Goal: Transaction & Acquisition: Purchase product/service

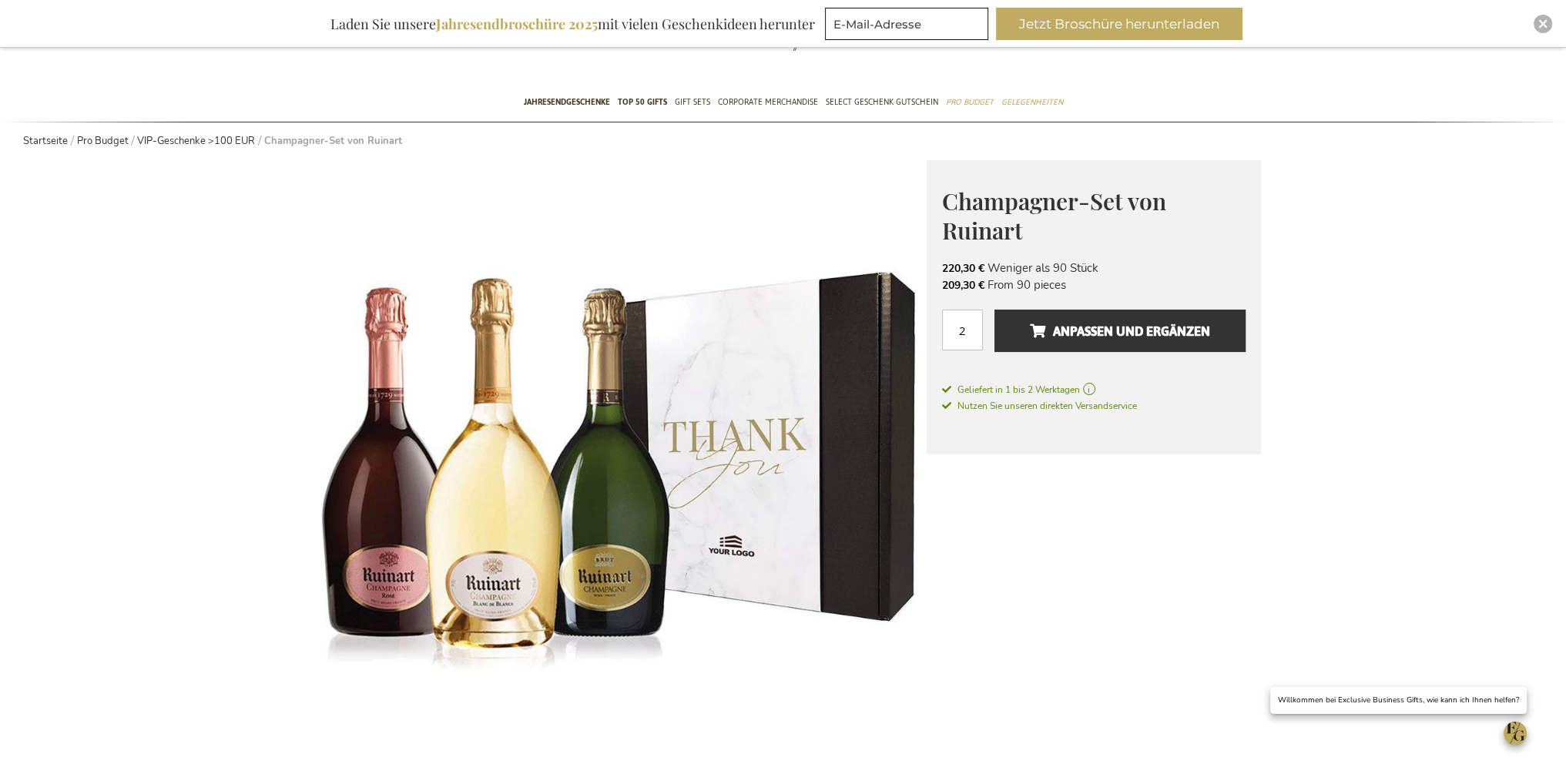
scroll to position [77, 0]
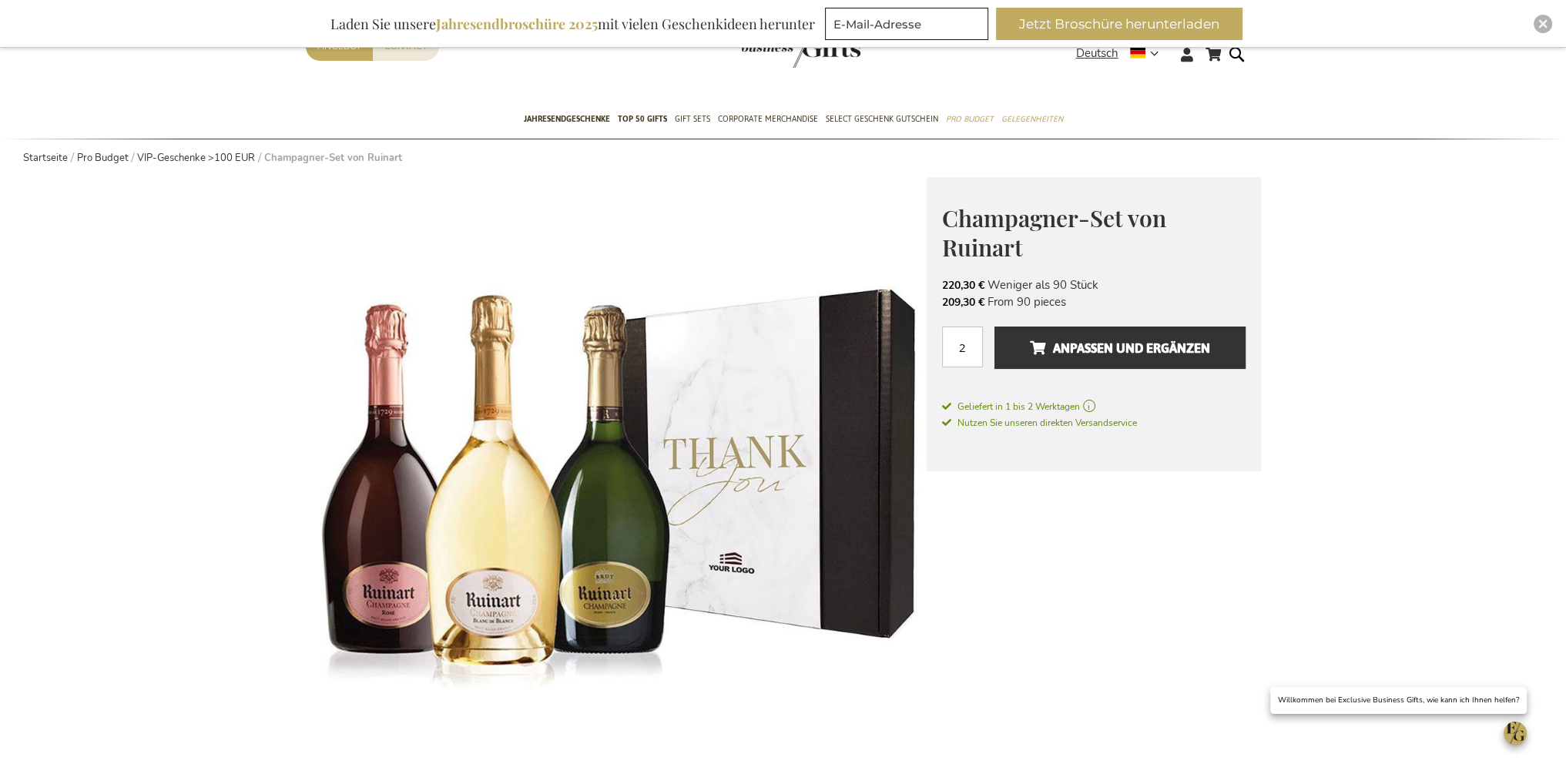
drag, startPoint x: 1107, startPoint y: 281, endPoint x: 939, endPoint y: 281, distance: 168.0
click at [939, 281] on div "Champagner-Set von Ruinart Timeless Elegance in Every Ruinart Bubble The House …" at bounding box center [1094, 324] width 334 height 294
click at [1012, 283] on li "220,30 € Weniger als 90 Stück" at bounding box center [1094, 285] width 303 height 17
click at [1122, 361] on button "Anpassen und ergänzen" at bounding box center [1120, 348] width 251 height 43
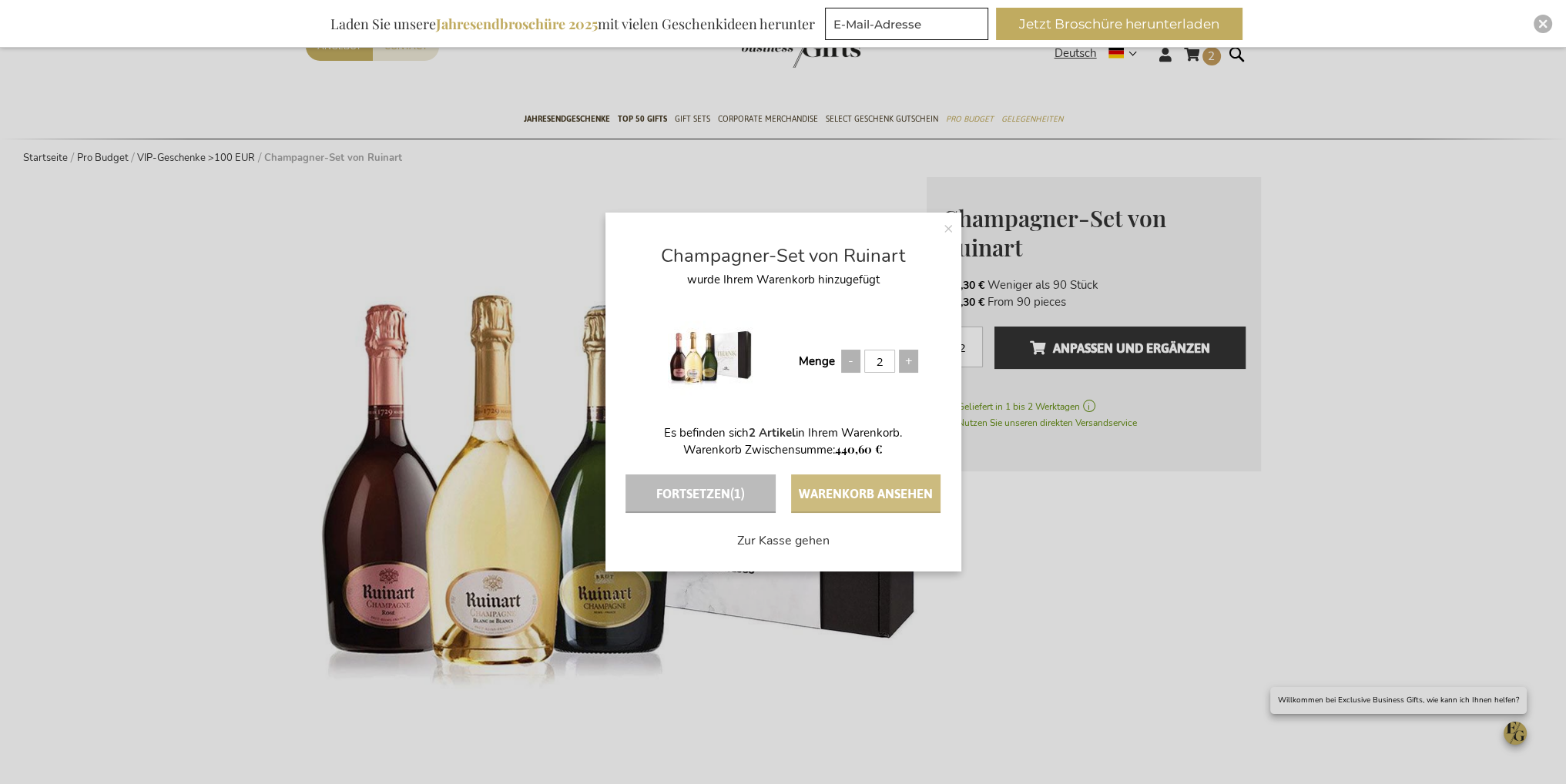
click at [826, 485] on button "Warenkorb ansehen" at bounding box center [865, 494] width 150 height 38
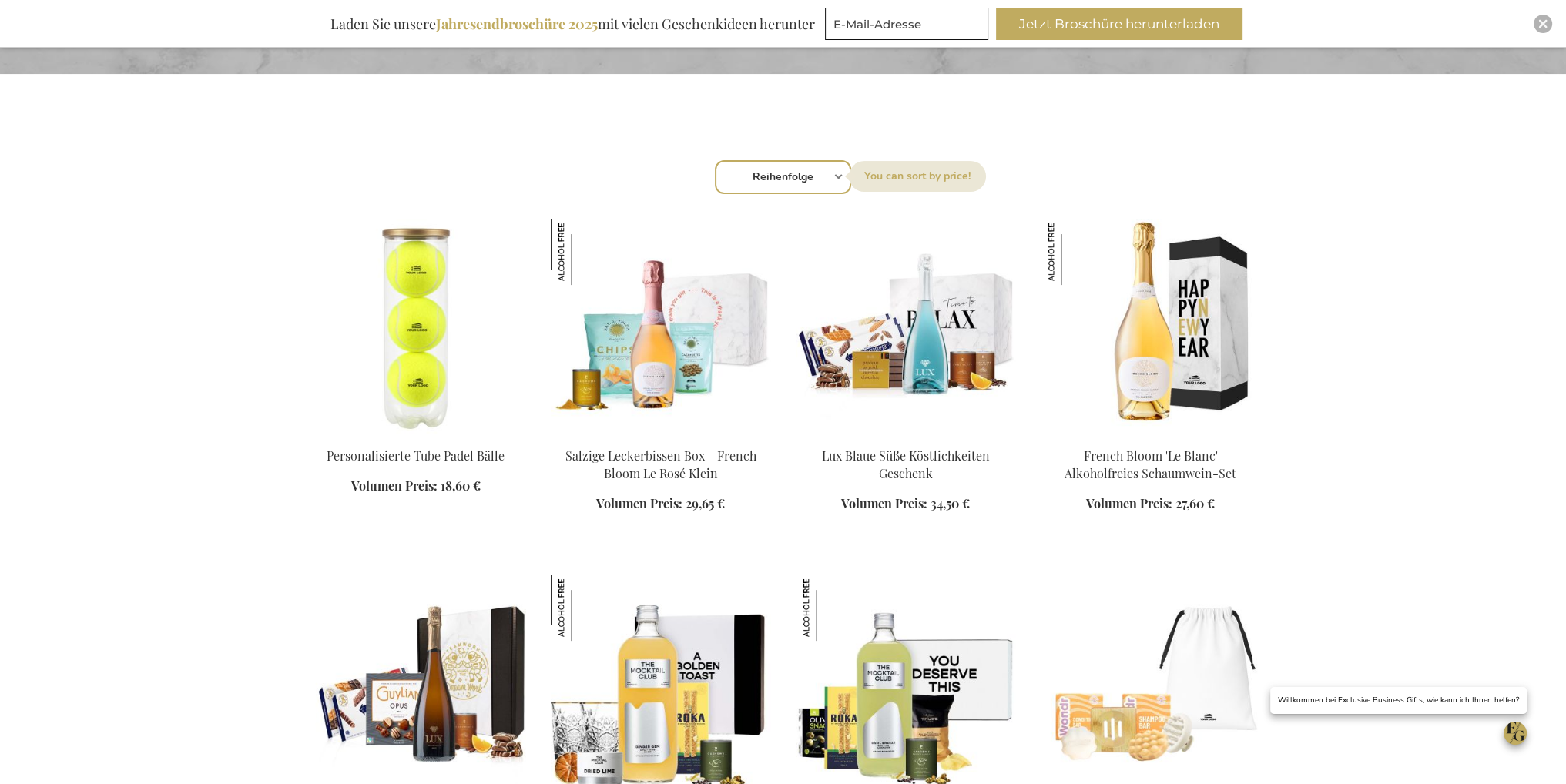
scroll to position [539, 0]
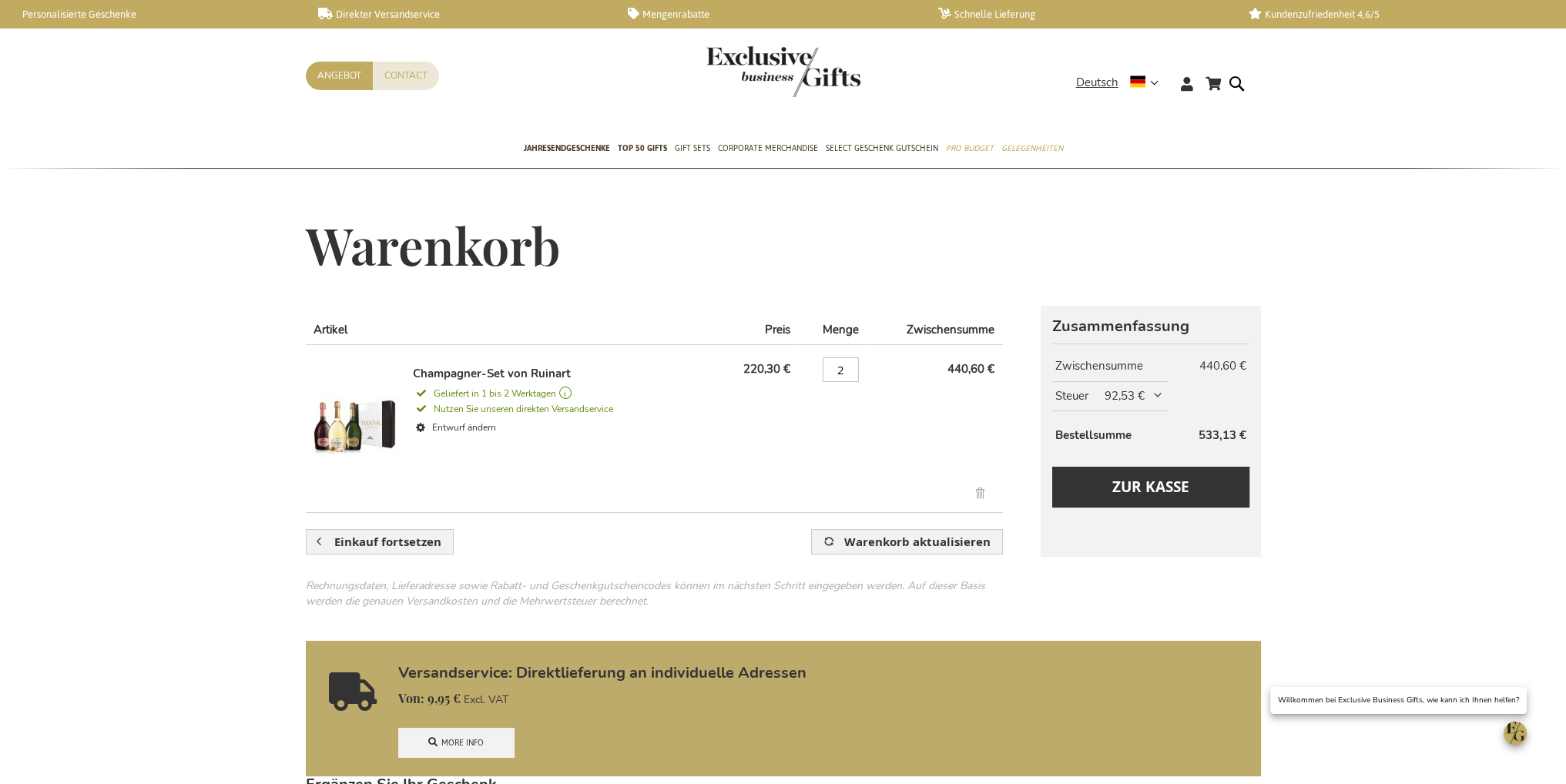
click at [1151, 389] on span "92,53 €" at bounding box center [1135, 397] width 60 height 16
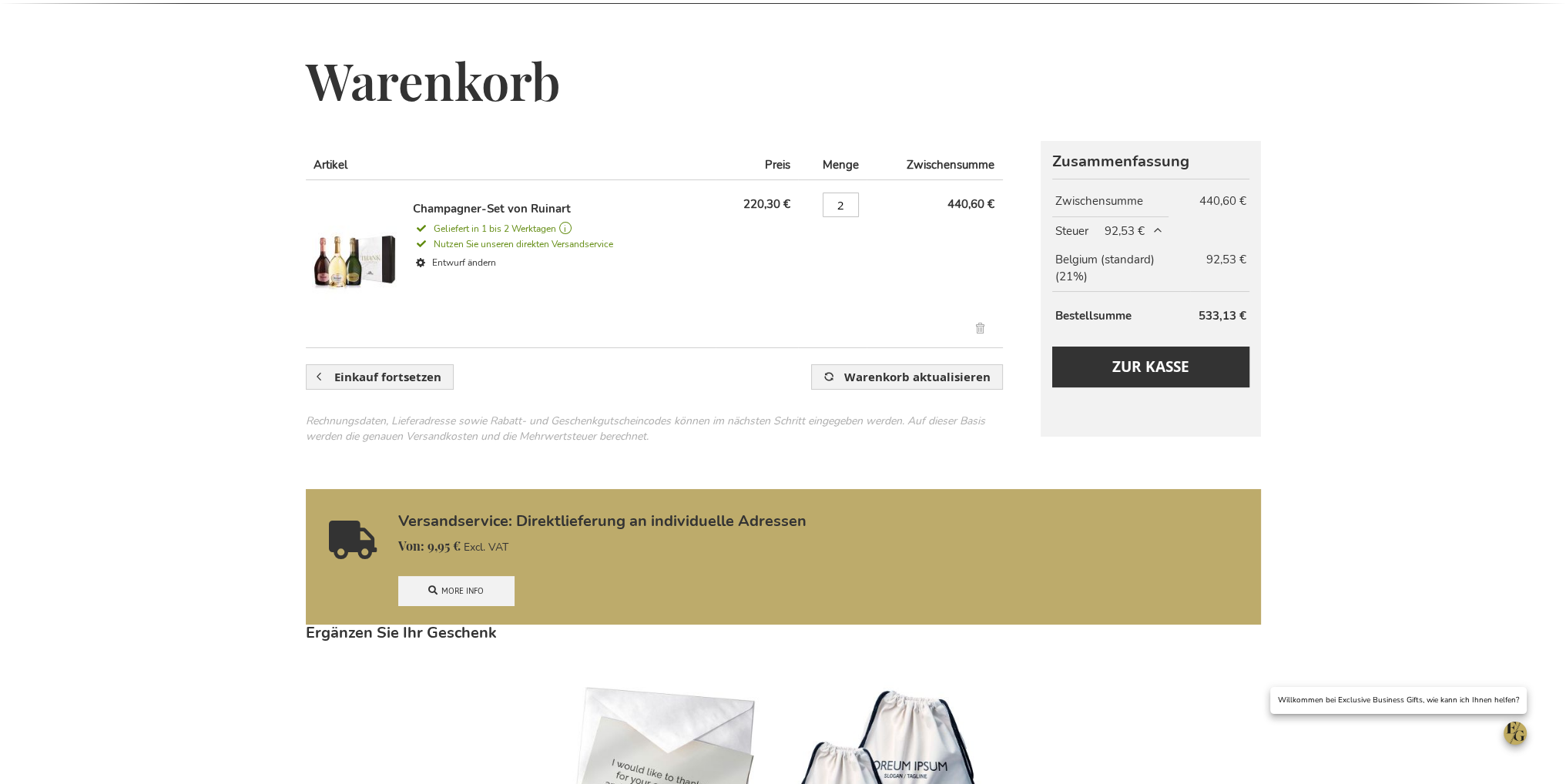
scroll to position [539, 0]
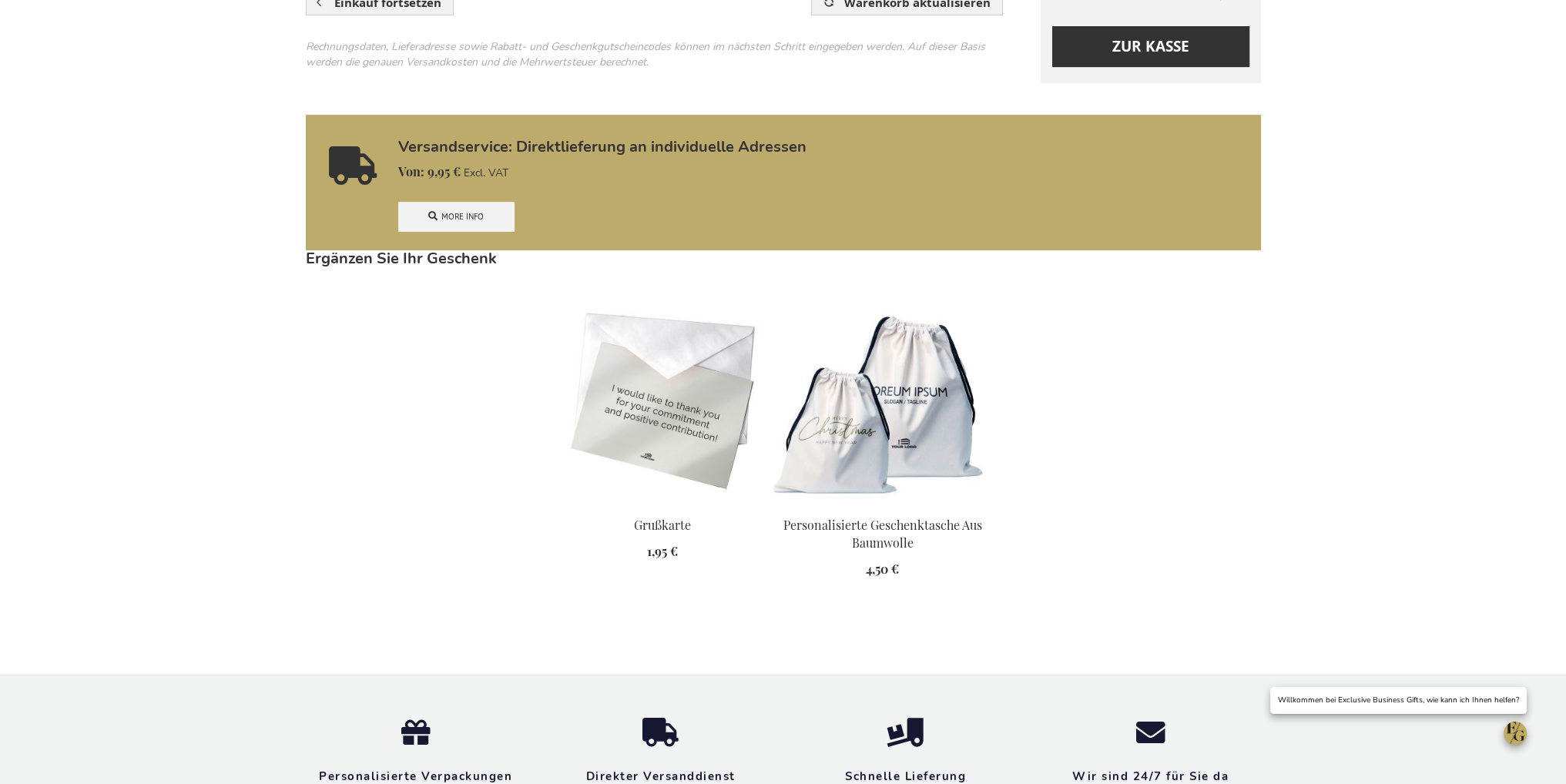
click at [586, 146] on link "Versandservice: Direktlieferung an individuelle Adressen" at bounding box center [822, 147] width 847 height 17
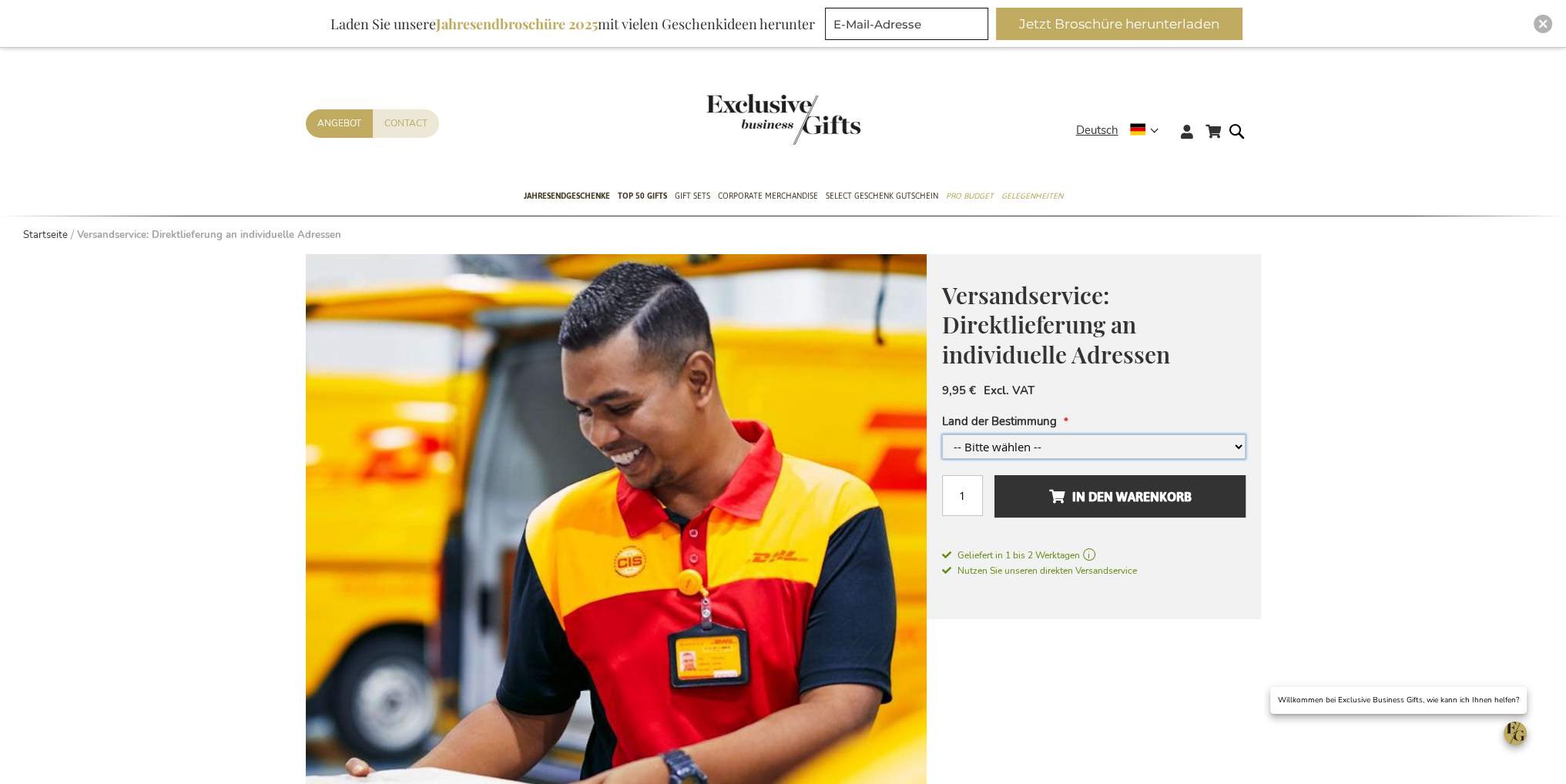
click at [1127, 442] on select "-- Bitte wählen -- Belgien und/oder Niederlande Deutschland Luxemburg +3,00 € F…" at bounding box center [1094, 446] width 303 height 24
select select "1582"
click at [942, 435] on select "-- Bitte wählen -- Belgien und/oder Niederlande Deutschland Luxemburg +3,00 € F…" at bounding box center [1094, 446] width 303 height 24
click at [1217, 495] on button "In den Warenkorb" at bounding box center [1120, 496] width 251 height 43
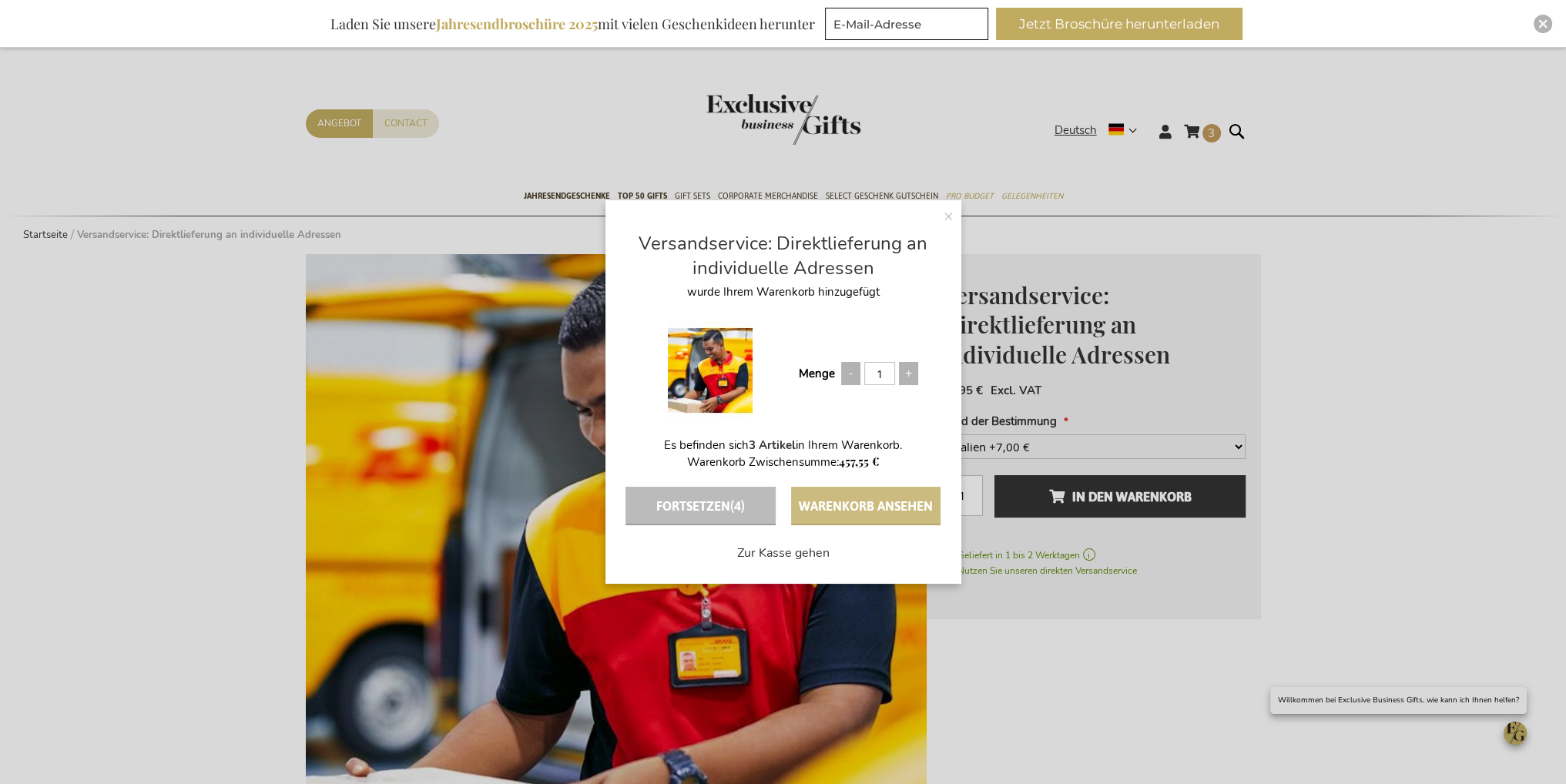
click at [869, 502] on button "Warenkorb ansehen" at bounding box center [865, 505] width 150 height 38
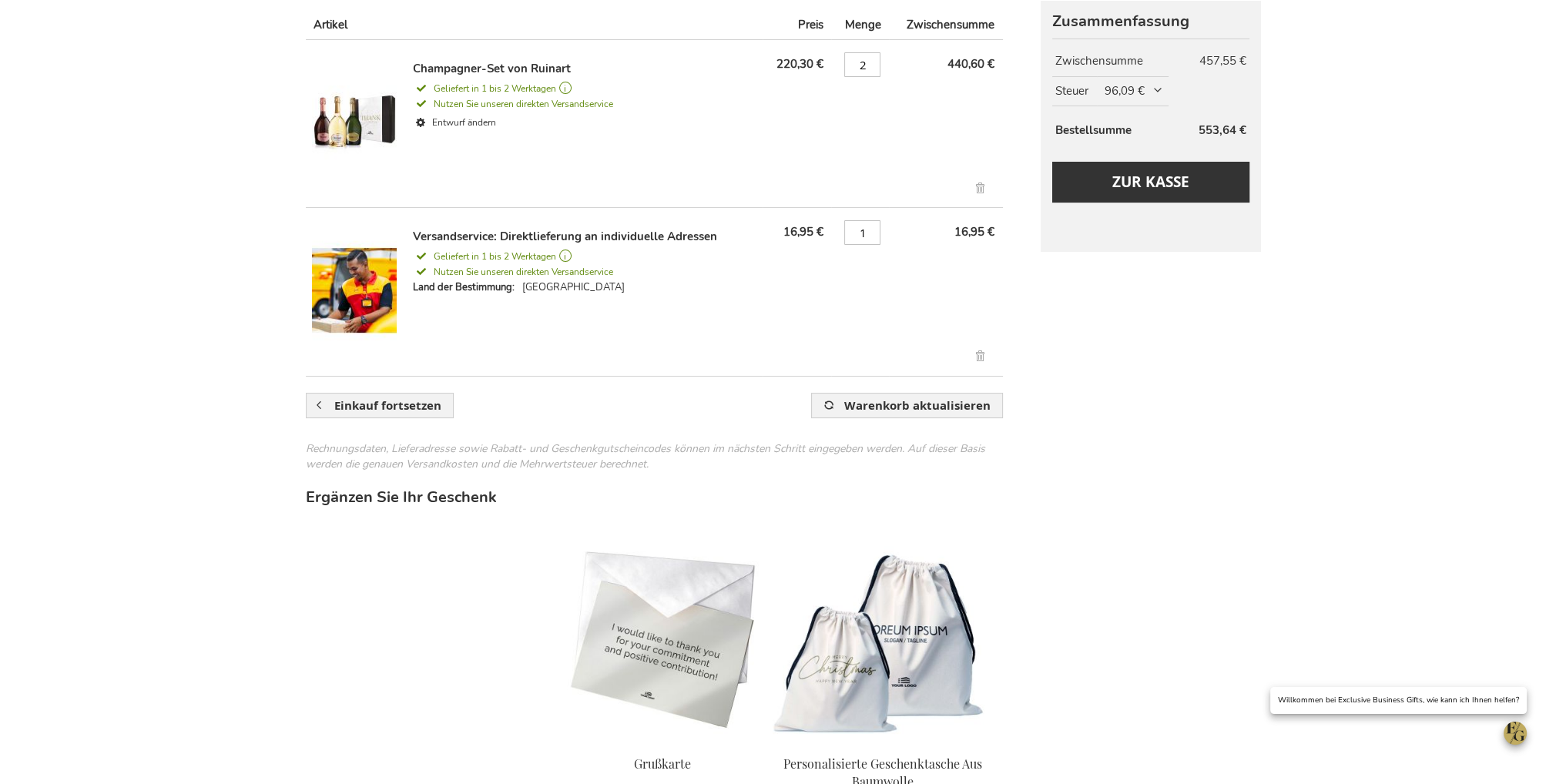
scroll to position [308, 0]
click at [1165, 87] on span "96,09 €" at bounding box center [1135, 92] width 60 height 16
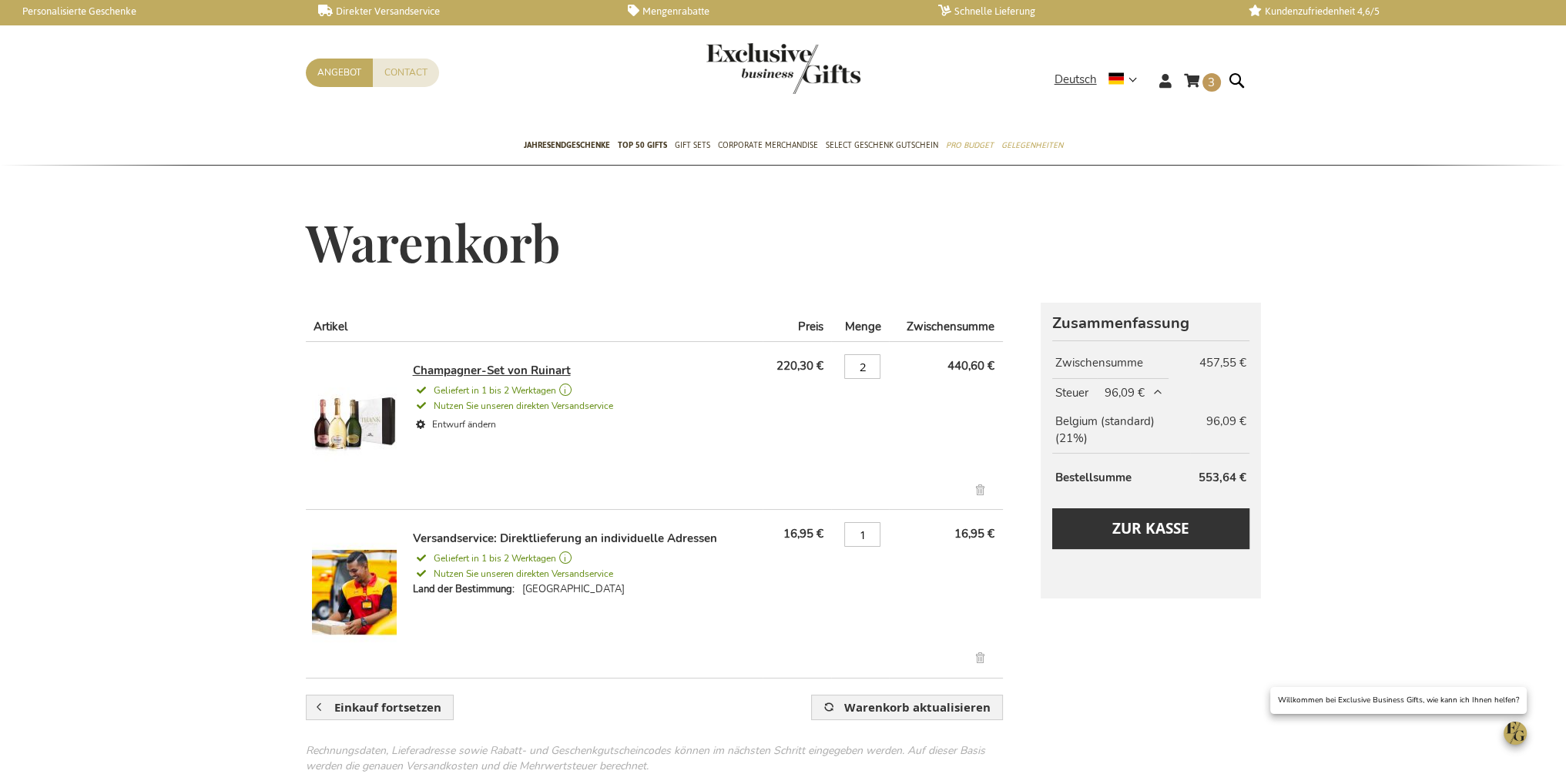
scroll to position [0, 0]
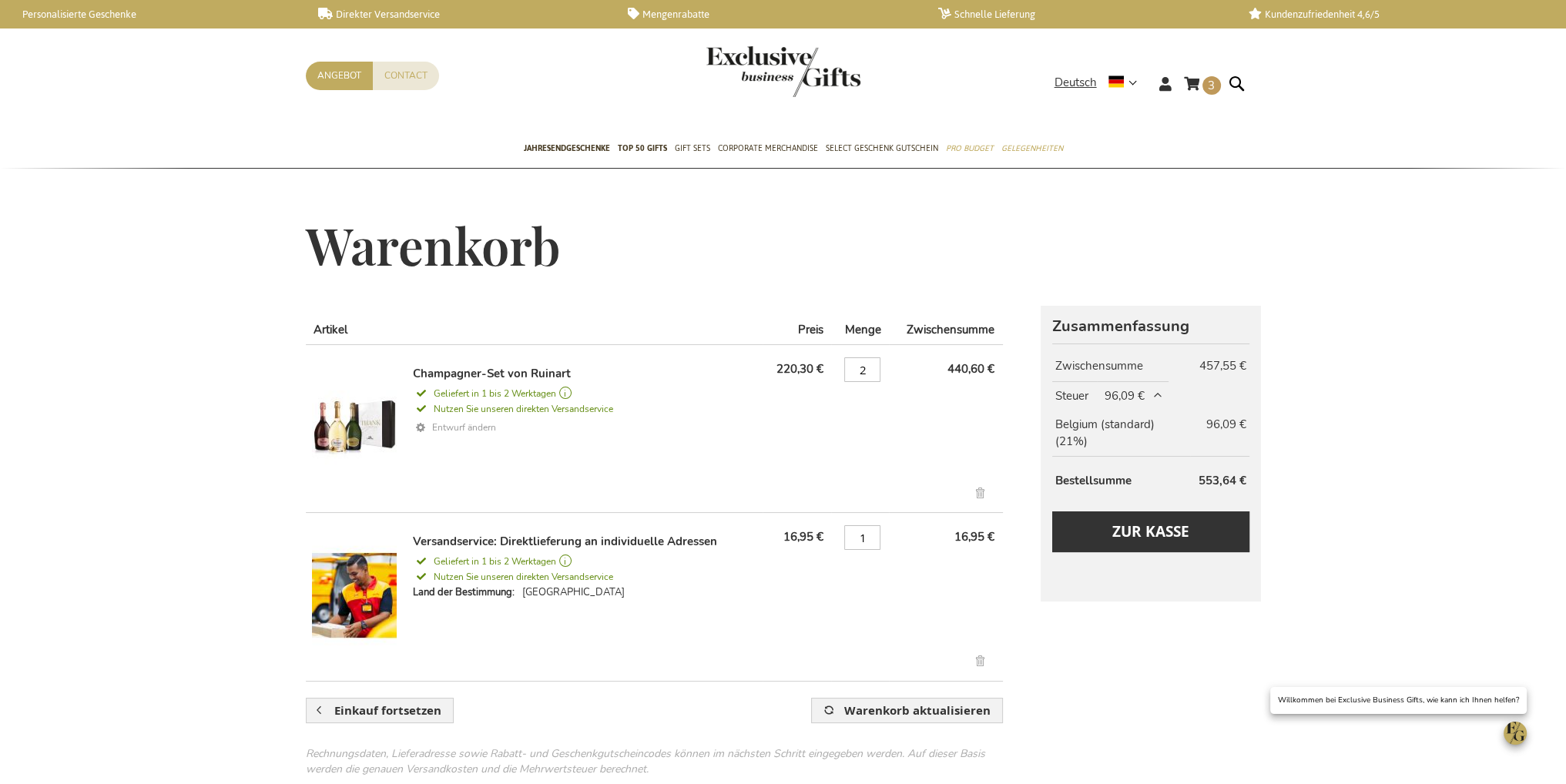
click at [475, 426] on link "Entwurf ändern" at bounding box center [585, 427] width 343 height 23
click at [1195, 532] on button "Zur Kasse" at bounding box center [1150, 531] width 196 height 41
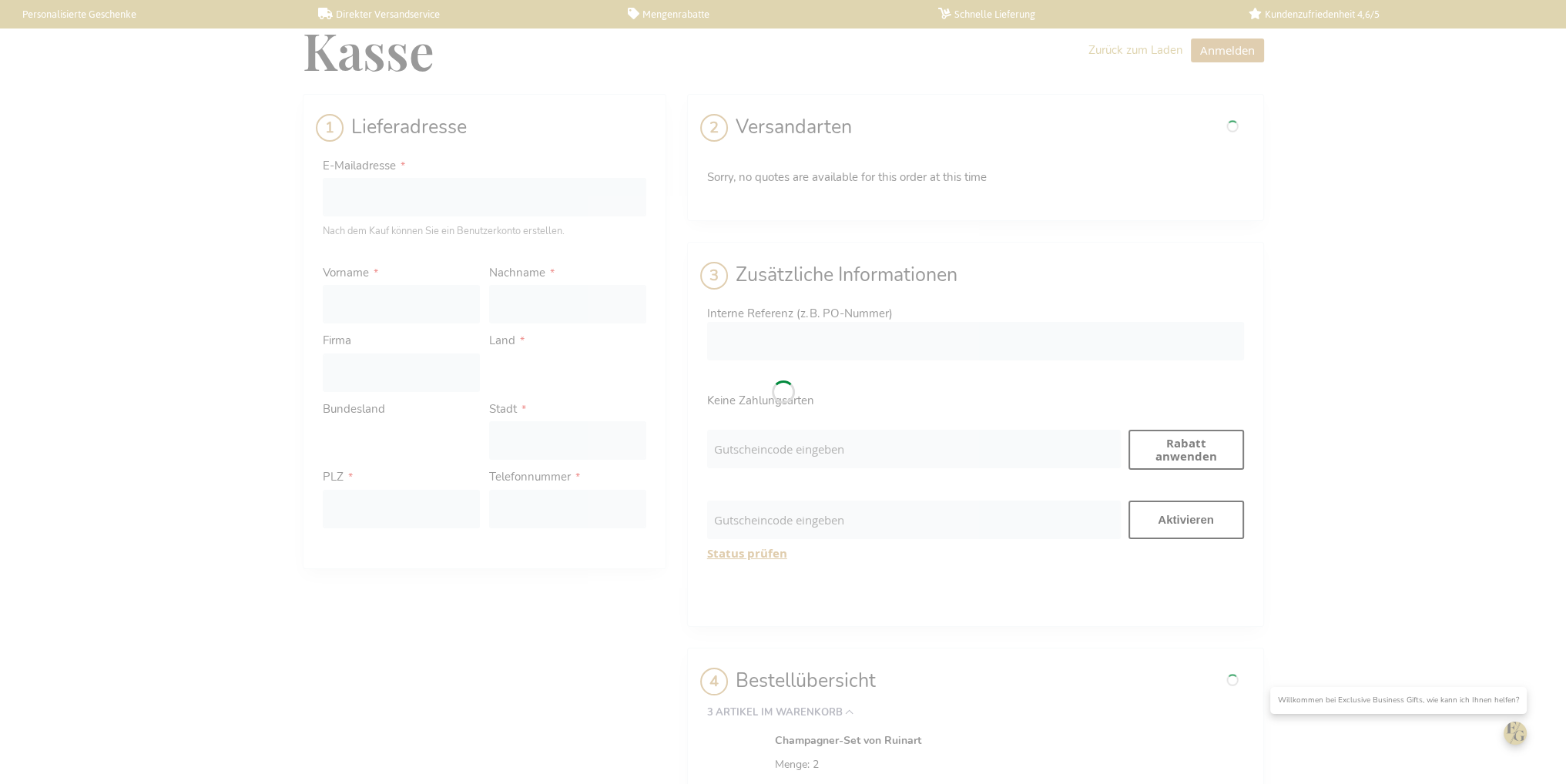
select select "BE"
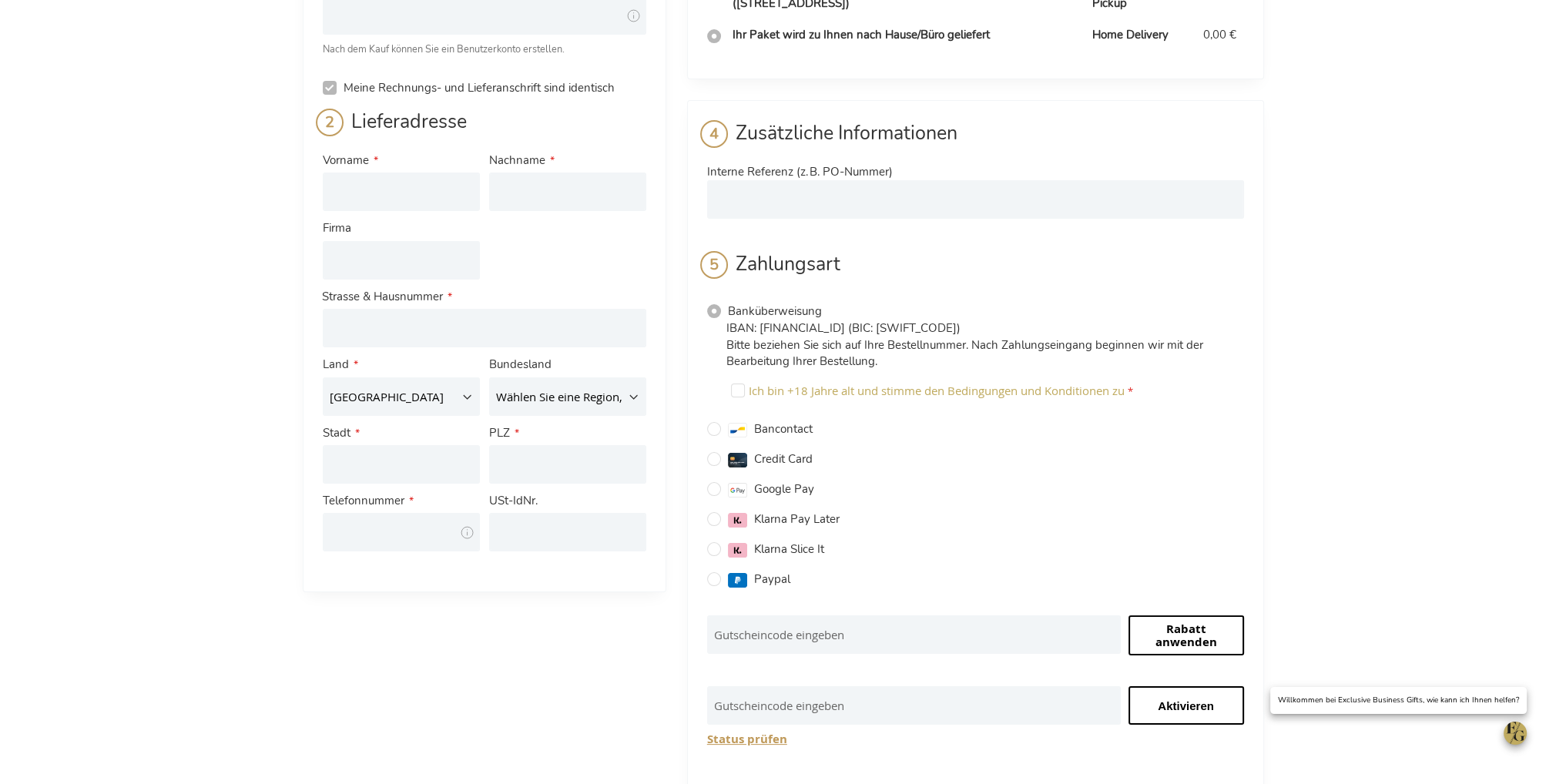
scroll to position [231, 0]
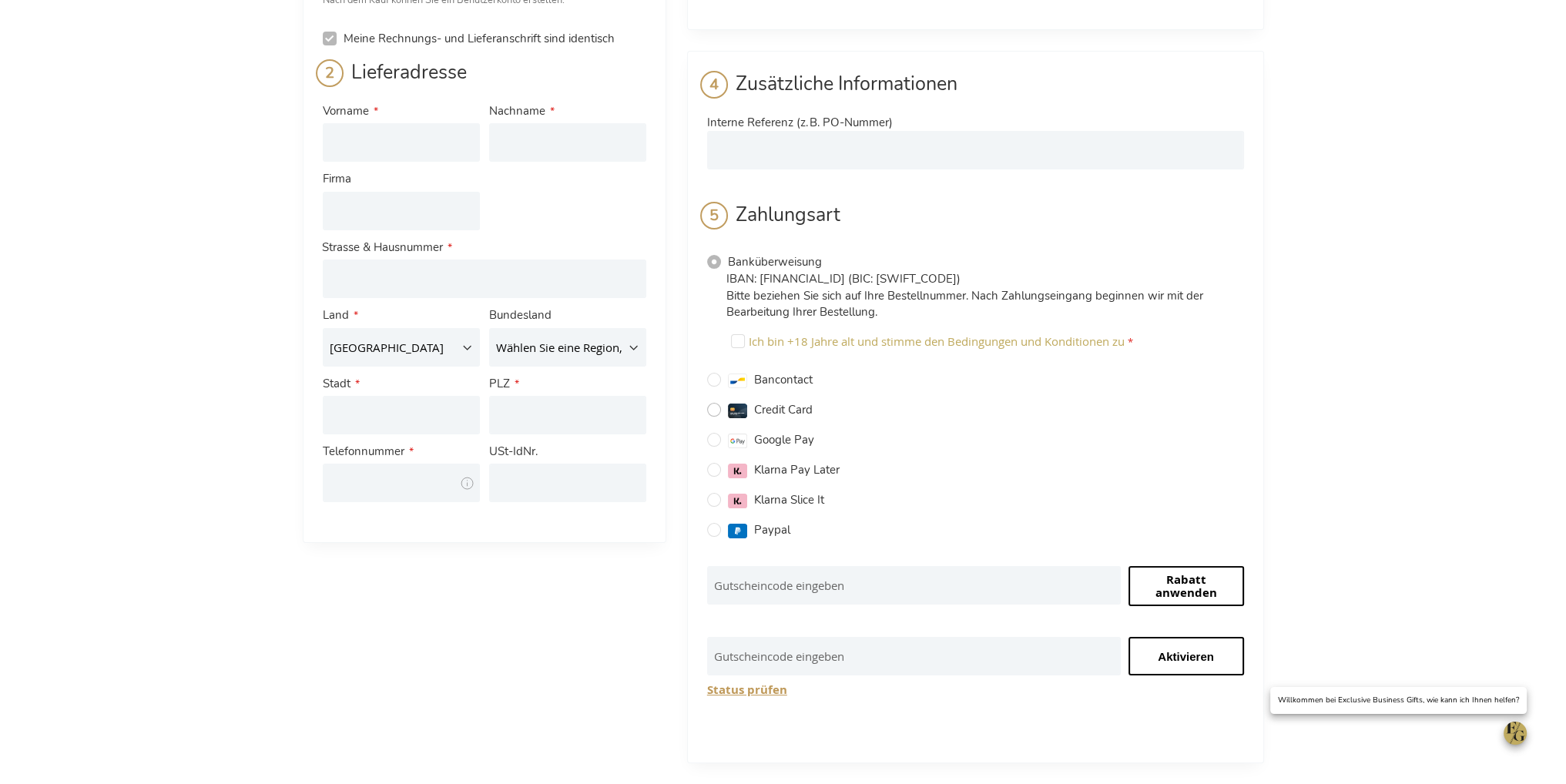
click at [714, 403] on input "Credit Card" at bounding box center [714, 409] width 14 height 14
radio input "true"
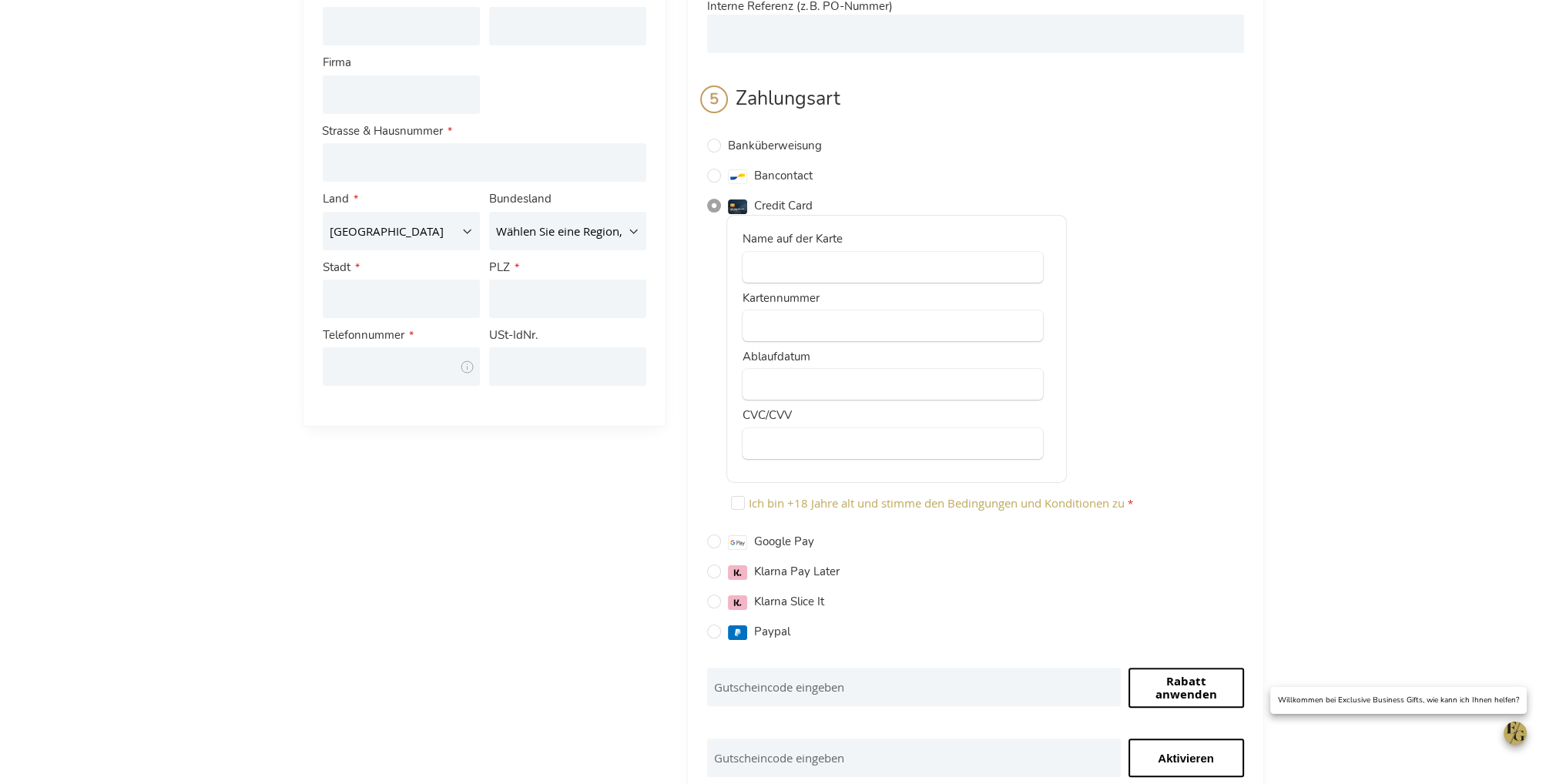
scroll to position [0, 0]
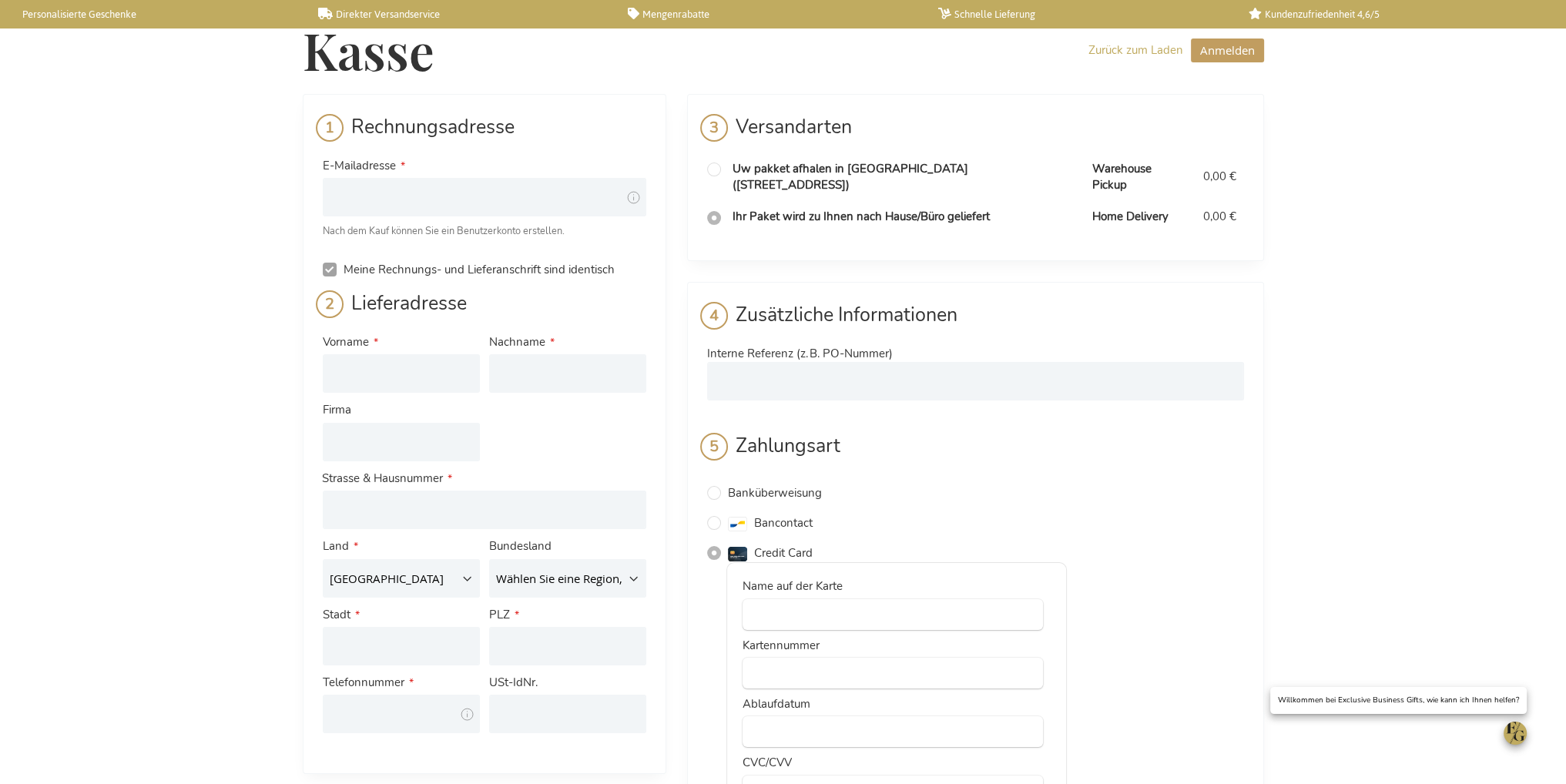
click at [334, 267] on input "Meine Rechnungs- und Lieferanschrift sind identisch" at bounding box center [330, 269] width 14 height 14
checkbox input "false"
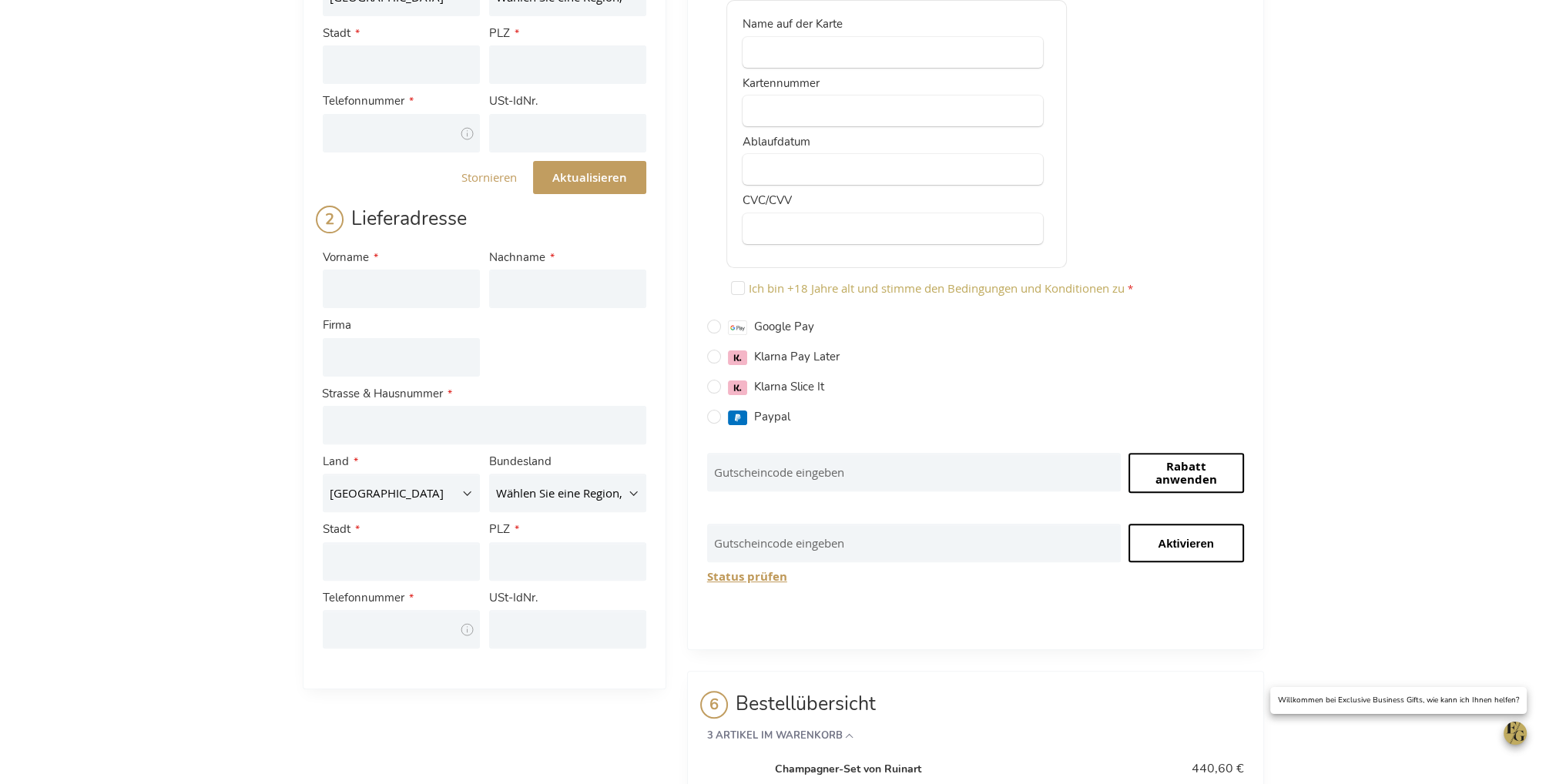
scroll to position [770, 0]
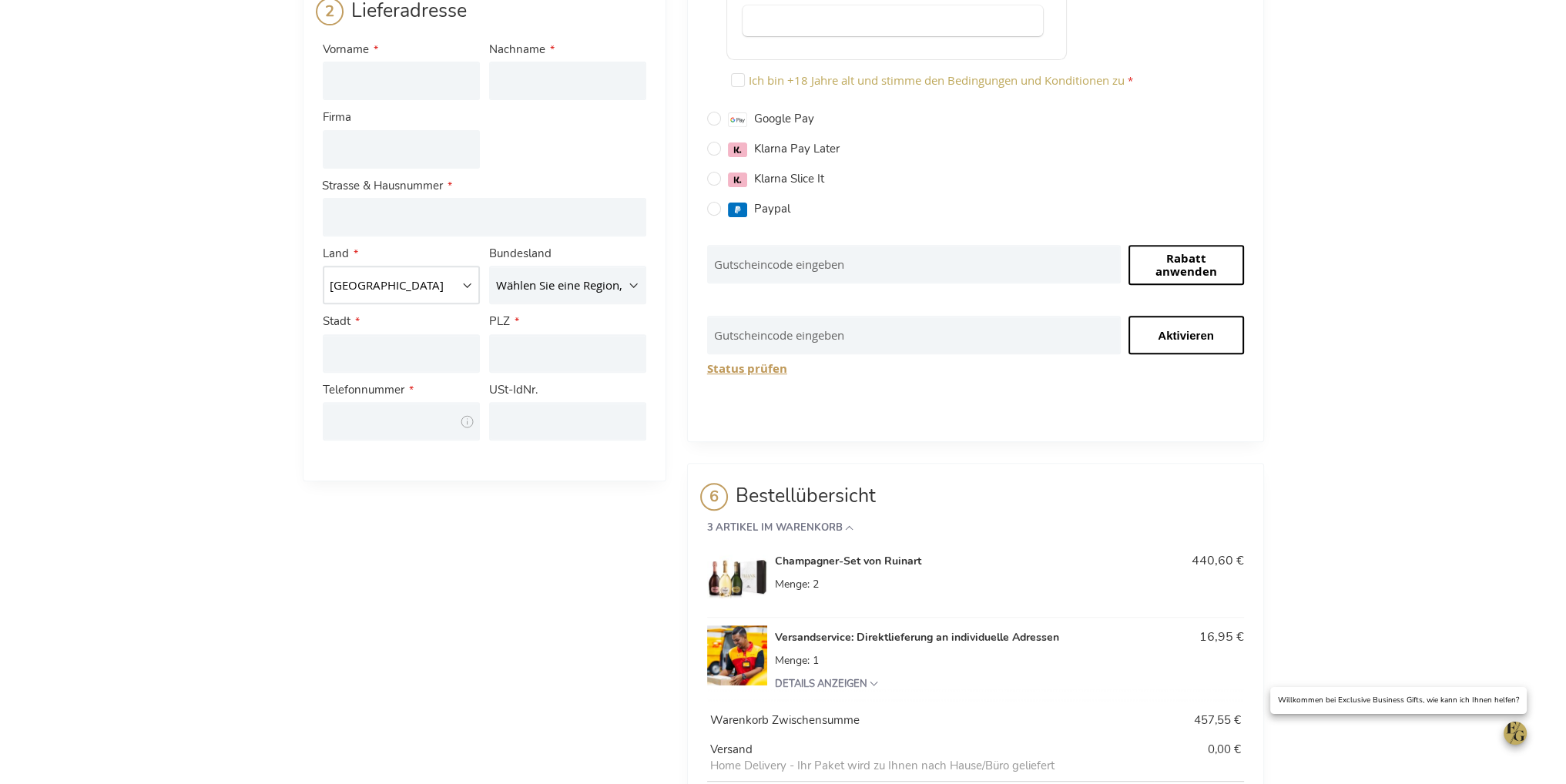
click at [462, 282] on select "Belgien Deutschland Frankreich Italien Luxemburg Niederlande Österreich" at bounding box center [401, 285] width 157 height 38
select select "IT"
click at [323, 266] on select "Belgien Deutschland Frankreich Italien Luxemburg Niederlande Österreich" at bounding box center [401, 285] width 157 height 38
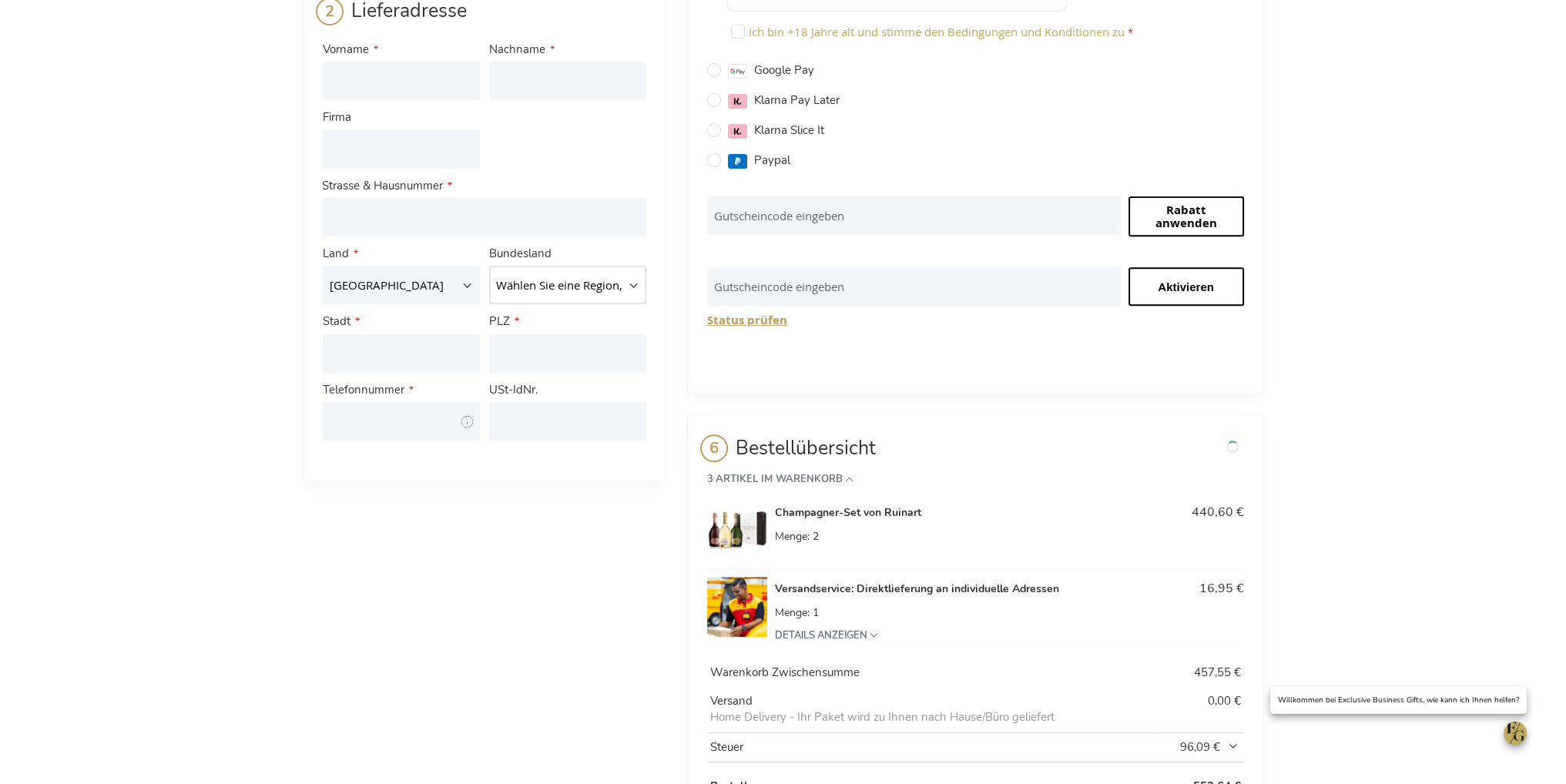
click at [634, 287] on select "Wählen Sie eine Region, Bundesland oder Provinz. Agrigento Alessandria Ancona A…" at bounding box center [567, 285] width 157 height 38
select select "717"
click at [489, 266] on select "Wählen Sie eine Region, Bundesland oder Provinz. Agrigento Alessandria Ancona A…" at bounding box center [567, 285] width 157 height 38
click at [409, 533] on div "Rechnungsadresse E-Mailadresse Tooltip Hierhin werden wir Ihnen Ihre Bestellbes…" at bounding box center [783, 92] width 961 height 1536
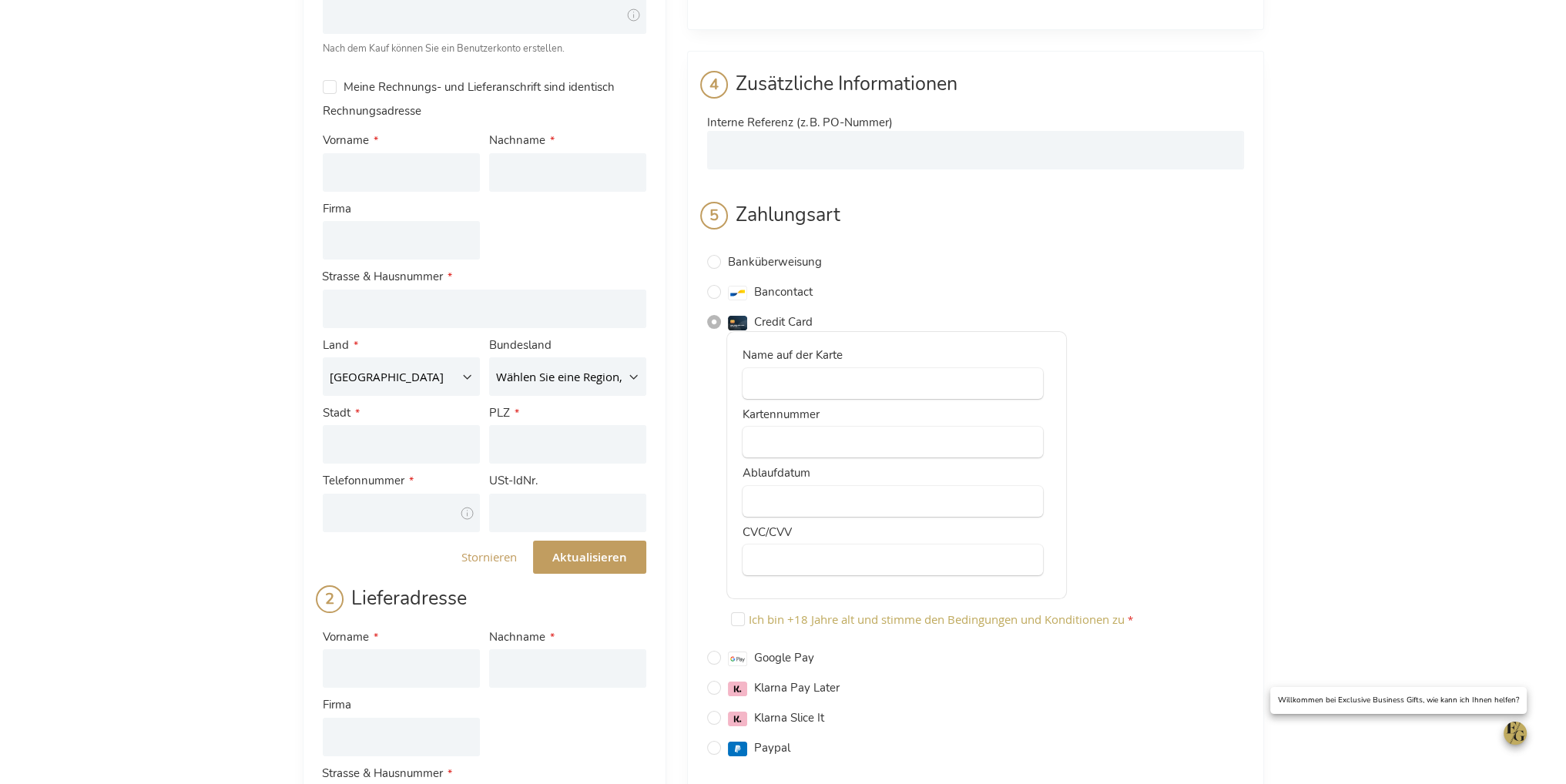
scroll to position [105, 0]
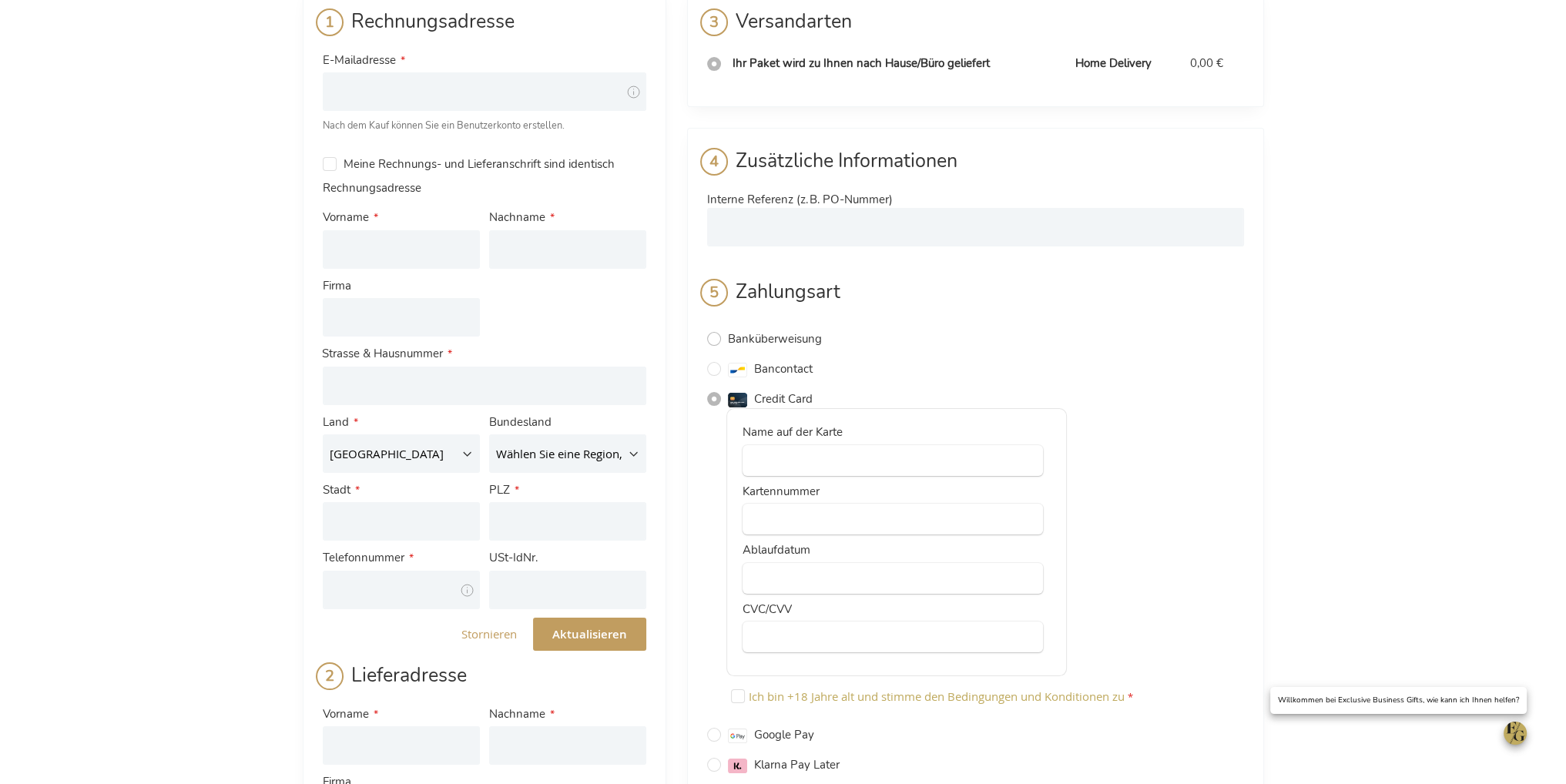
click at [714, 335] on input "Banküberweisung" at bounding box center [714, 338] width 14 height 14
radio input "true"
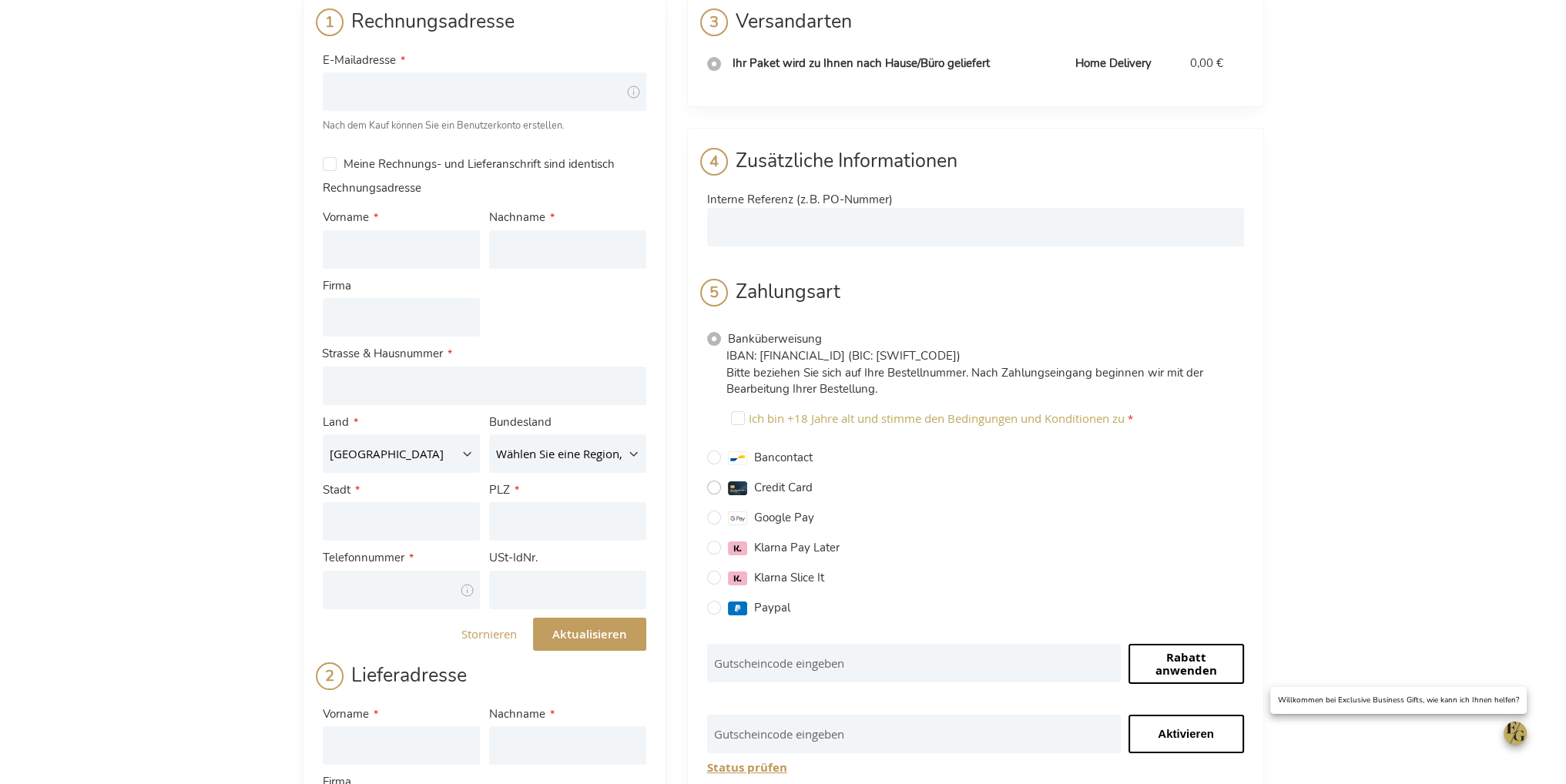
click at [714, 485] on input "Credit Card" at bounding box center [714, 487] width 14 height 14
radio input "true"
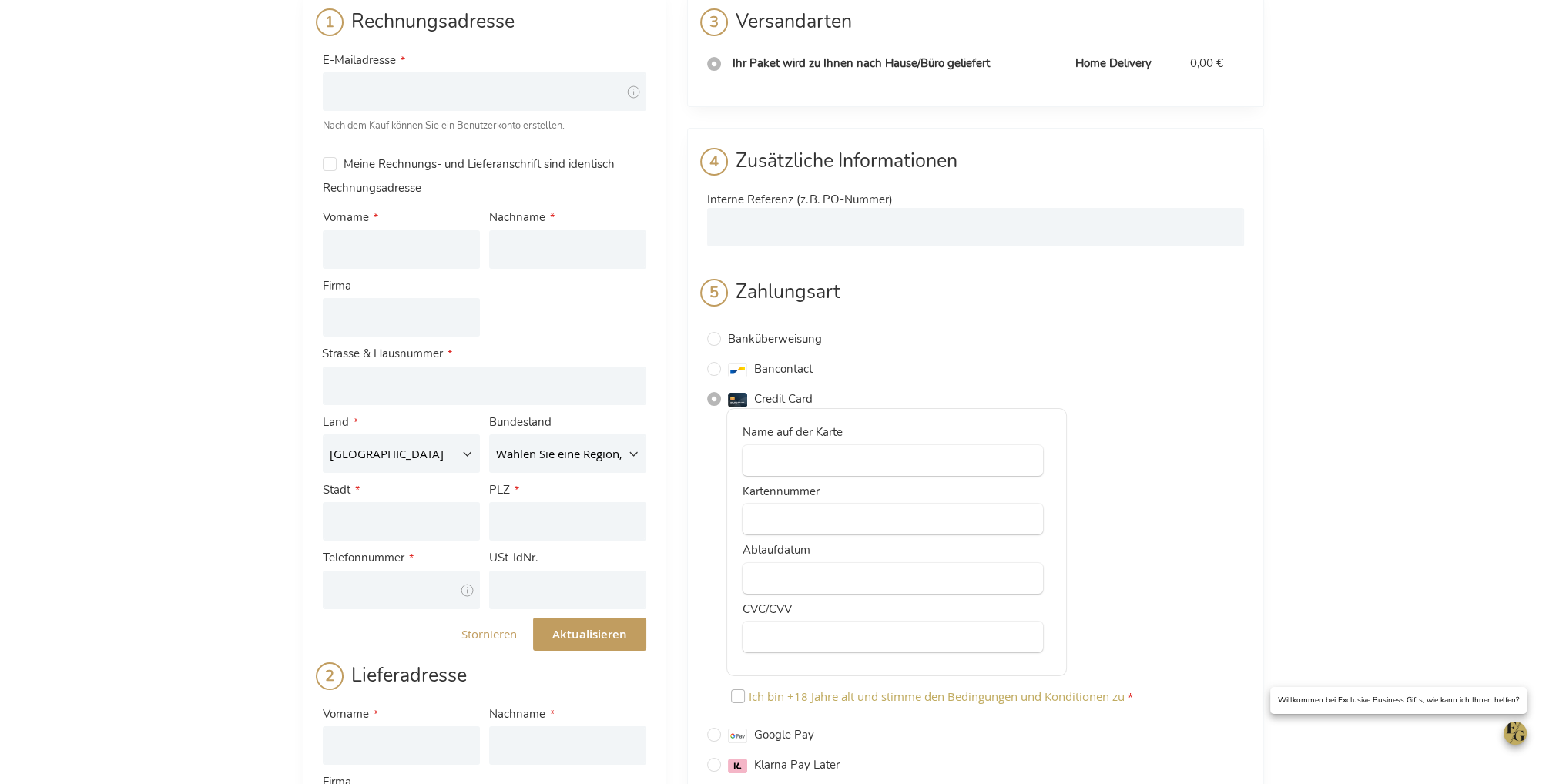
click at [731, 691] on input "Ich bin +18 Jahre alt und stimme den Bedingungen und Konditionen zu" at bounding box center [737, 695] width 14 height 14
checkbox input "true"
click at [413, 316] on input "Firma" at bounding box center [401, 317] width 157 height 38
paste input "Omegatech Srl"
type input "Omegatech Srl"
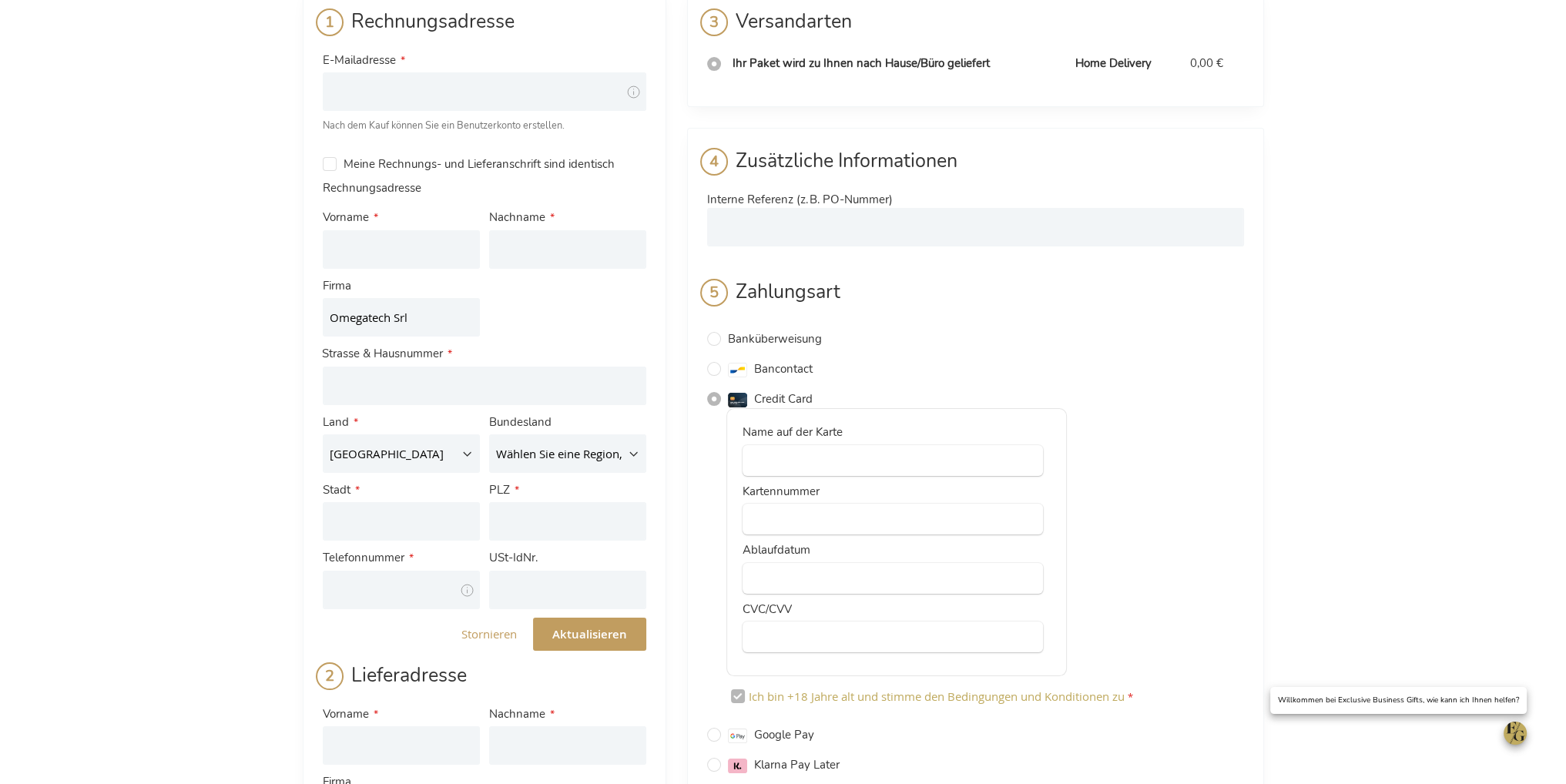
click at [131, 282] on div "Kasse Zurück zum Laden Anmelden Schließen Anmelden E-Mailadresse Passwort Anmel…" at bounding box center [783, 726] width 1566 height 1662
click at [407, 244] on input "Vorname" at bounding box center [401, 250] width 157 height 38
paste input "Simone Giannetti"
type input "Simone"
click at [567, 250] on input "Nachname" at bounding box center [567, 250] width 157 height 38
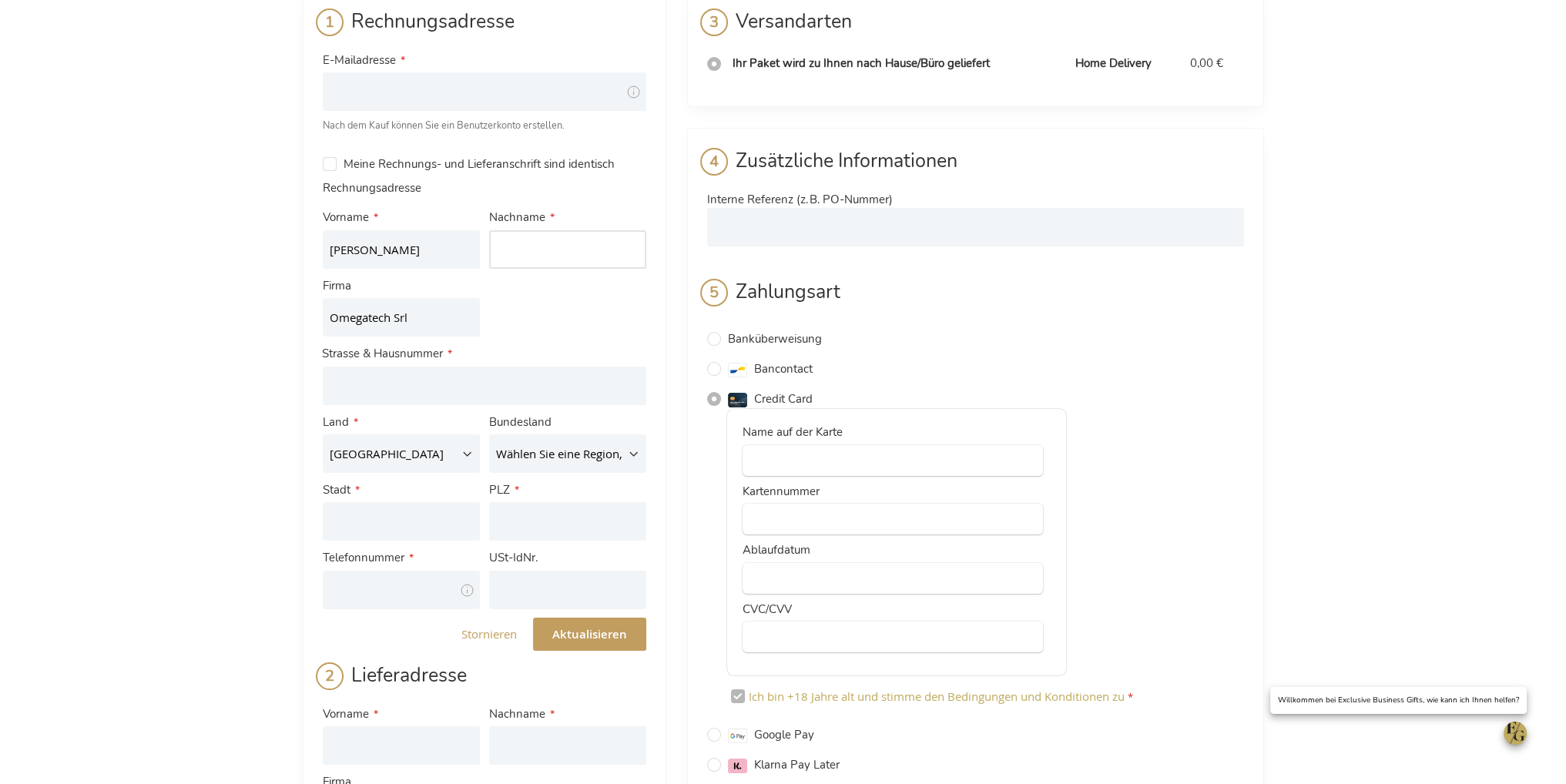
paste input "Giannetti"
type input "Giannetti"
click at [359, 253] on input "Simone" at bounding box center [401, 250] width 157 height 38
click at [389, 247] on input "Simone" at bounding box center [401, 250] width 157 height 38
type input "Simone"
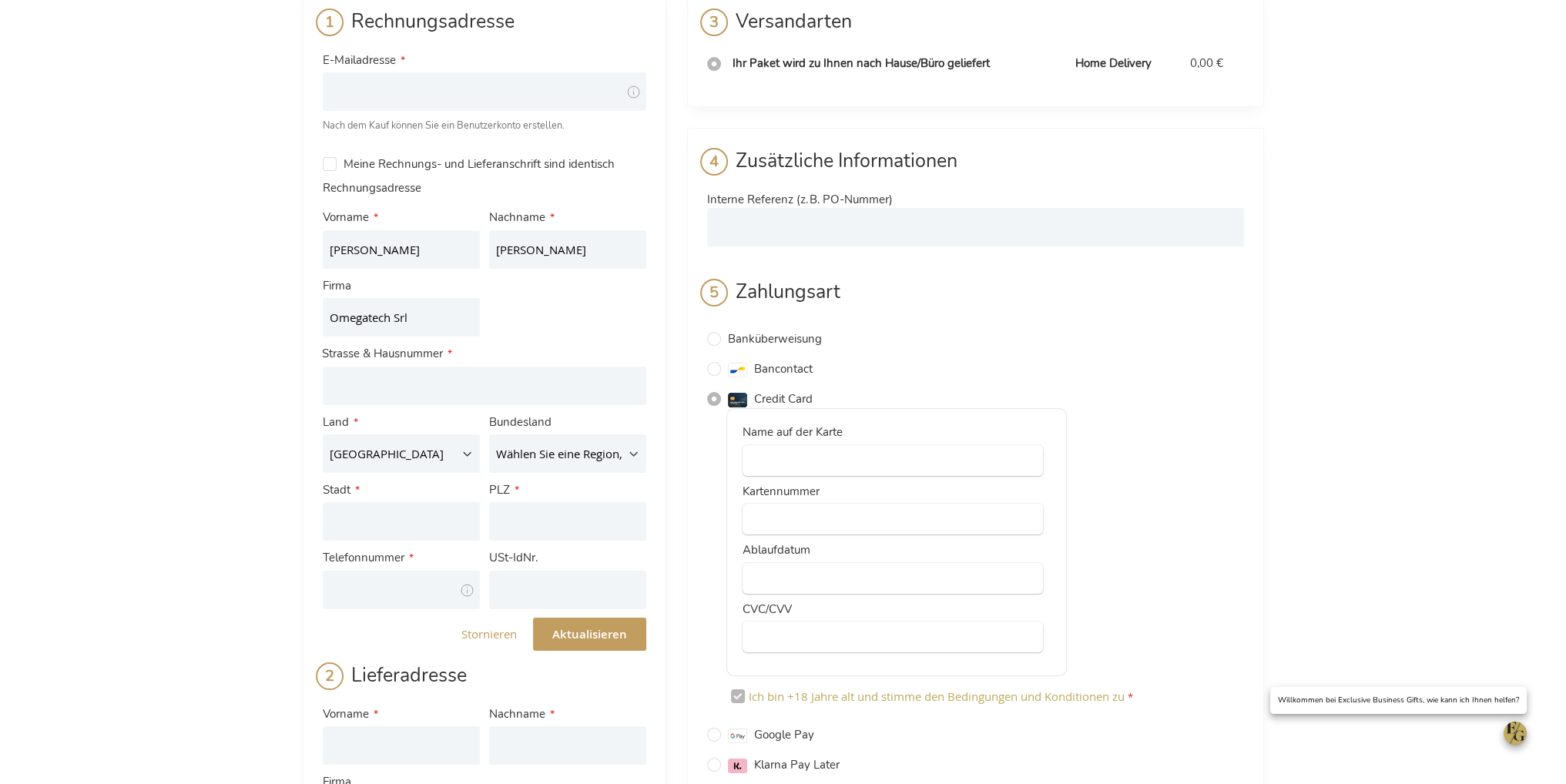
click at [261, 190] on div "Kasse Zurück zum Laden Anmelden Schließen Anmelden E-Mailadresse Passwort Anmel…" at bounding box center [783, 726] width 1566 height 1662
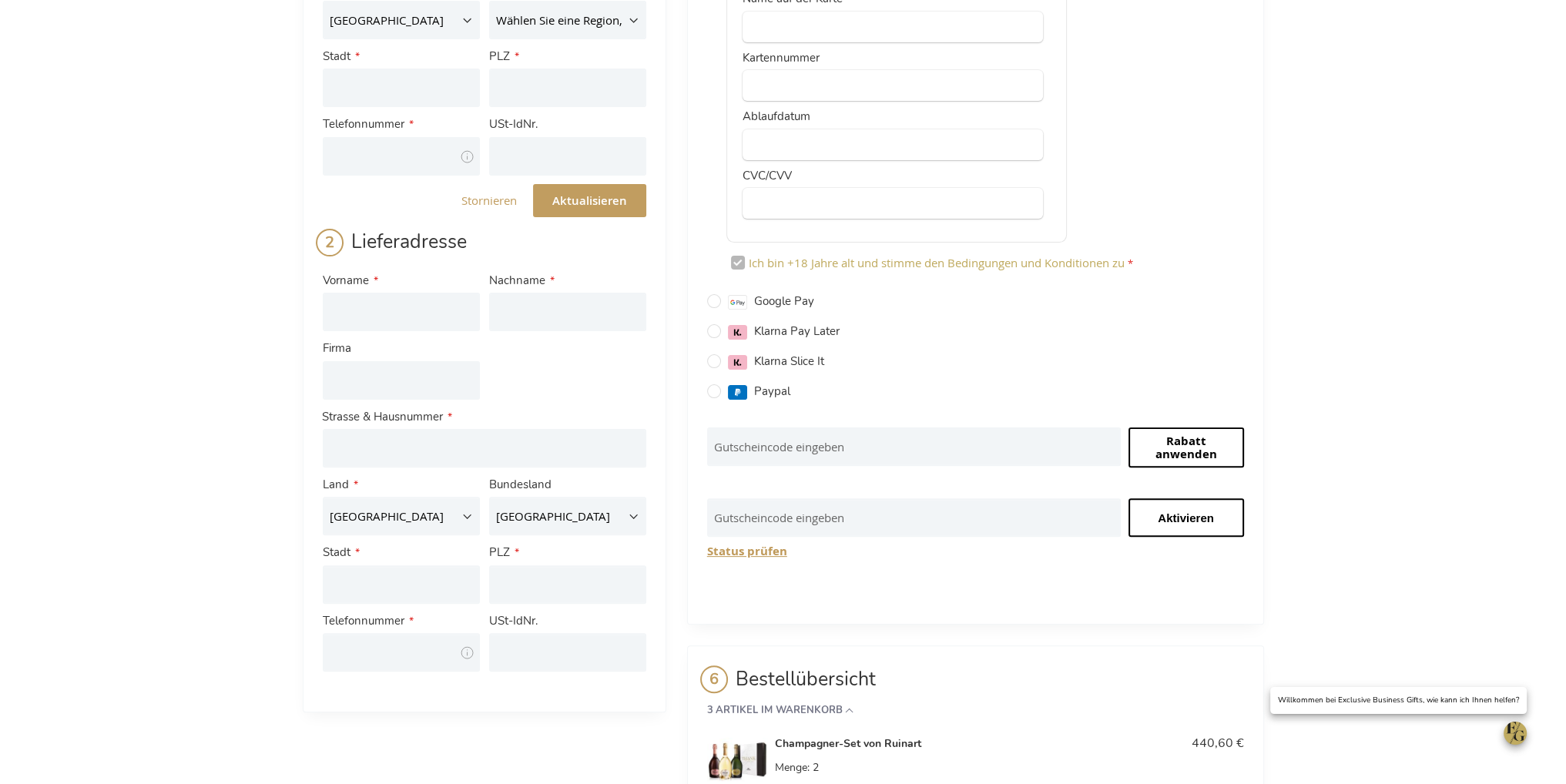
scroll to position [0, 0]
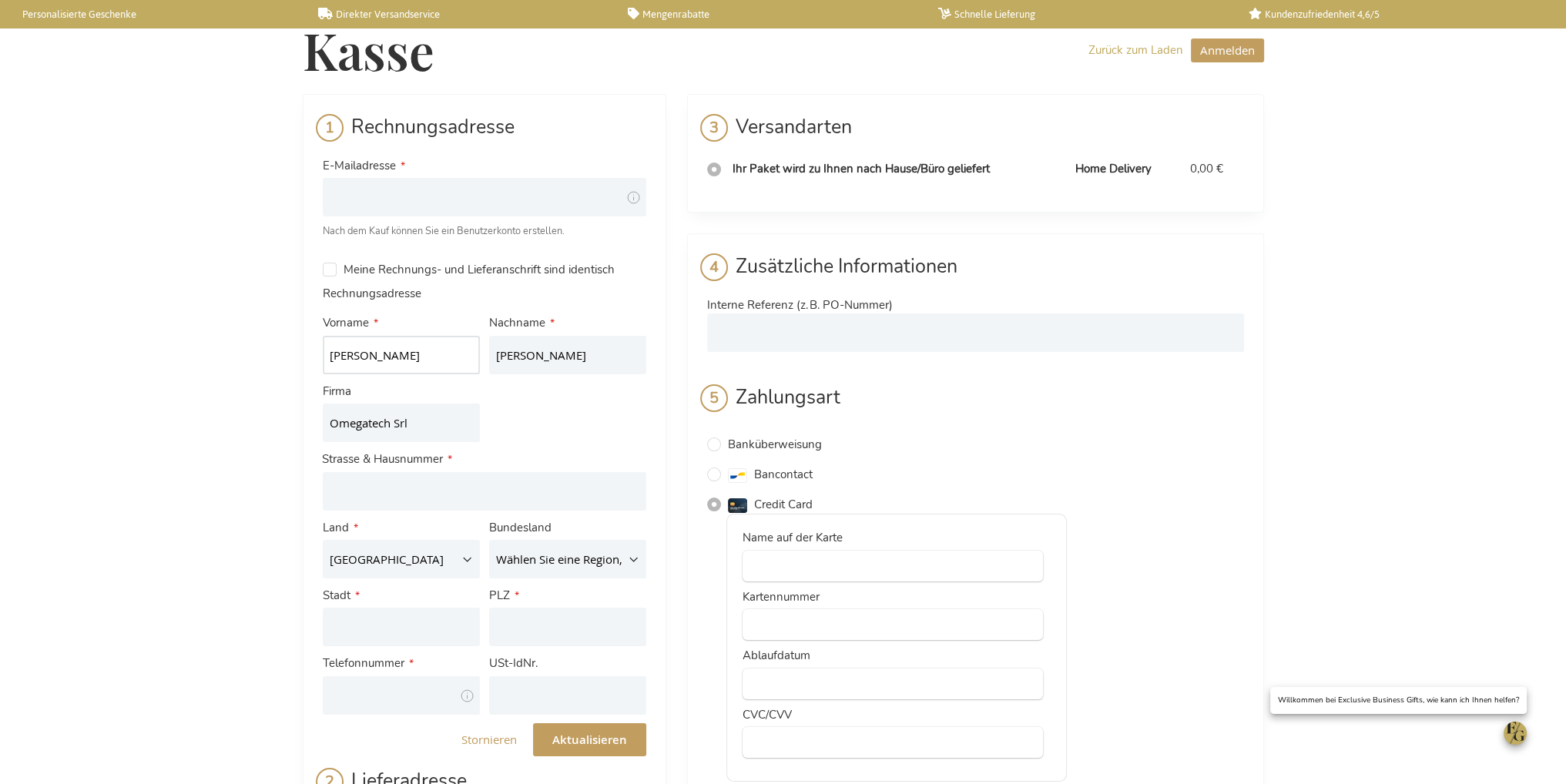
drag, startPoint x: 377, startPoint y: 355, endPoint x: 276, endPoint y: 356, distance: 101.0
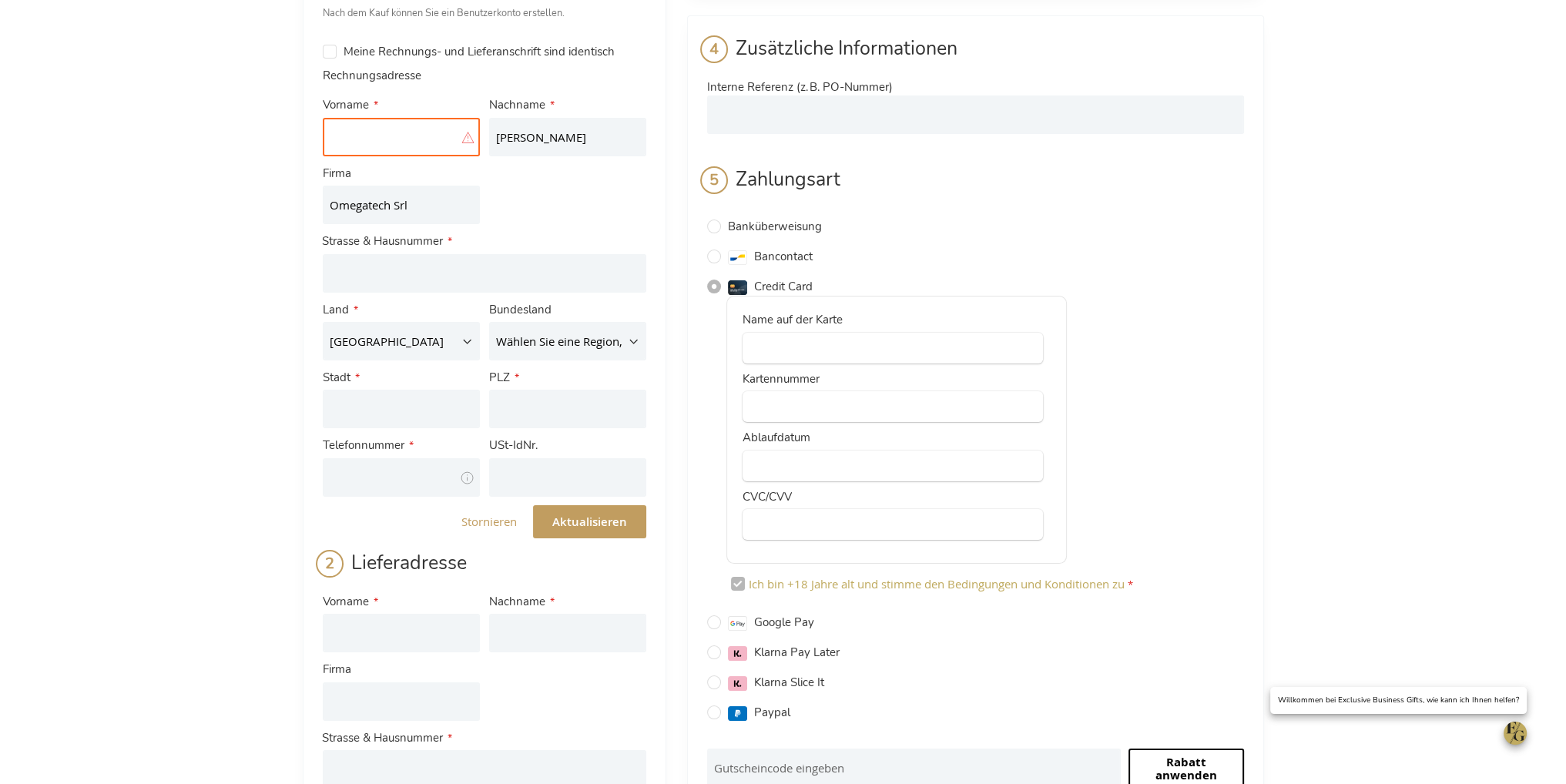
scroll to position [385, 0]
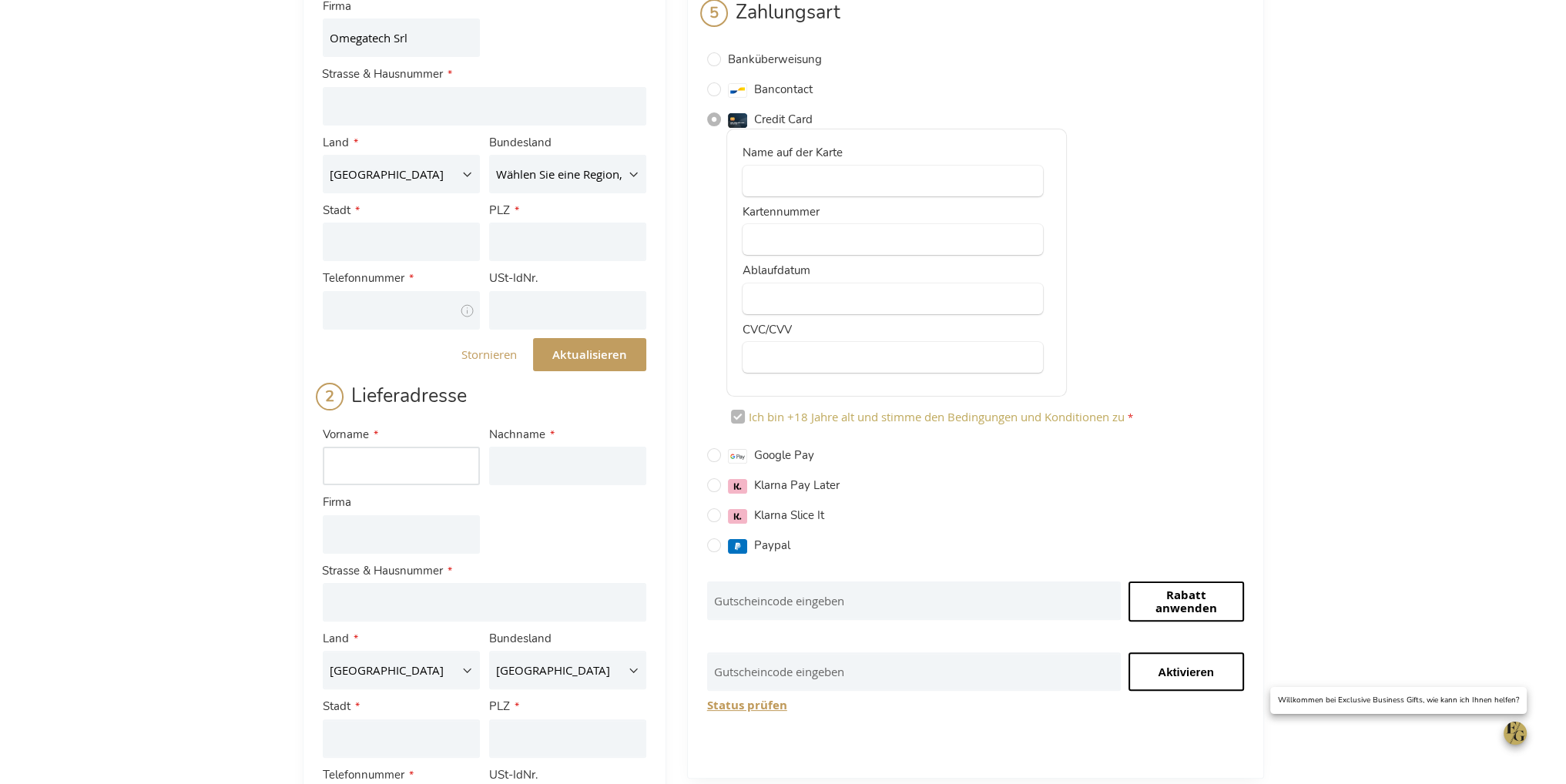
click at [386, 466] on input "Vorname" at bounding box center [401, 466] width 157 height 38
paste input "Simone"
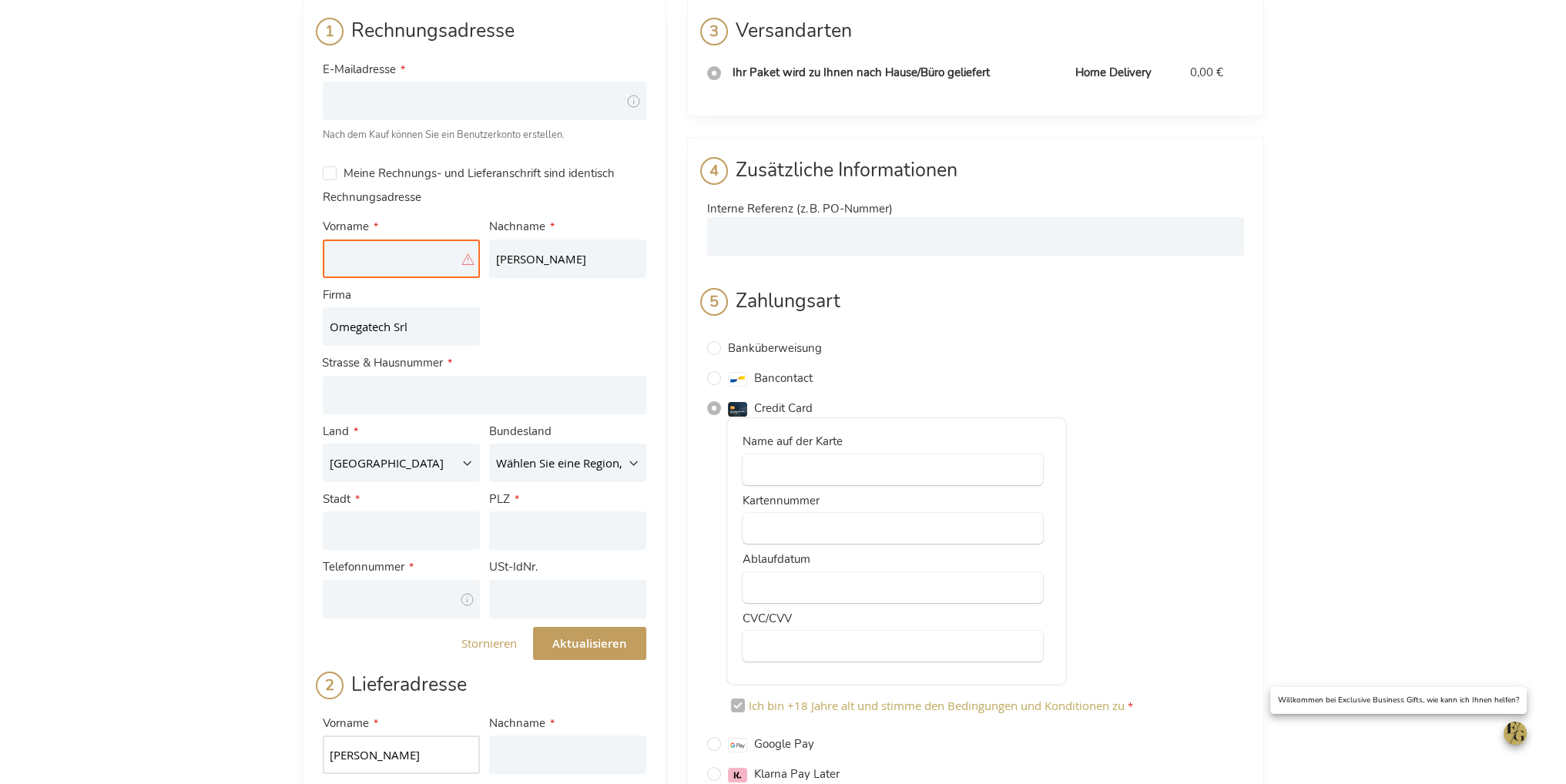
scroll to position [0, 0]
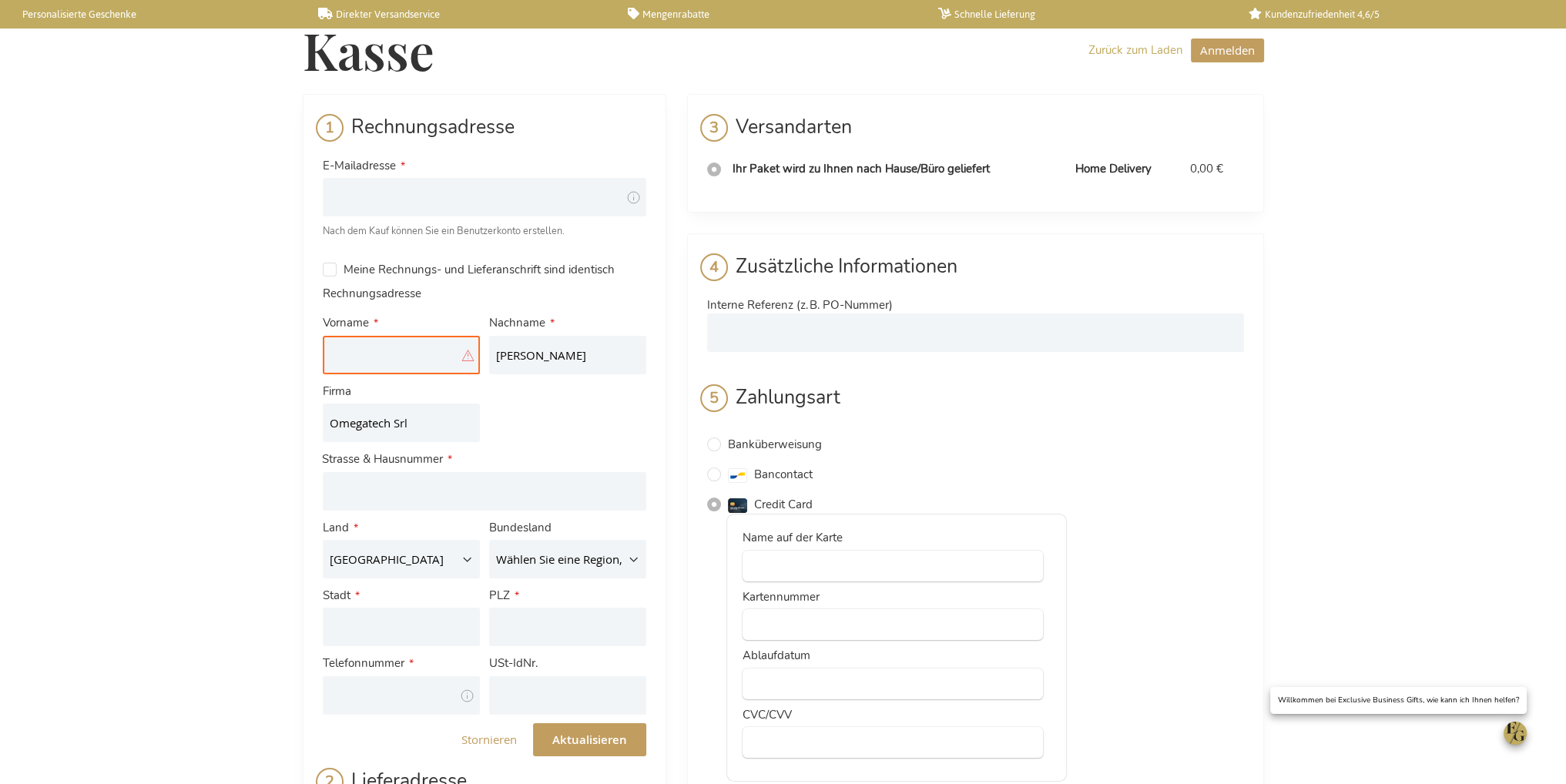
type input "Simone"
click at [528, 354] on input "Giannetti" at bounding box center [567, 355] width 157 height 38
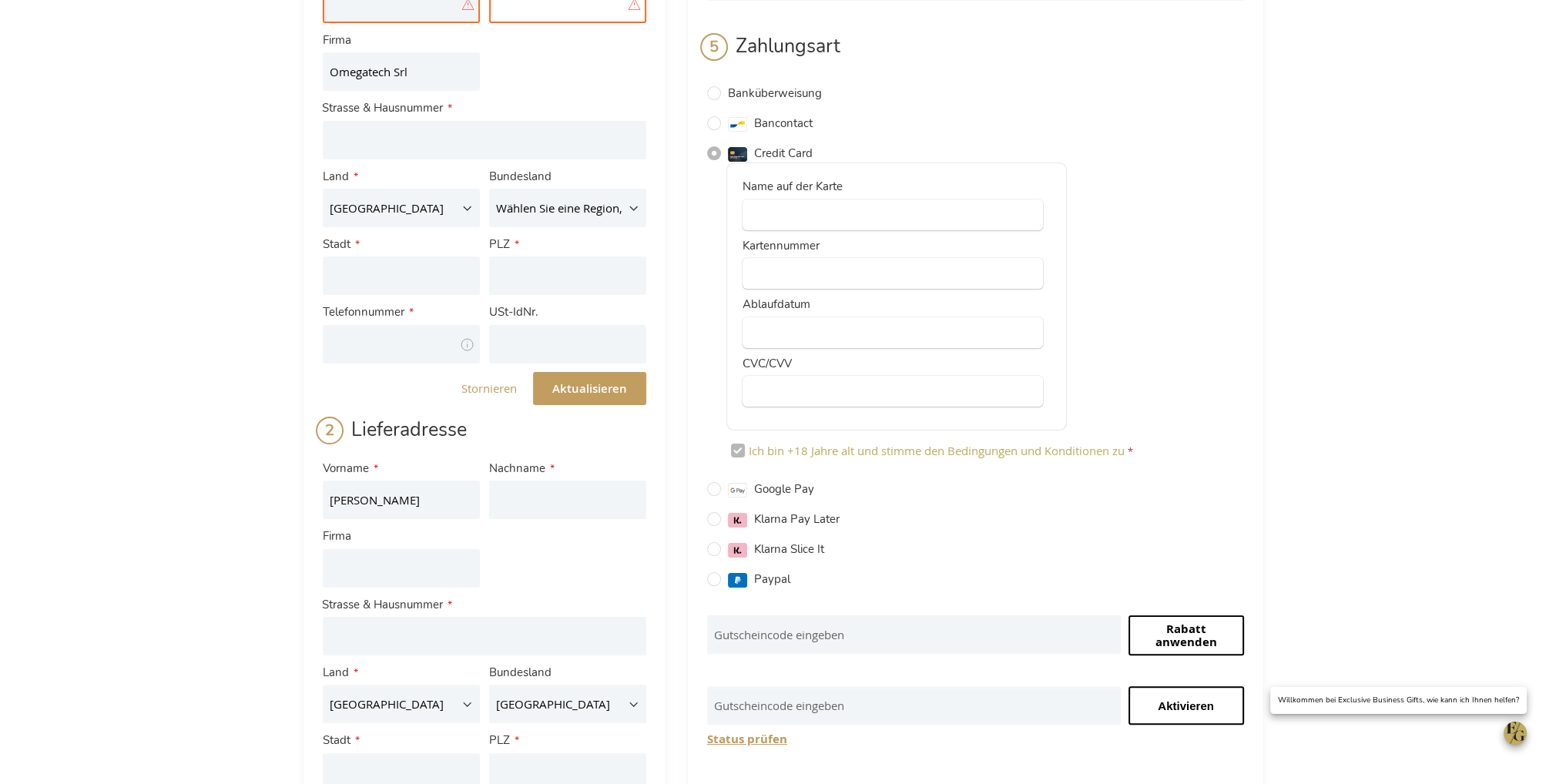
scroll to position [616, 0]
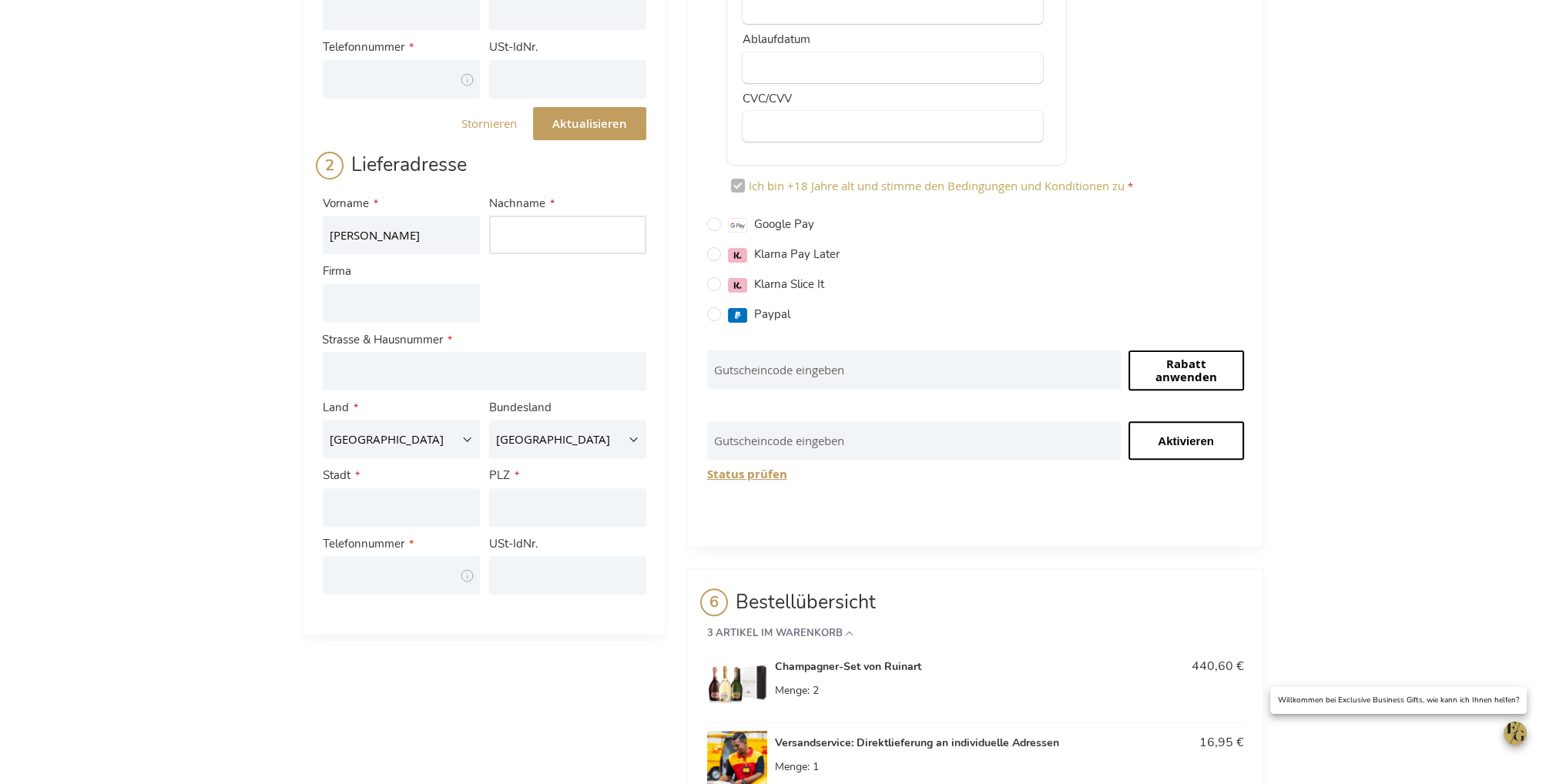
click at [547, 234] on input "Nachname" at bounding box center [567, 235] width 157 height 38
paste input "Giannetti"
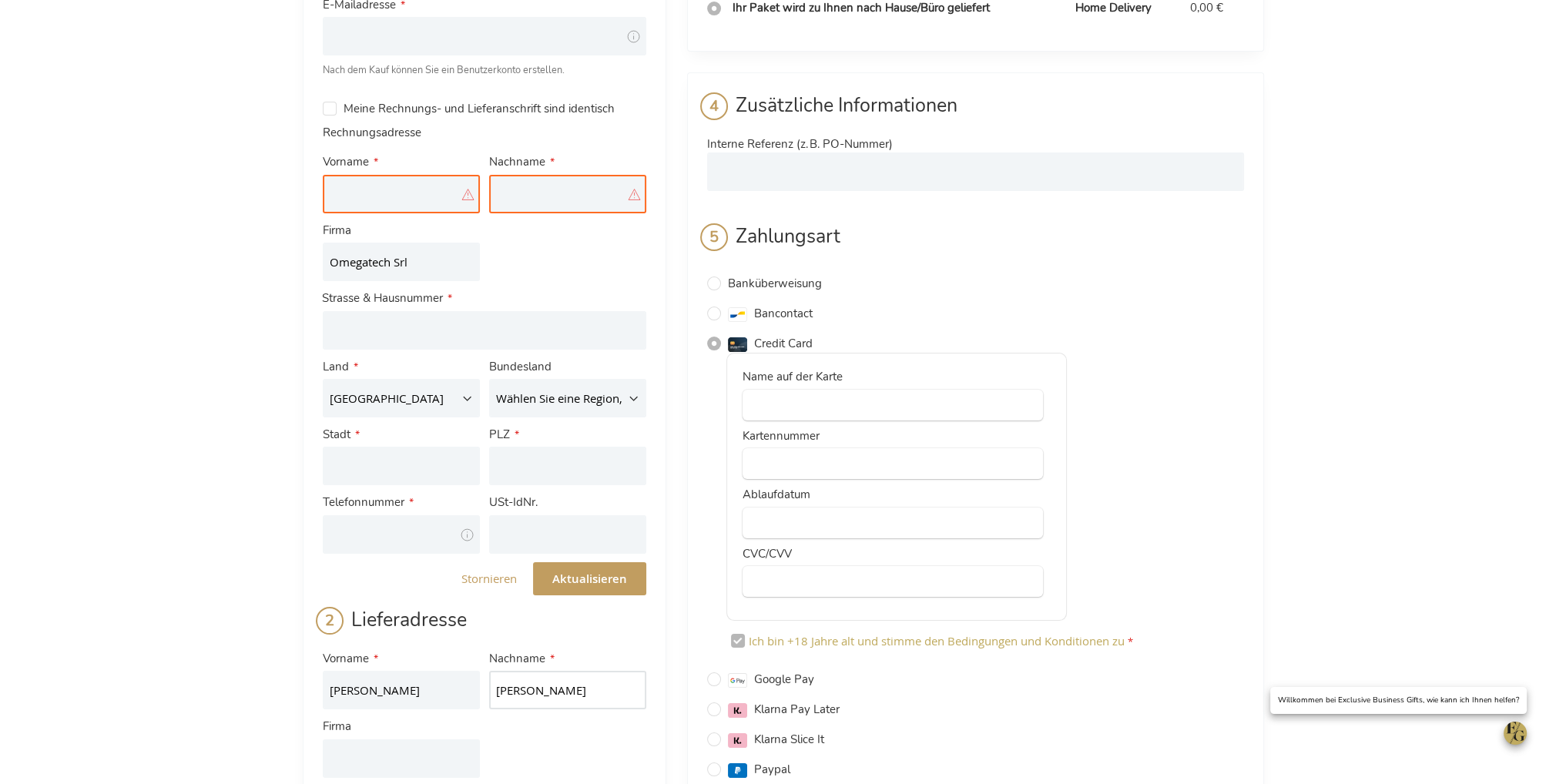
scroll to position [154, 0]
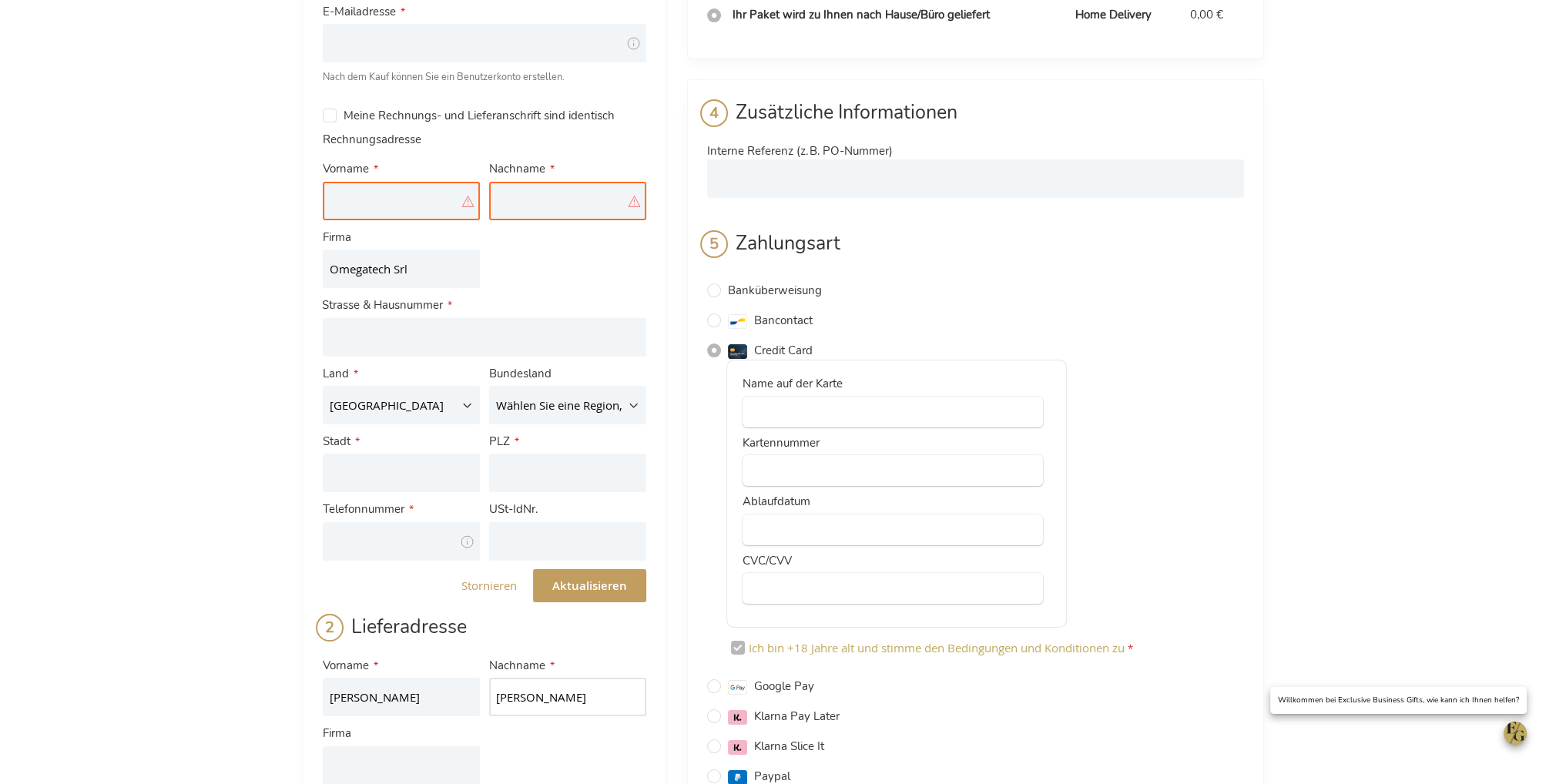
type input "Giannetti"
click at [379, 281] on input "Omegatech Srl" at bounding box center [401, 269] width 157 height 38
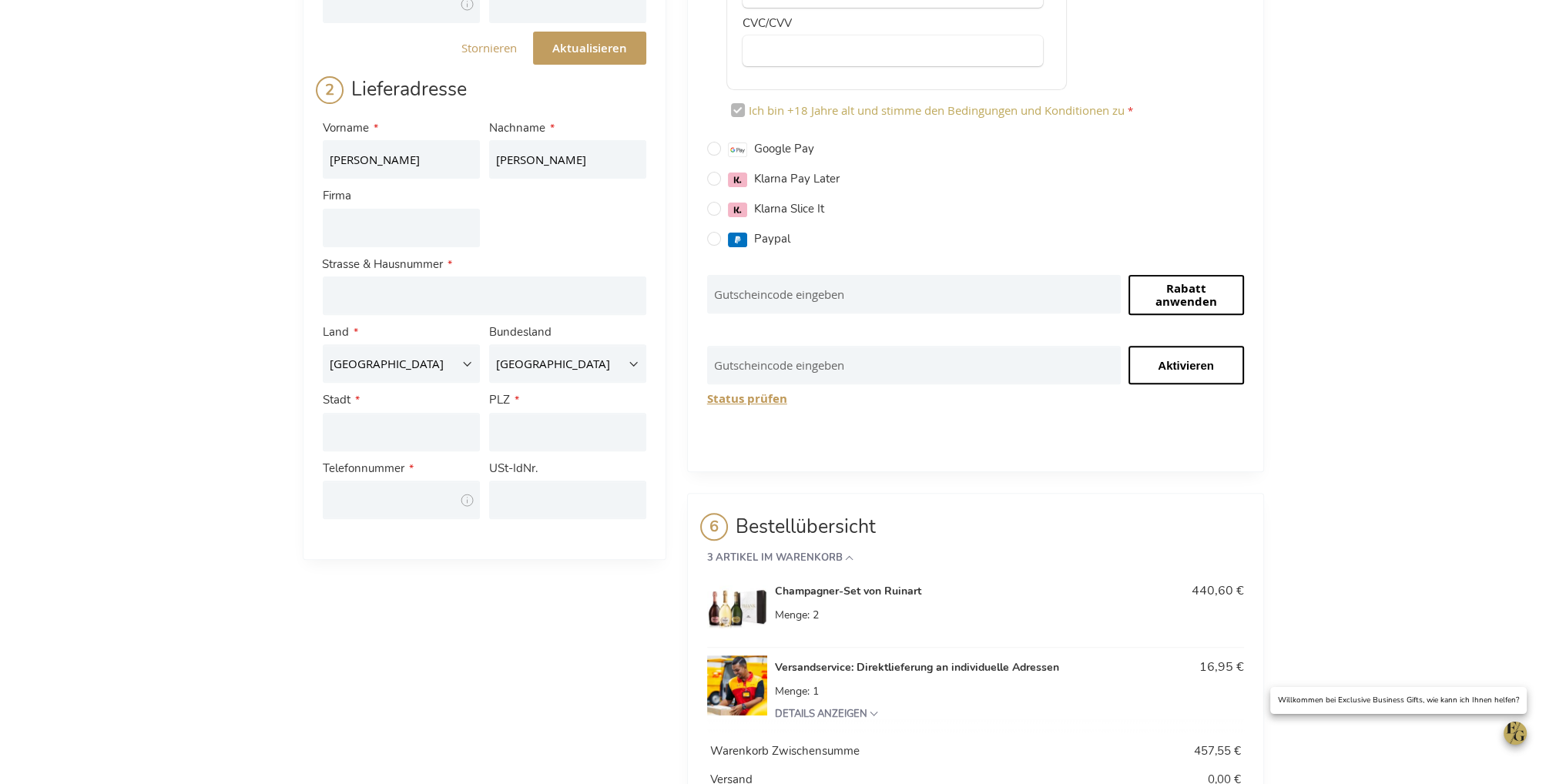
scroll to position [693, 0]
click at [370, 231] on input "Firma" at bounding box center [401, 226] width 157 height 38
paste input "Omegatech Srl"
type input "Omegatech Srl"
click at [548, 421] on input "PLZ" at bounding box center [567, 430] width 157 height 38
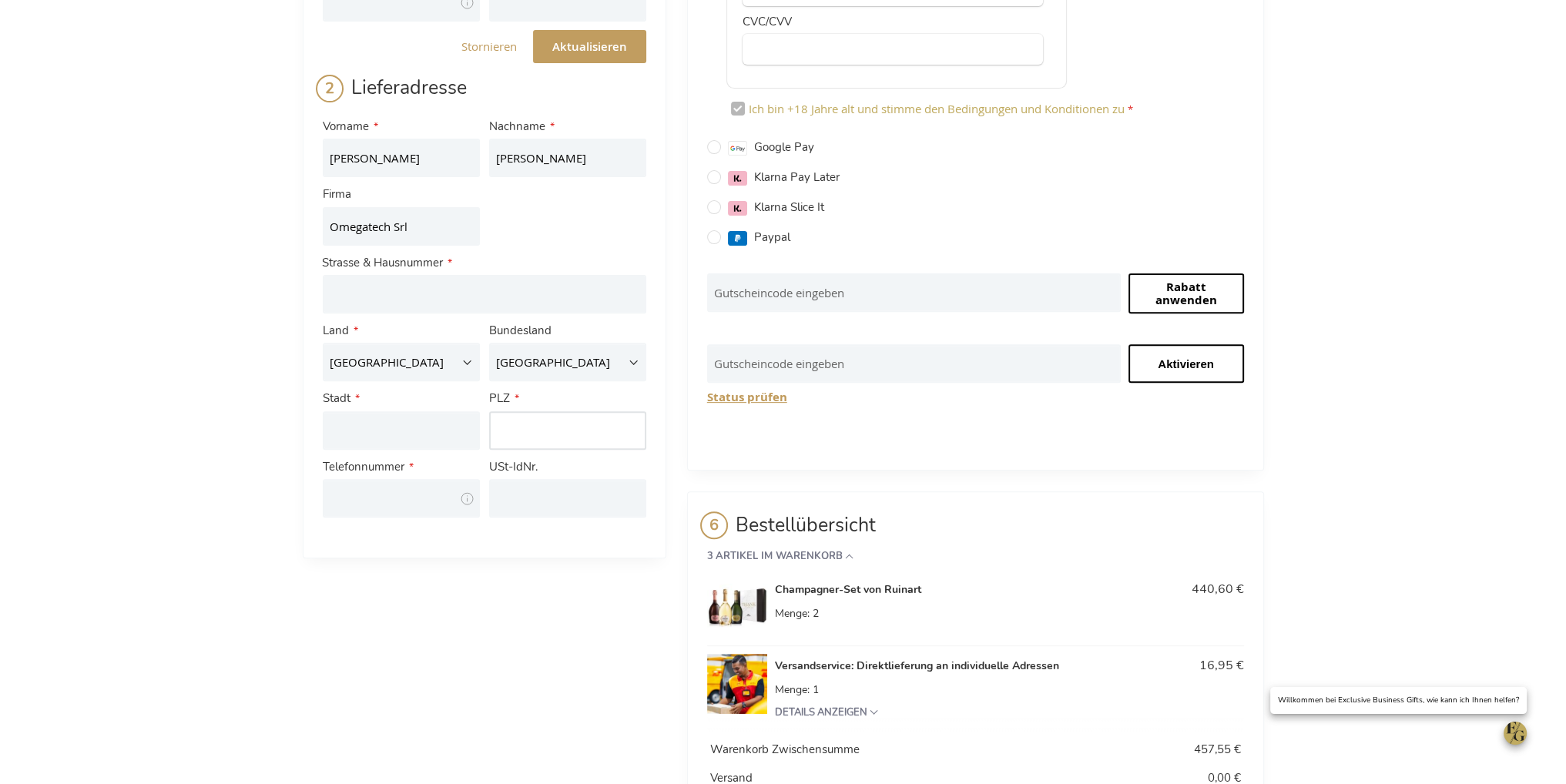
paste input "50053"
type input "50053"
click at [213, 454] on div "Kasse Zurück zum Laden Anmelden Schließen Anmelden E-Mailadresse Passwort Anmel…" at bounding box center [783, 138] width 1566 height 1662
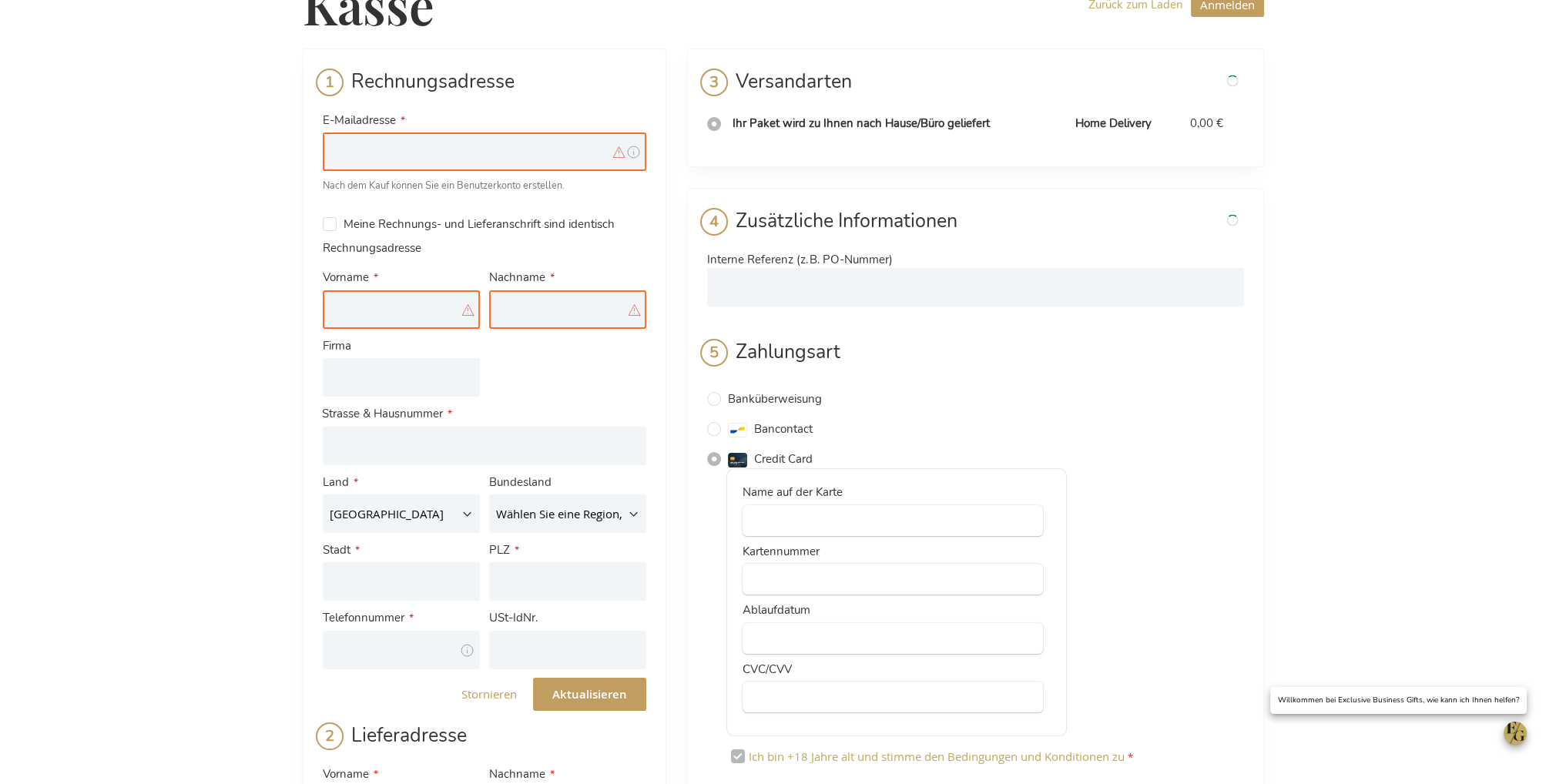
scroll to position [0, 0]
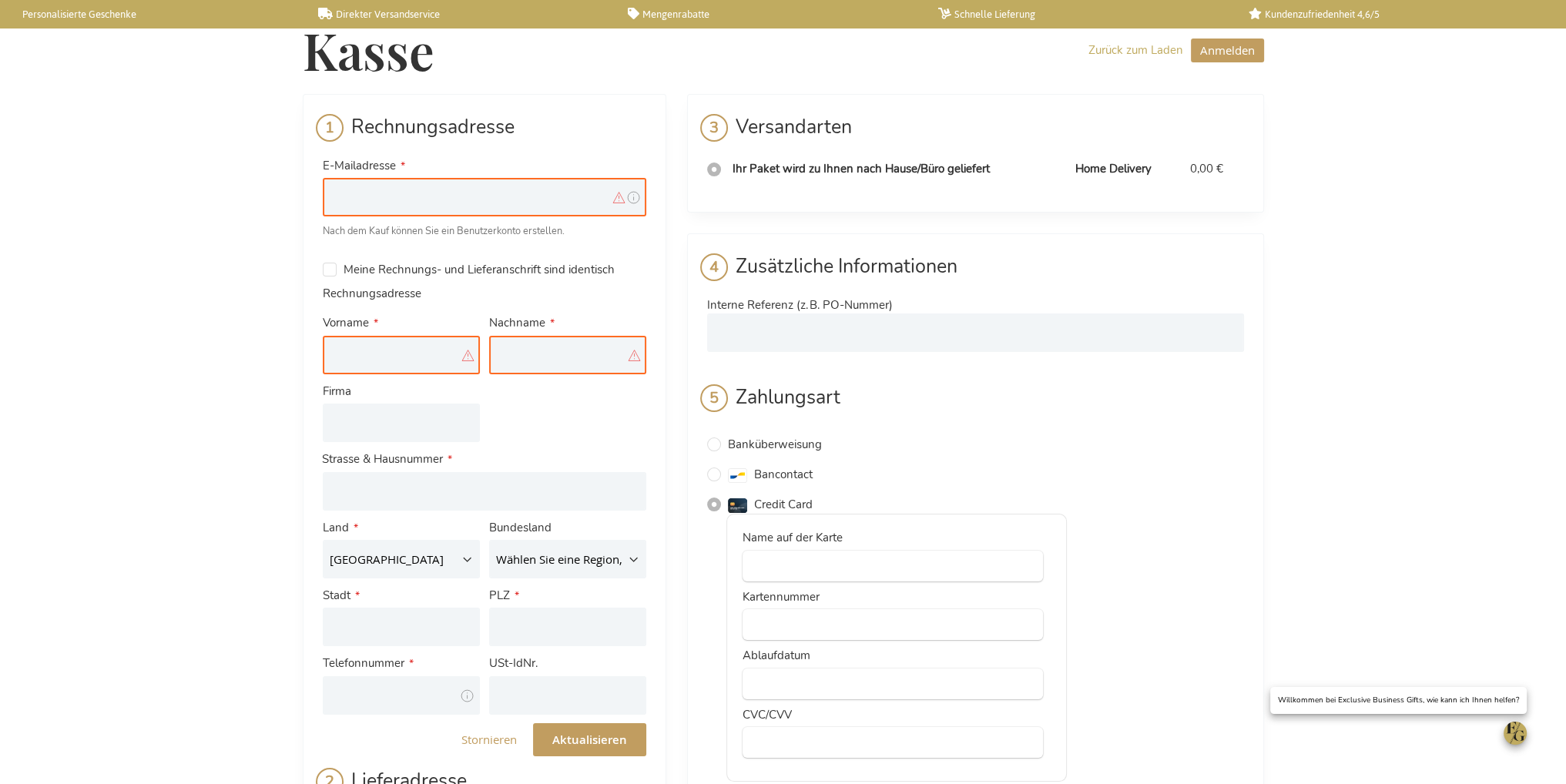
click at [389, 208] on input "E-Mailadresse" at bounding box center [485, 197] width 323 height 38
type input "[EMAIL_ADDRESS][DOMAIN_NAME]"
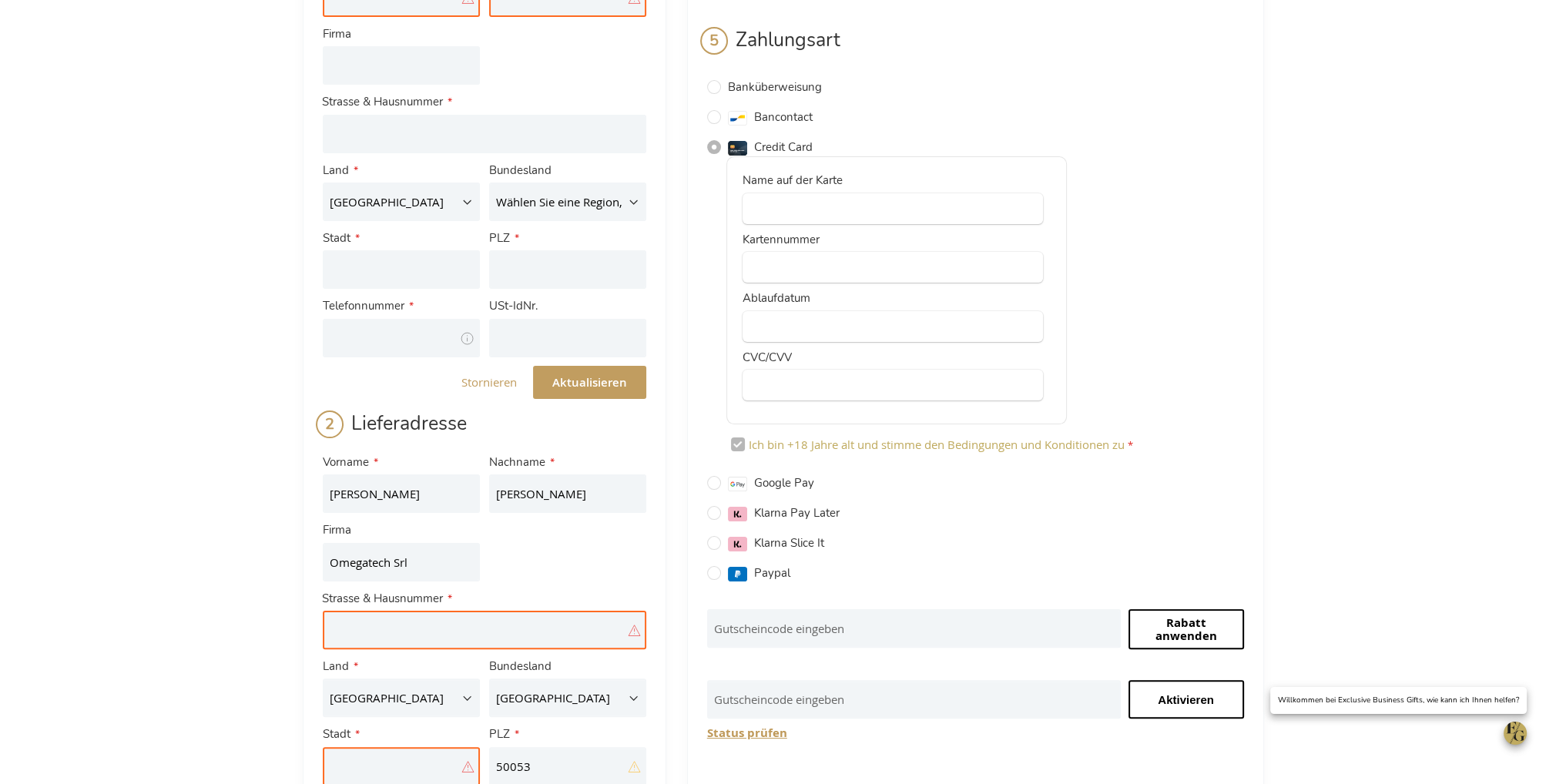
scroll to position [385, 0]
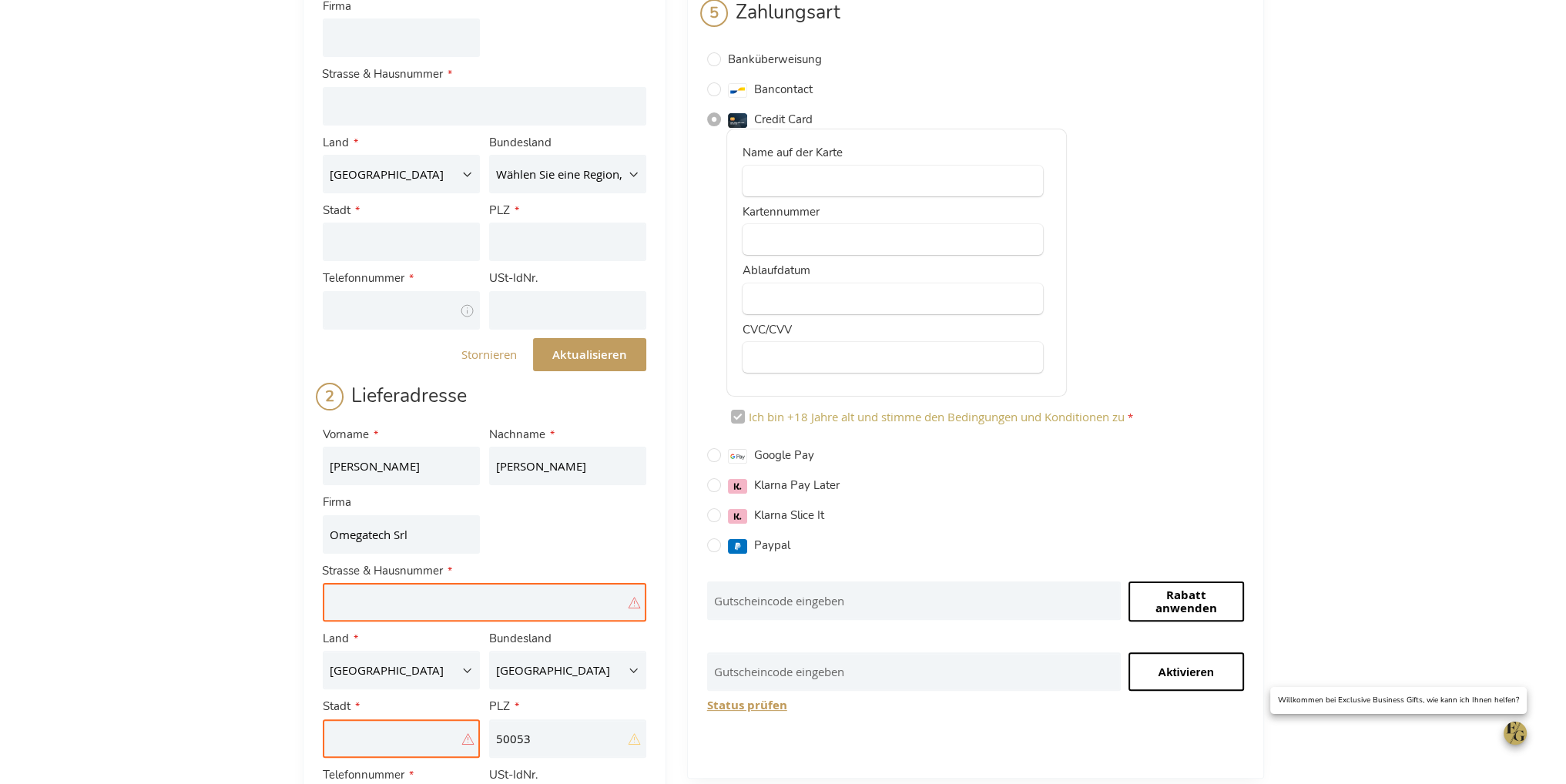
click at [251, 544] on div "Kasse Zurück zum Laden Anmelden Schließen Anmelden E-Mailadresse Passwort Anmel…" at bounding box center [783, 446] width 1566 height 1662
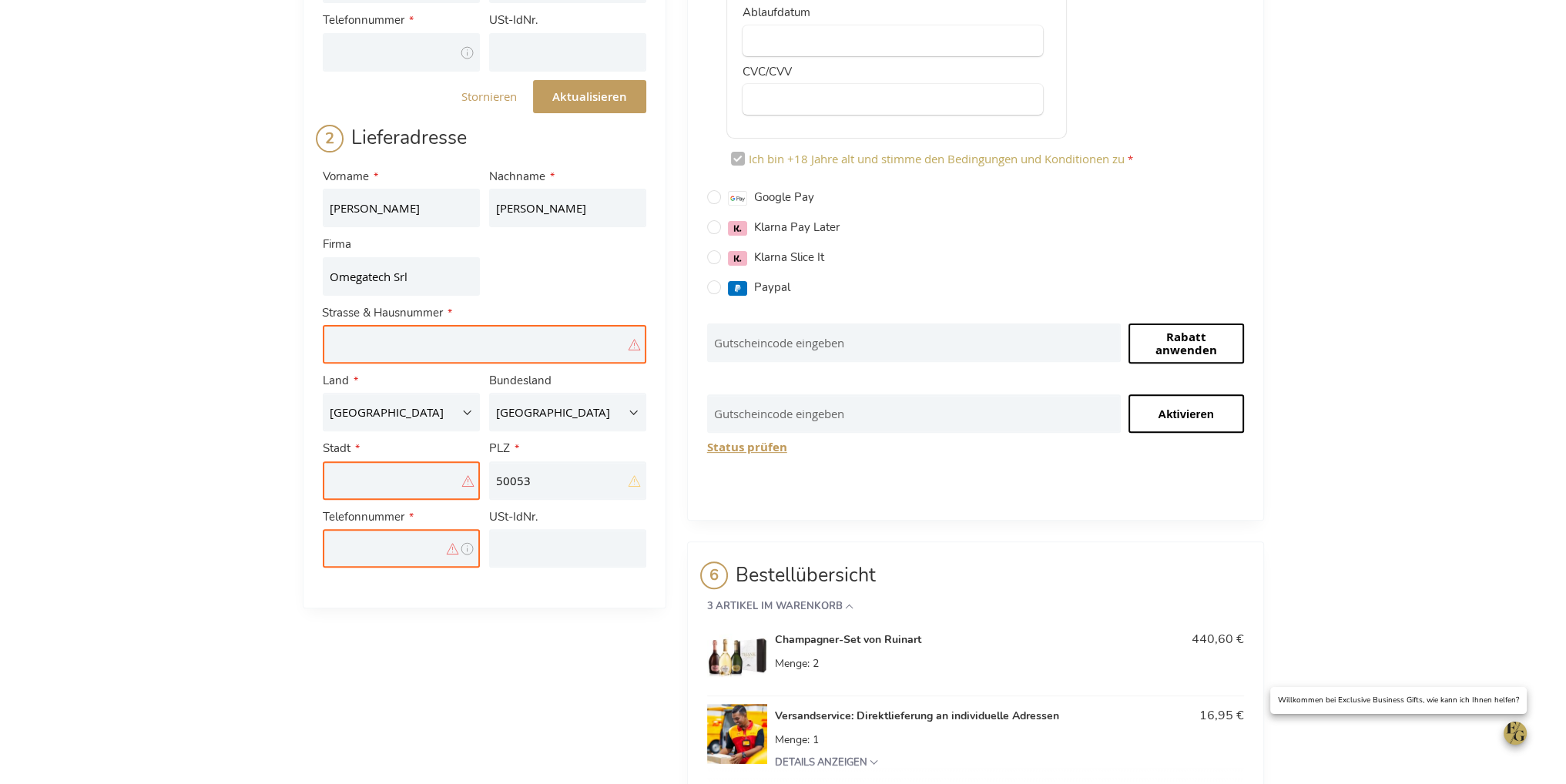
scroll to position [693, 0]
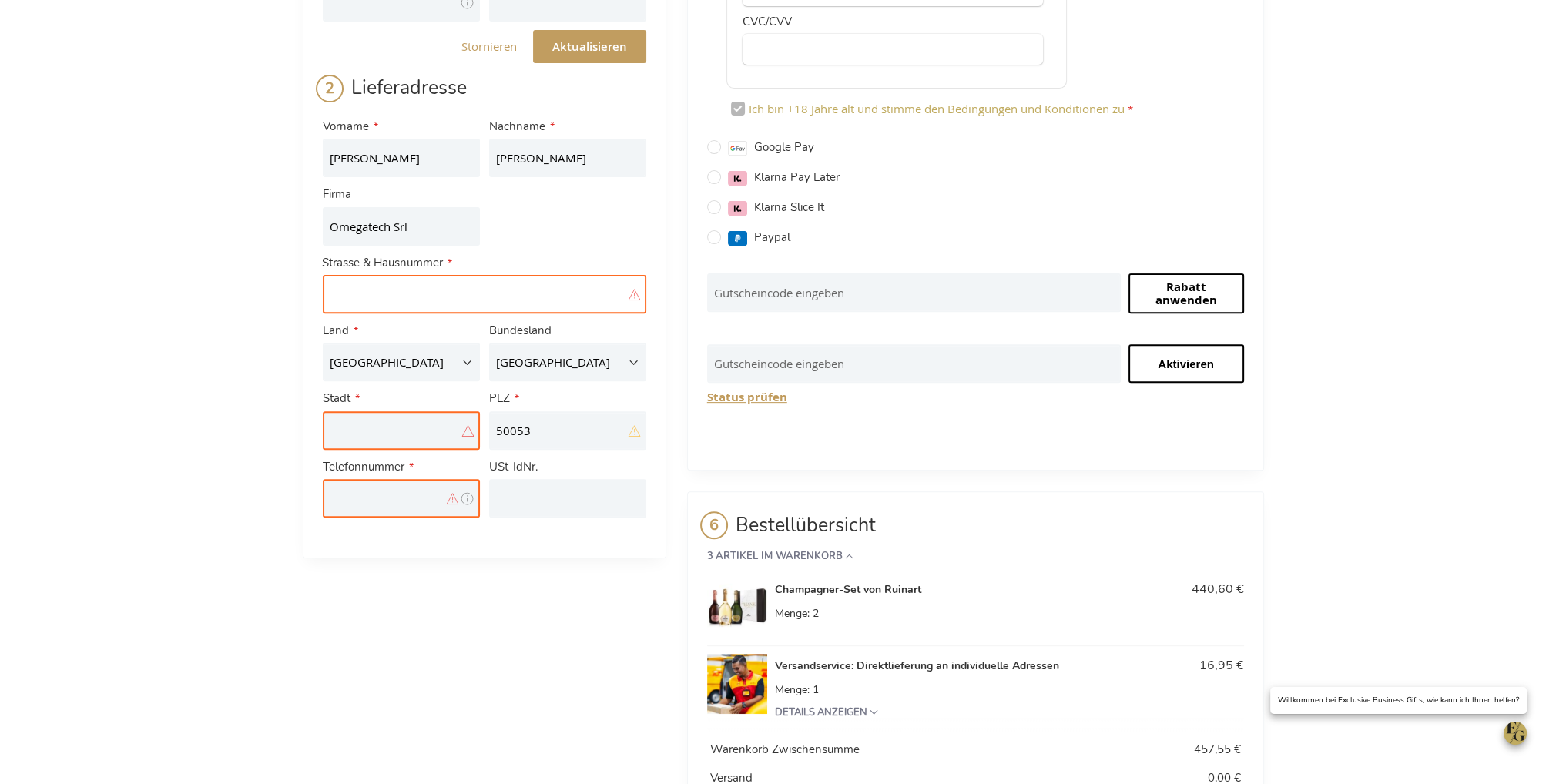
click at [369, 292] on input "Straße: Line 1" at bounding box center [485, 294] width 323 height 38
paste input "Via Giuseppe Verdi, 74/A/B"
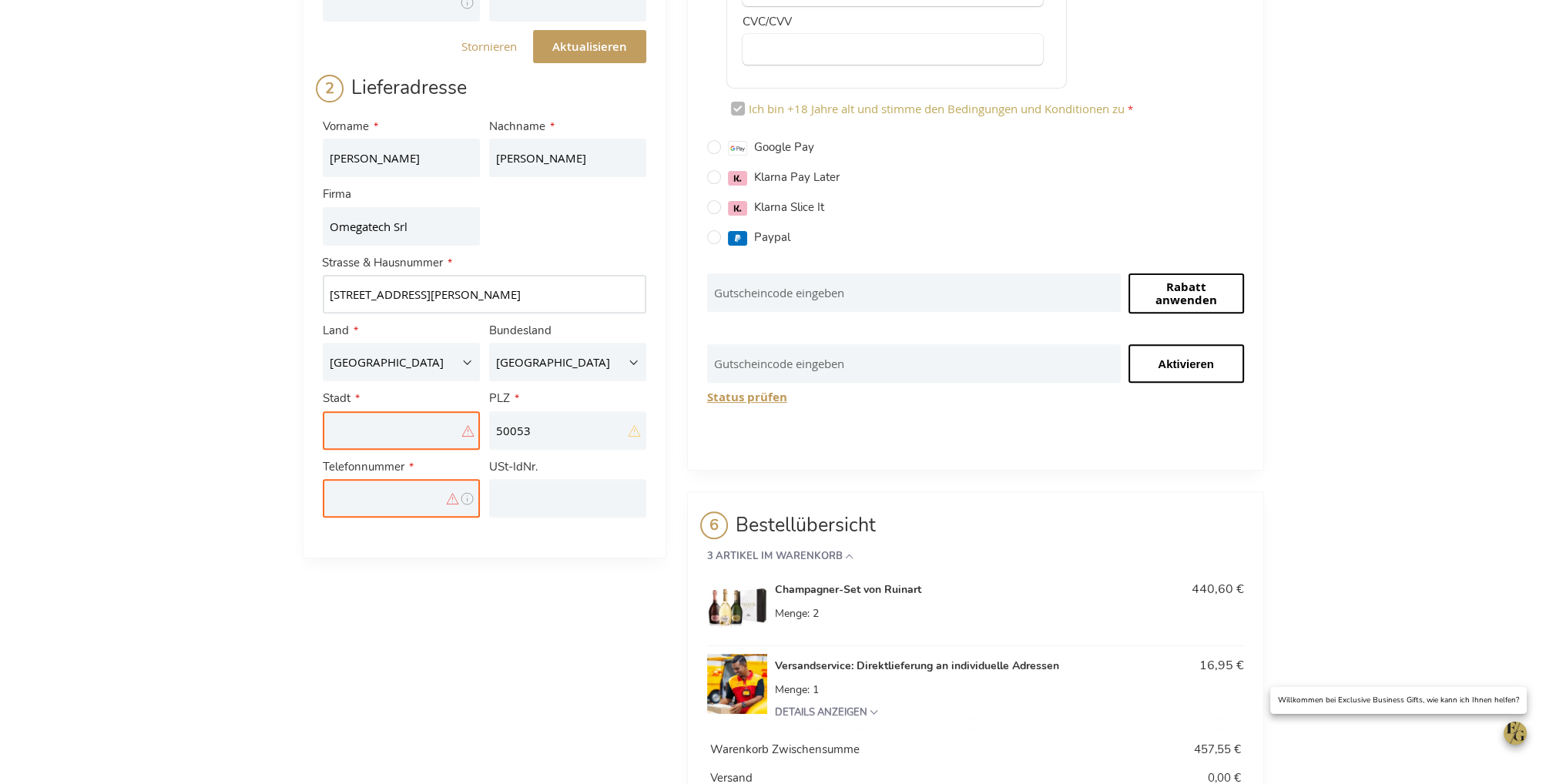
type input "Via Giuseppe Verdi, 74/A/B"
click at [256, 337] on div "Kasse Zurück zum Laden Anmelden Schließen Anmelden E-Mailadresse Passwort Anmel…" at bounding box center [783, 138] width 1566 height 1662
click at [432, 429] on input "Stadt" at bounding box center [401, 430] width 157 height 38
click at [373, 426] on input "Stadt" at bounding box center [401, 430] width 157 height 38
paste input "Empoli"
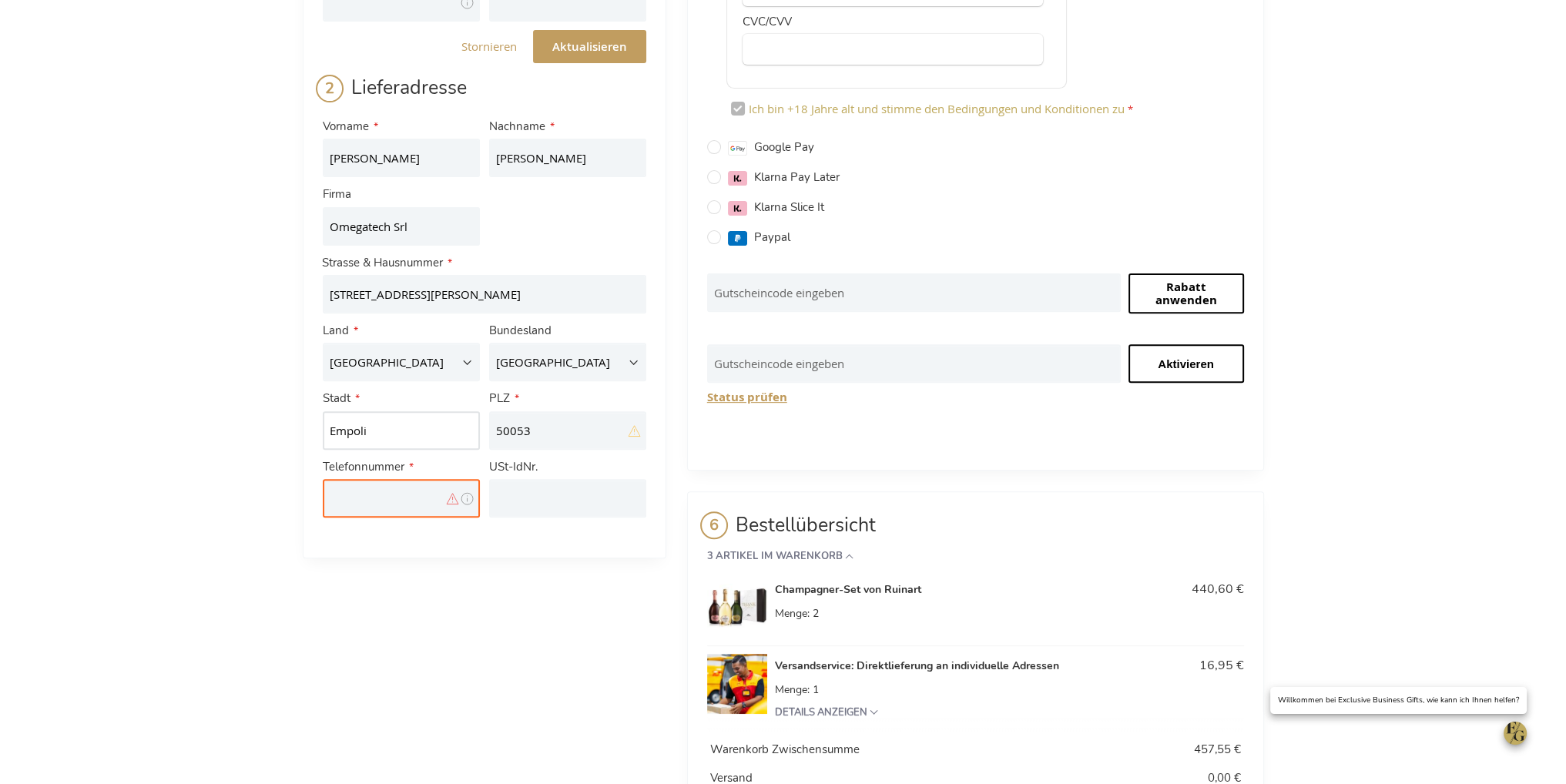
type input "Empoli"
click at [201, 428] on div "Kasse Zurück zum Laden Anmelden Schließen Anmelden E-Mailadresse Passwort Anmel…" at bounding box center [783, 138] width 1566 height 1662
click at [374, 494] on input "Telefonnummer" at bounding box center [401, 498] width 157 height 38
paste input "+39 0587 398000"
type input "+39 0587 398000"
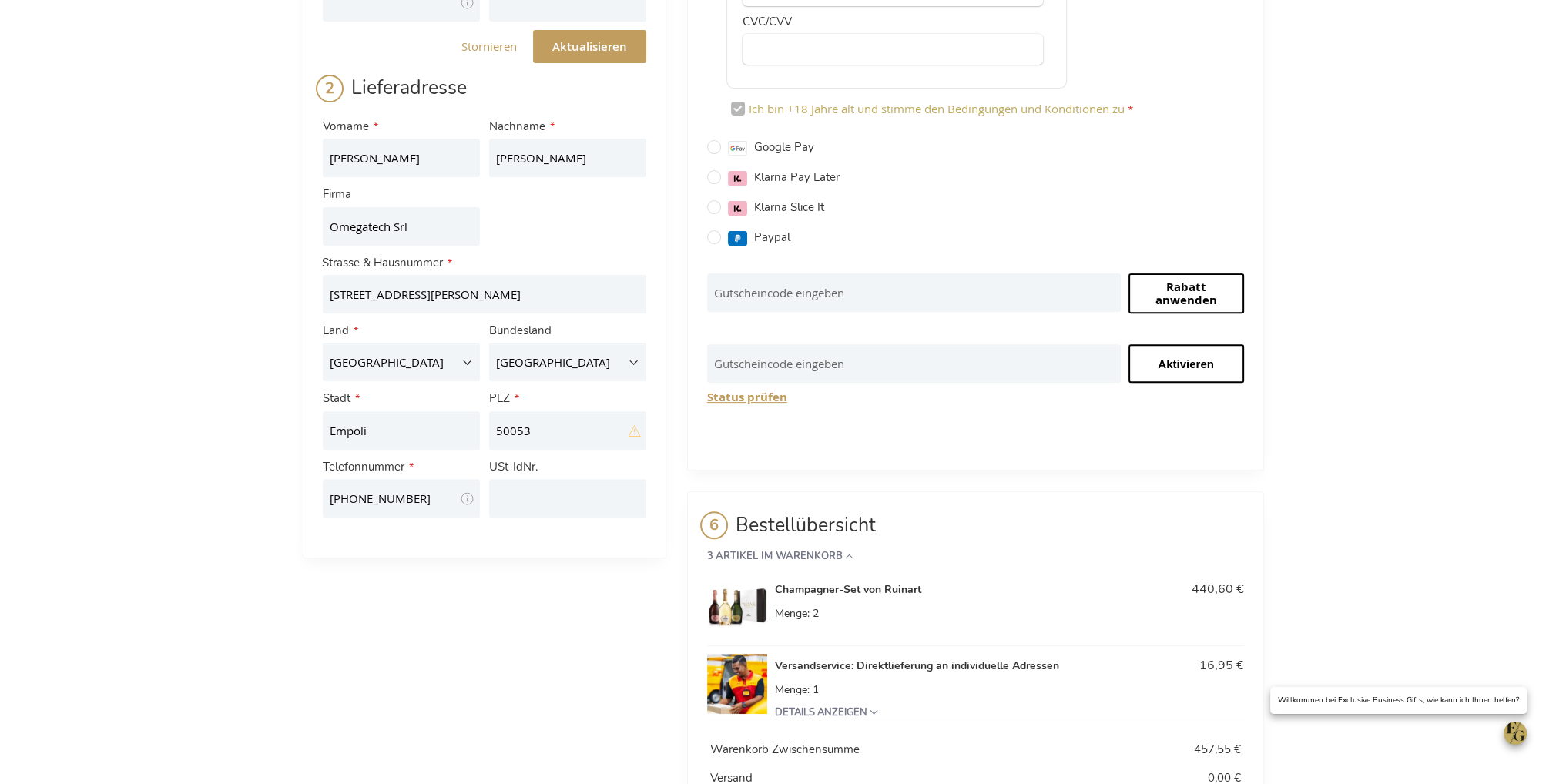
click at [282, 506] on div "Kasse Zurück zum Laden Anmelden Schließen Anmelden E-Mailadresse Passwort Anmel…" at bounding box center [783, 138] width 1566 height 1662
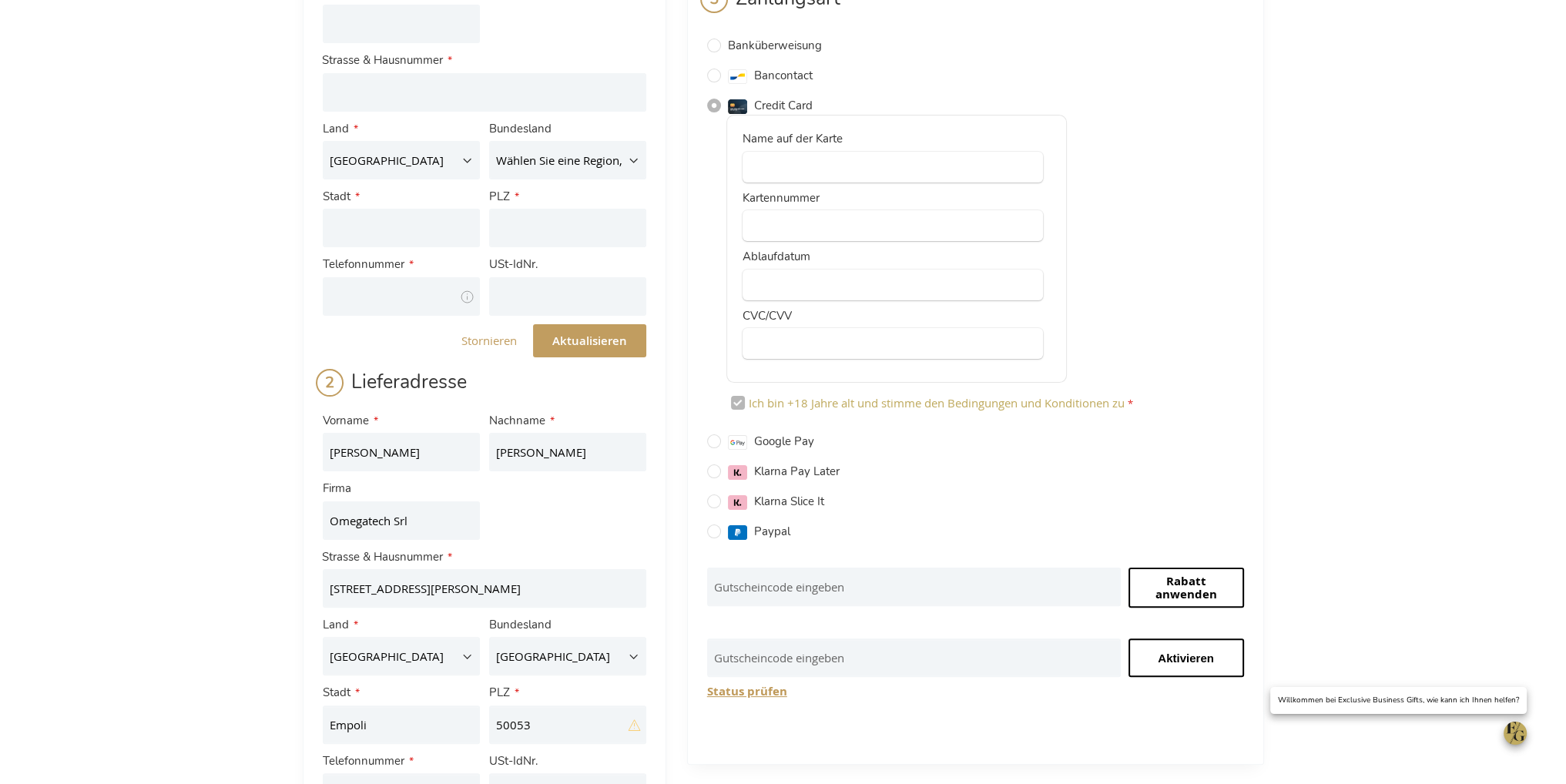
scroll to position [231, 0]
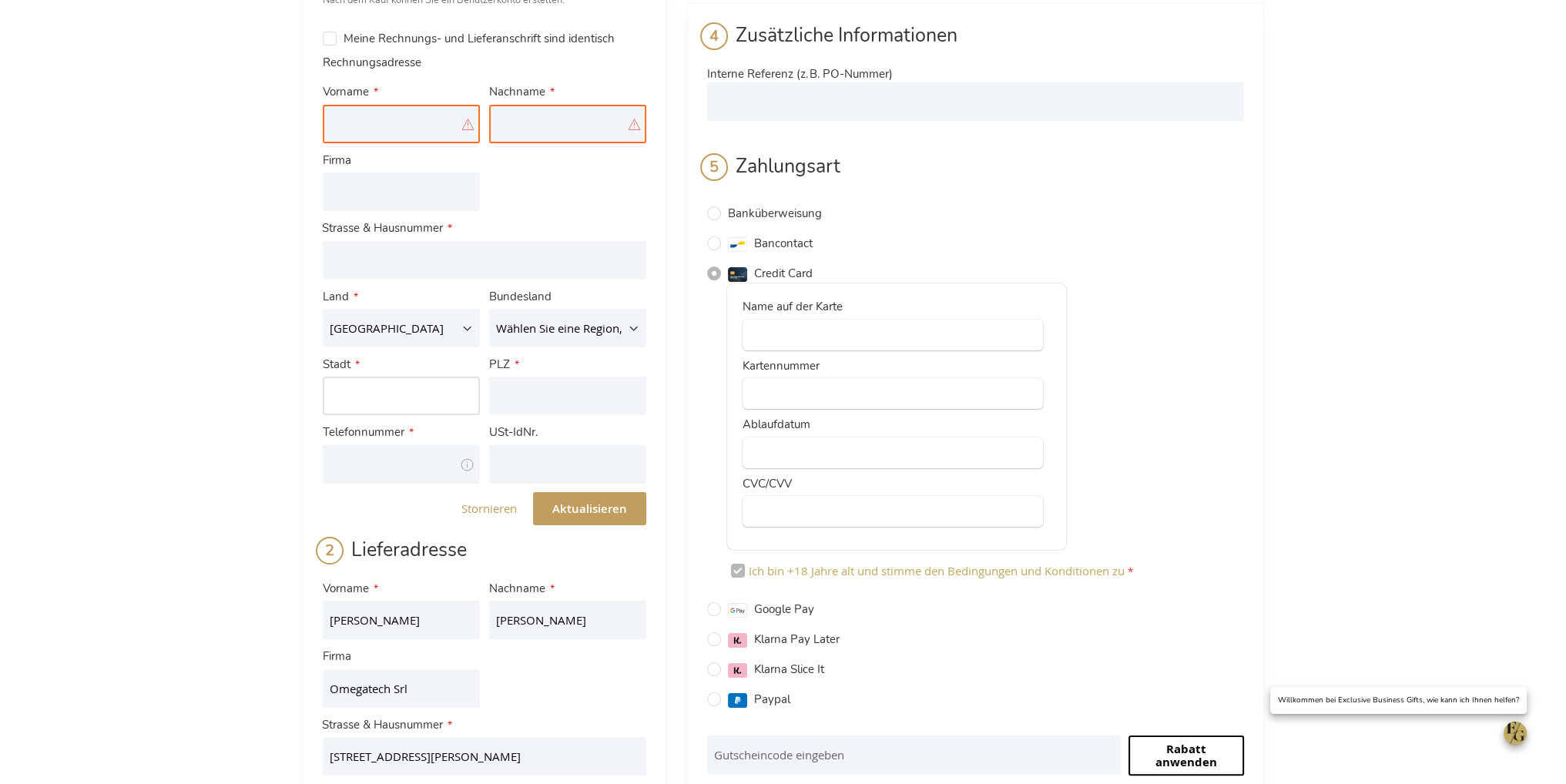
click at [419, 407] on input "Stadt" at bounding box center [401, 396] width 157 height 38
type input "Berlin"
click at [438, 318] on select "Belgien Deutschland Frankreich Italien Luxemburg Niederlande Österreich" at bounding box center [401, 328] width 157 height 38
select select "DE"
click at [323, 309] on select "Belgien Deutschland Frankreich Italien Luxemburg Niederlande Österreich" at bounding box center [401, 328] width 157 height 38
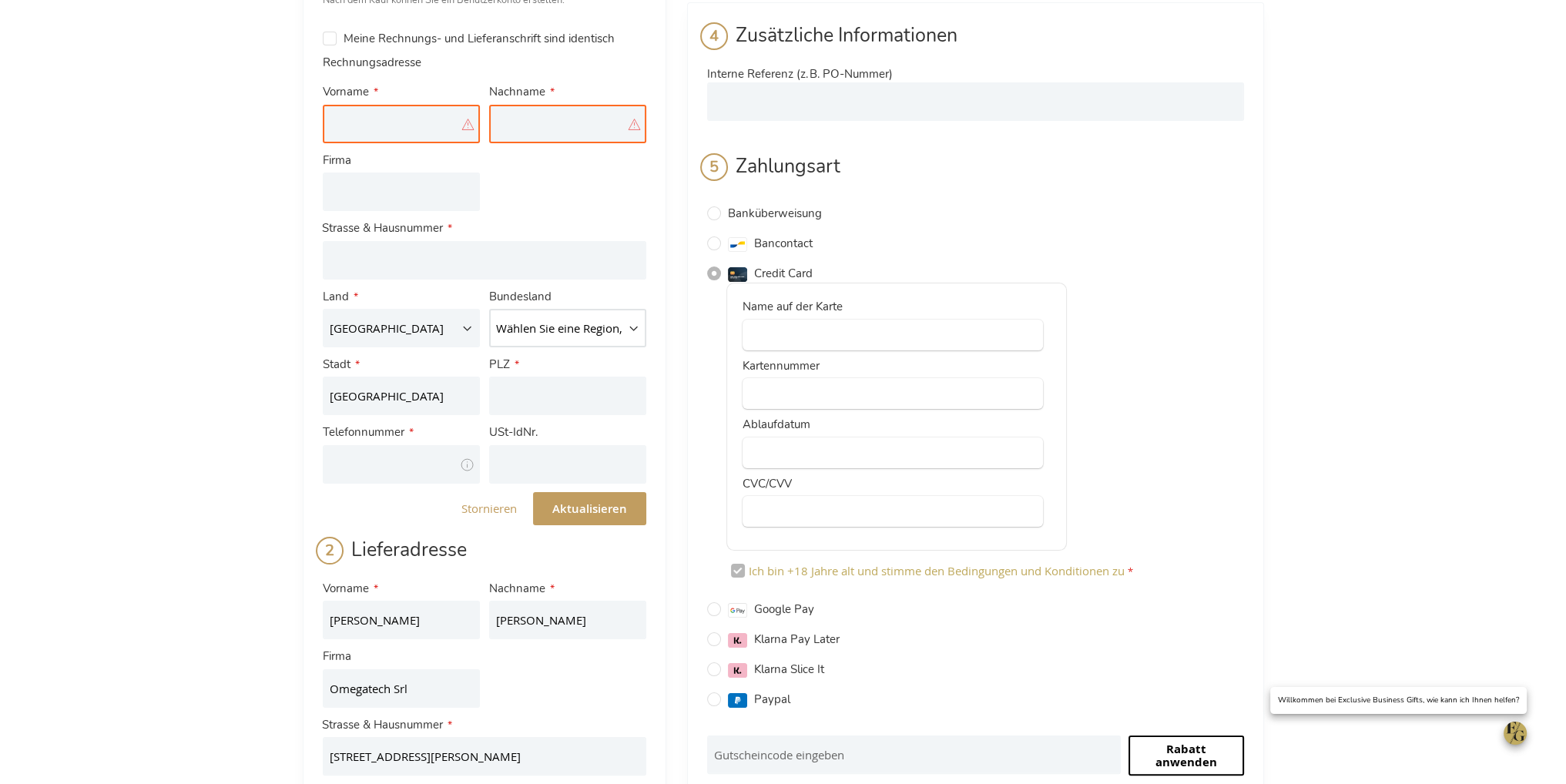
click at [579, 337] on select "Wählen Sie eine Region, Bundesland oder Provinz. Baden-Württemberg Bayern Berli…" at bounding box center [567, 328] width 157 height 38
select select "82"
click at [489, 309] on select "Wählen Sie eine Region, Bundesland oder Provinz. Baden-Württemberg Bayern Berli…" at bounding box center [567, 328] width 157 height 38
click at [497, 395] on input "PLZ" at bounding box center [567, 396] width 157 height 38
type input "10178"
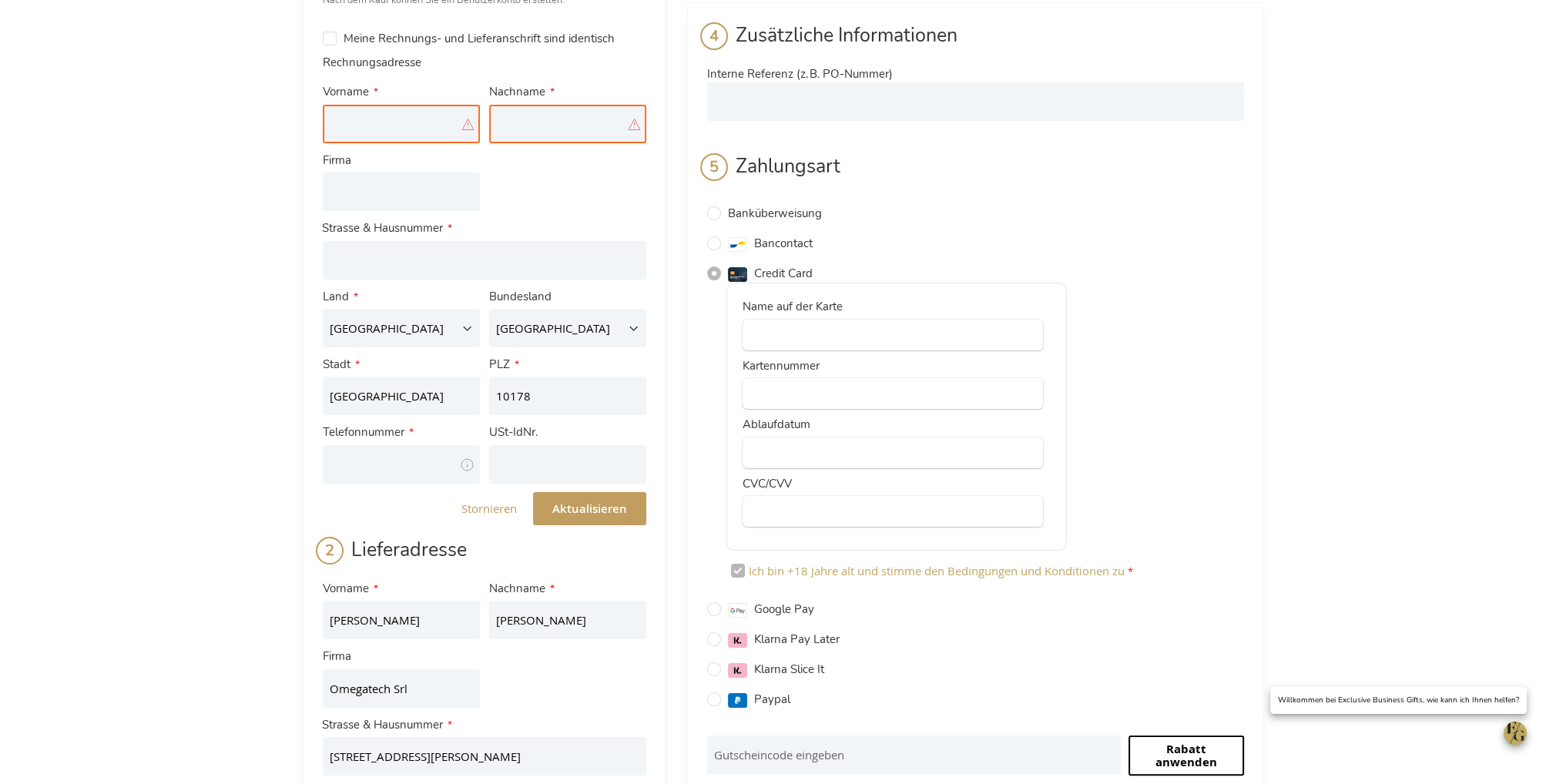
click at [181, 361] on div "Kasse Zurück zum Laden Anmelden Schließen Anmelden E-Mailadresse Passwort Anmel…" at bounding box center [783, 600] width 1566 height 1662
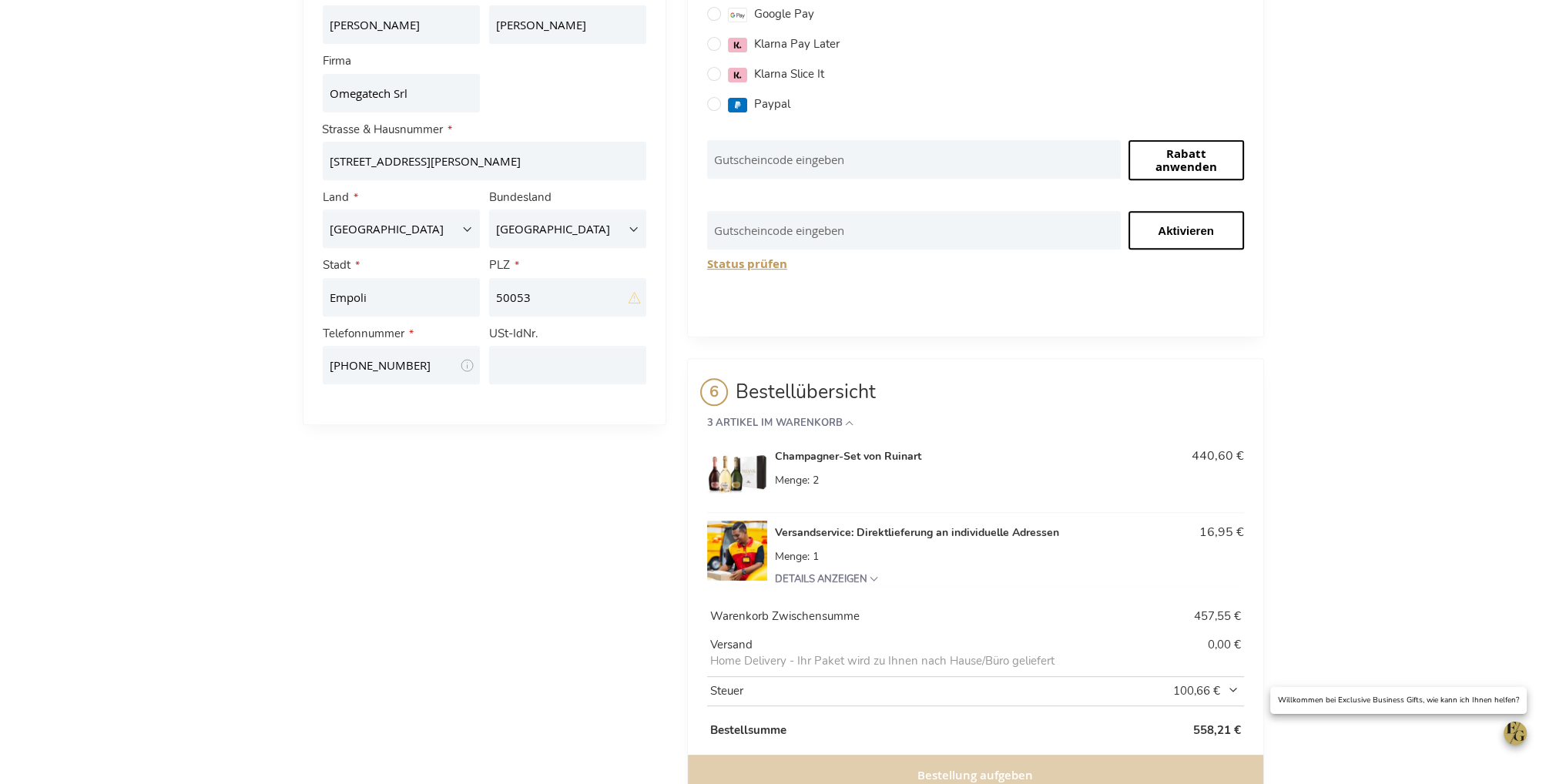
scroll to position [847, 0]
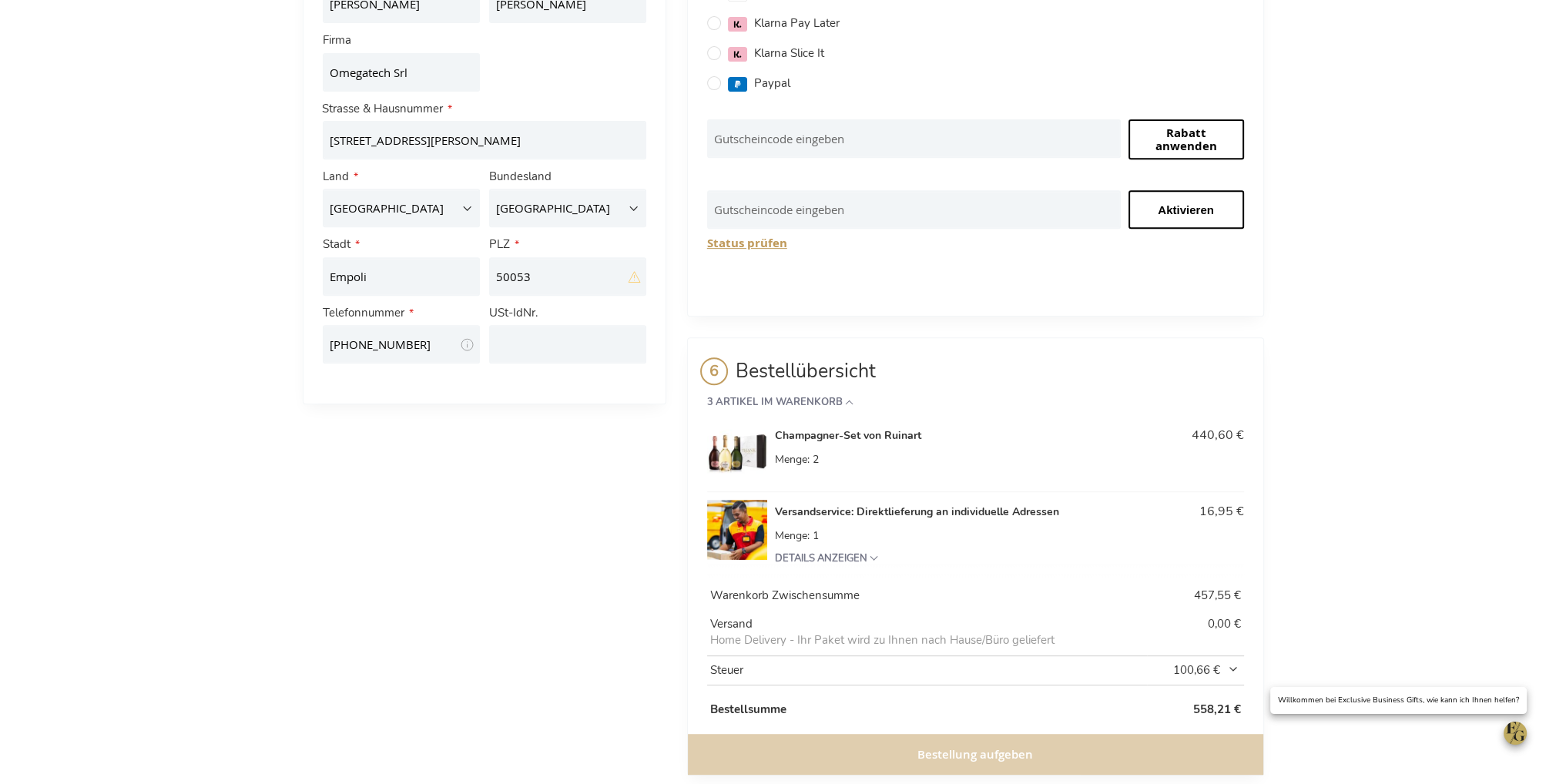
click at [1239, 663] on span "100,66 €" at bounding box center [1197, 671] width 85 height 16
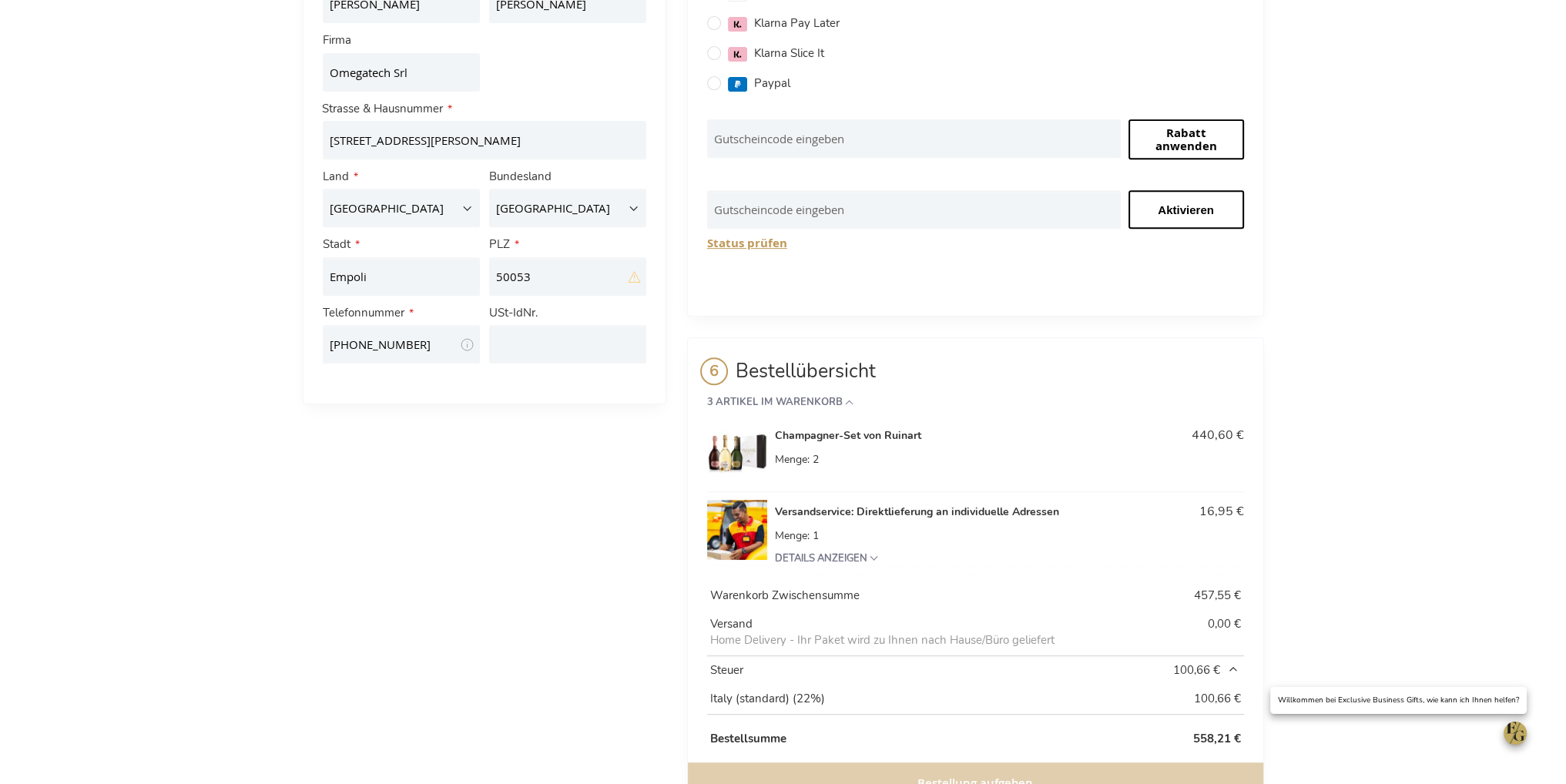
scroll to position [904, 0]
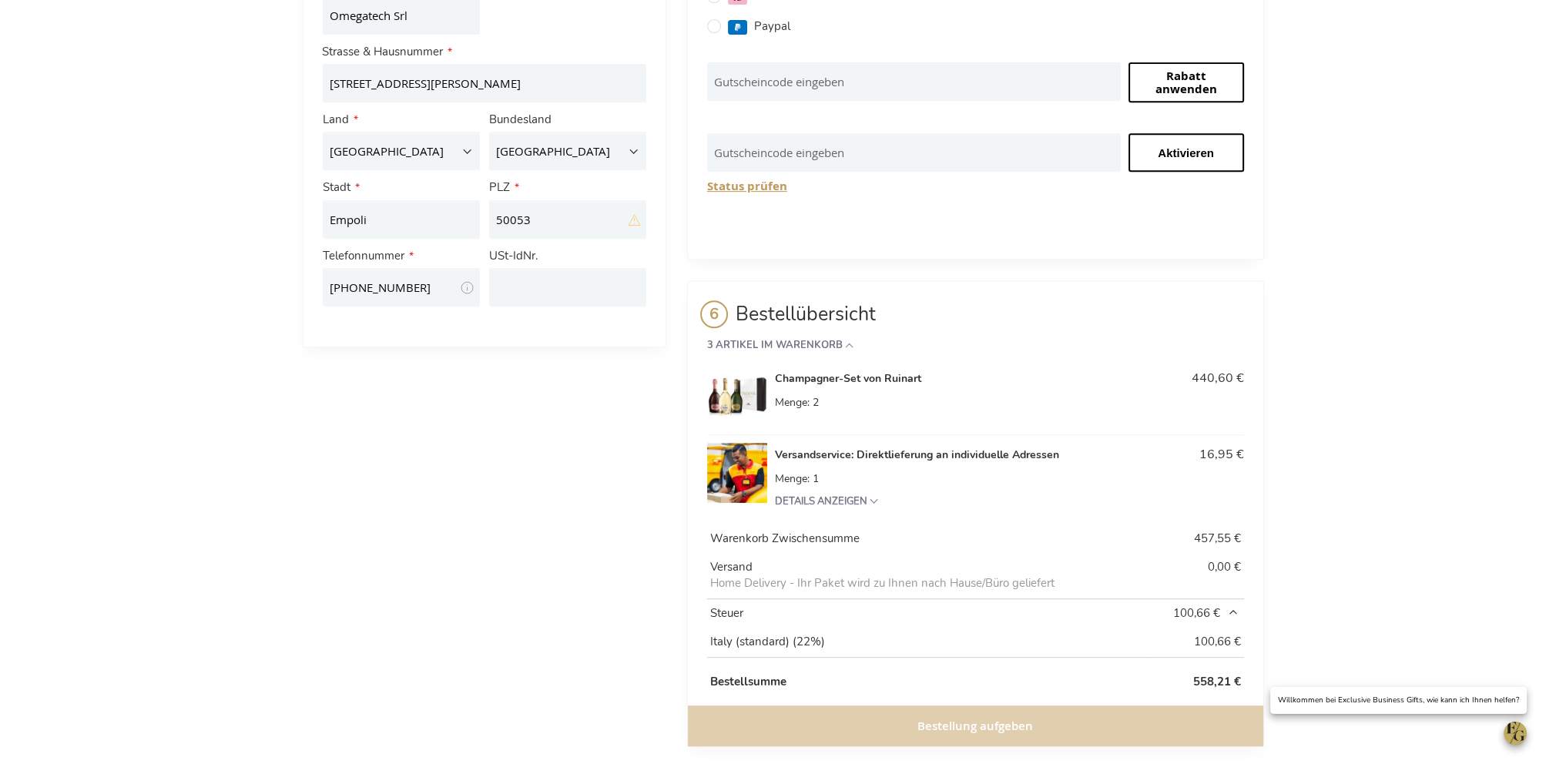
click at [1236, 608] on span "100,66 €" at bounding box center [1197, 613] width 85 height 16
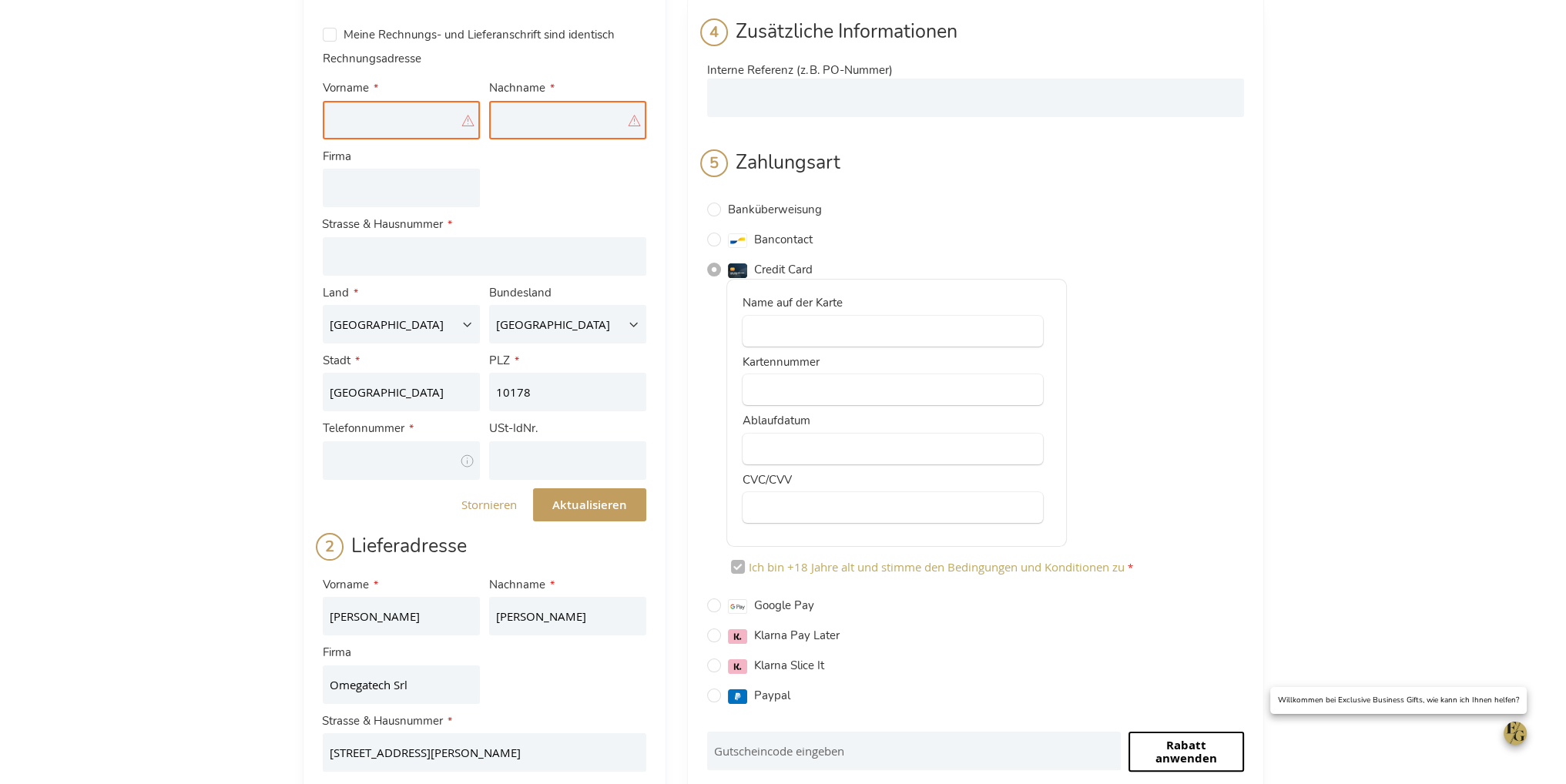
scroll to position [105, 0]
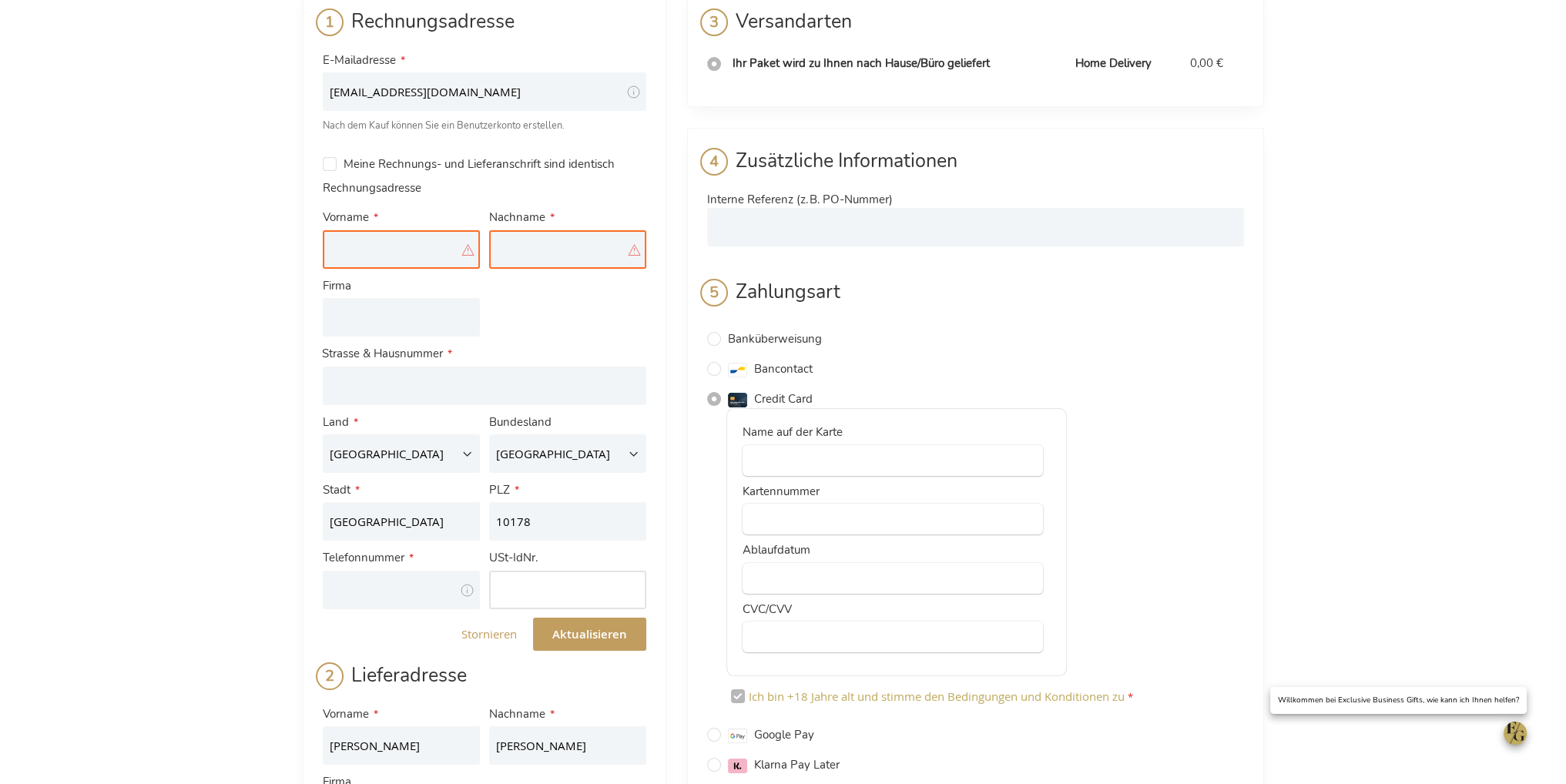
click at [548, 597] on input "USt-IdNr." at bounding box center [567, 590] width 157 height 38
paste input "DE318878878"
type input "DE318878878"
click at [428, 387] on input "Straße: Line 1" at bounding box center [485, 386] width 323 height 38
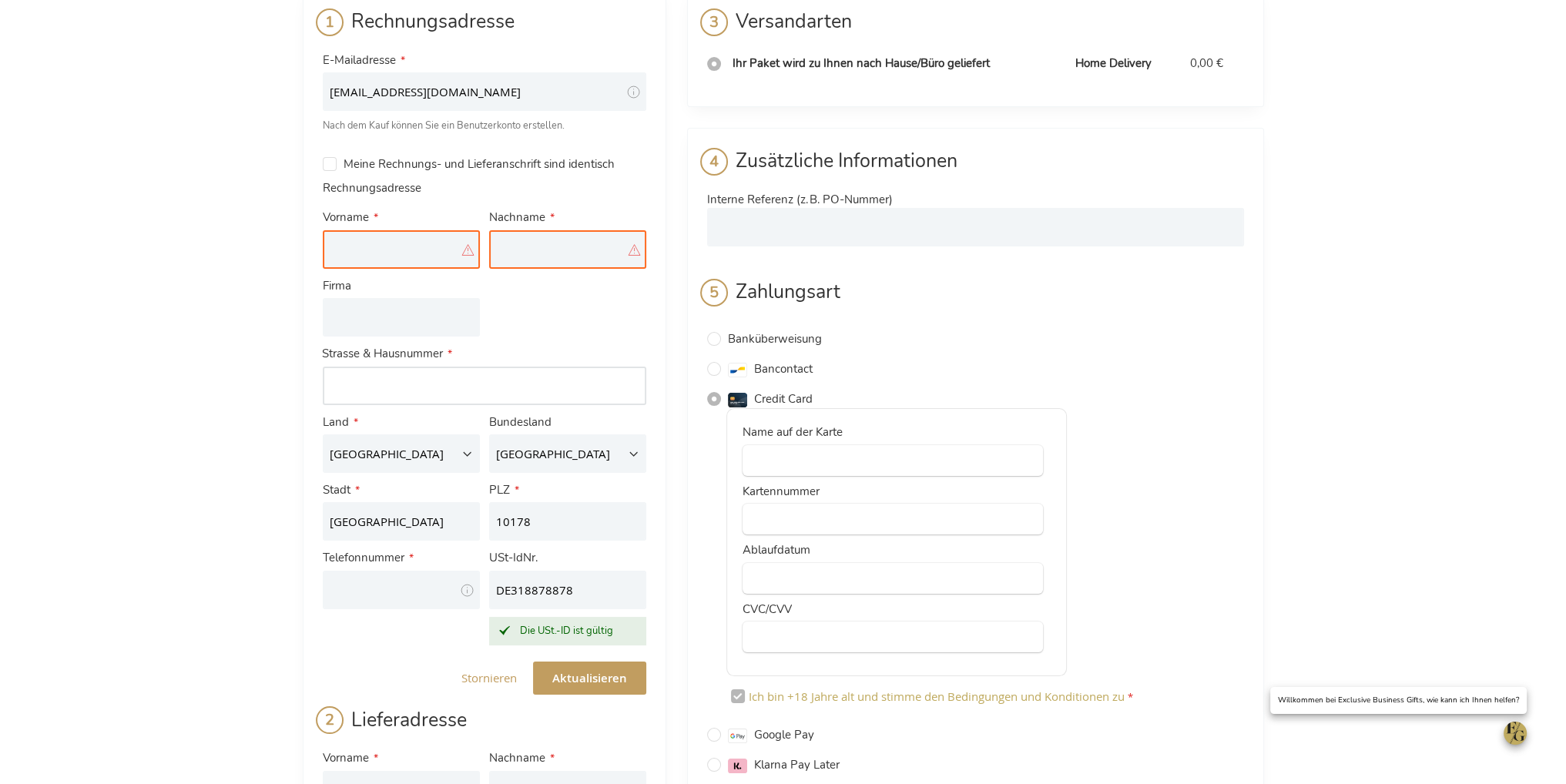
click at [389, 380] on input "Straße: Line 1" at bounding box center [485, 386] width 323 height 38
paste input "Alexanderstraße 1,"
type input "Alexanderstraße 1,"
click at [333, 332] on input "Firma" at bounding box center [401, 317] width 157 height 38
click at [345, 324] on input "Firma" at bounding box center [401, 317] width 157 height 38
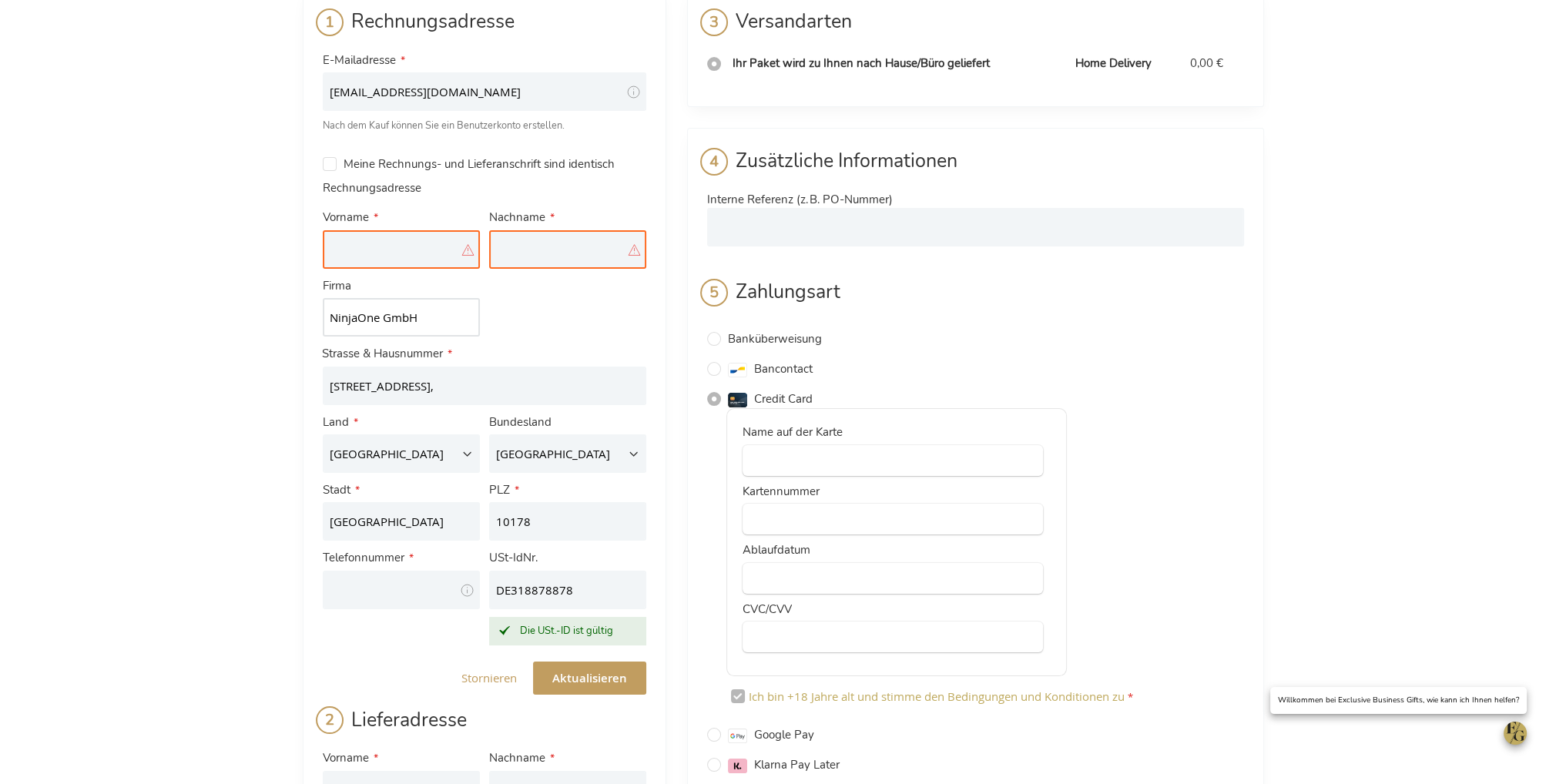
type input "NinjaOne GmbH"
click at [399, 309] on input "NinjaOne GmbH" at bounding box center [401, 317] width 157 height 38
click at [349, 256] on input "Vorname" at bounding box center [401, 250] width 157 height 38
type input "Rudiger"
type input "Atchon"
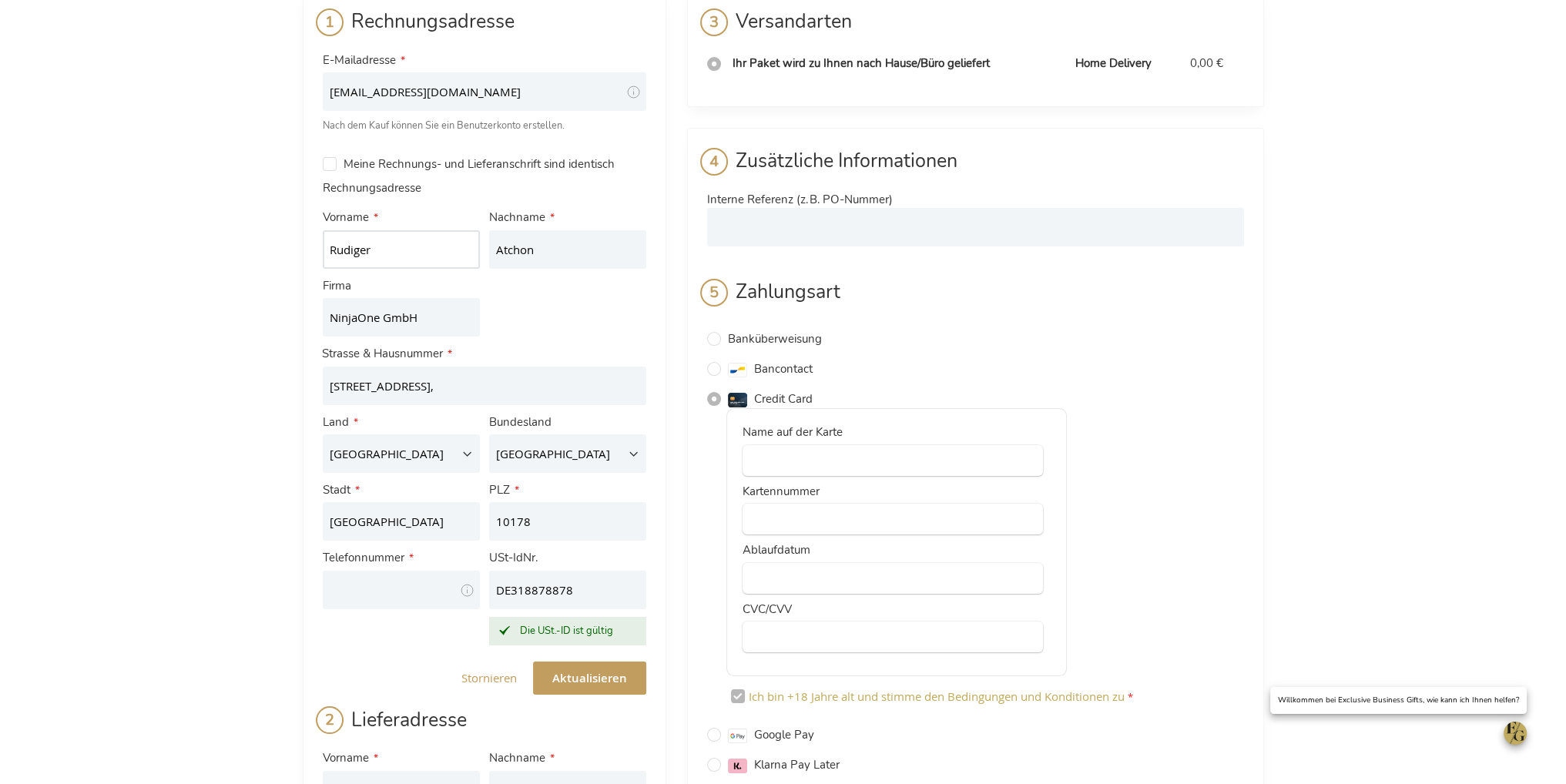
click at [403, 255] on input "Rudiger" at bounding box center [401, 250] width 157 height 38
type input "Rudiger"
click at [179, 475] on div "Kasse Zurück zum Laden Anmelden Schließen Anmelden E-Mailadresse Passwort Anmel…" at bounding box center [783, 726] width 1566 height 1662
click at [364, 600] on input "Telefonnummer" at bounding box center [401, 590] width 157 height 38
paste input "+49 30 16639116"
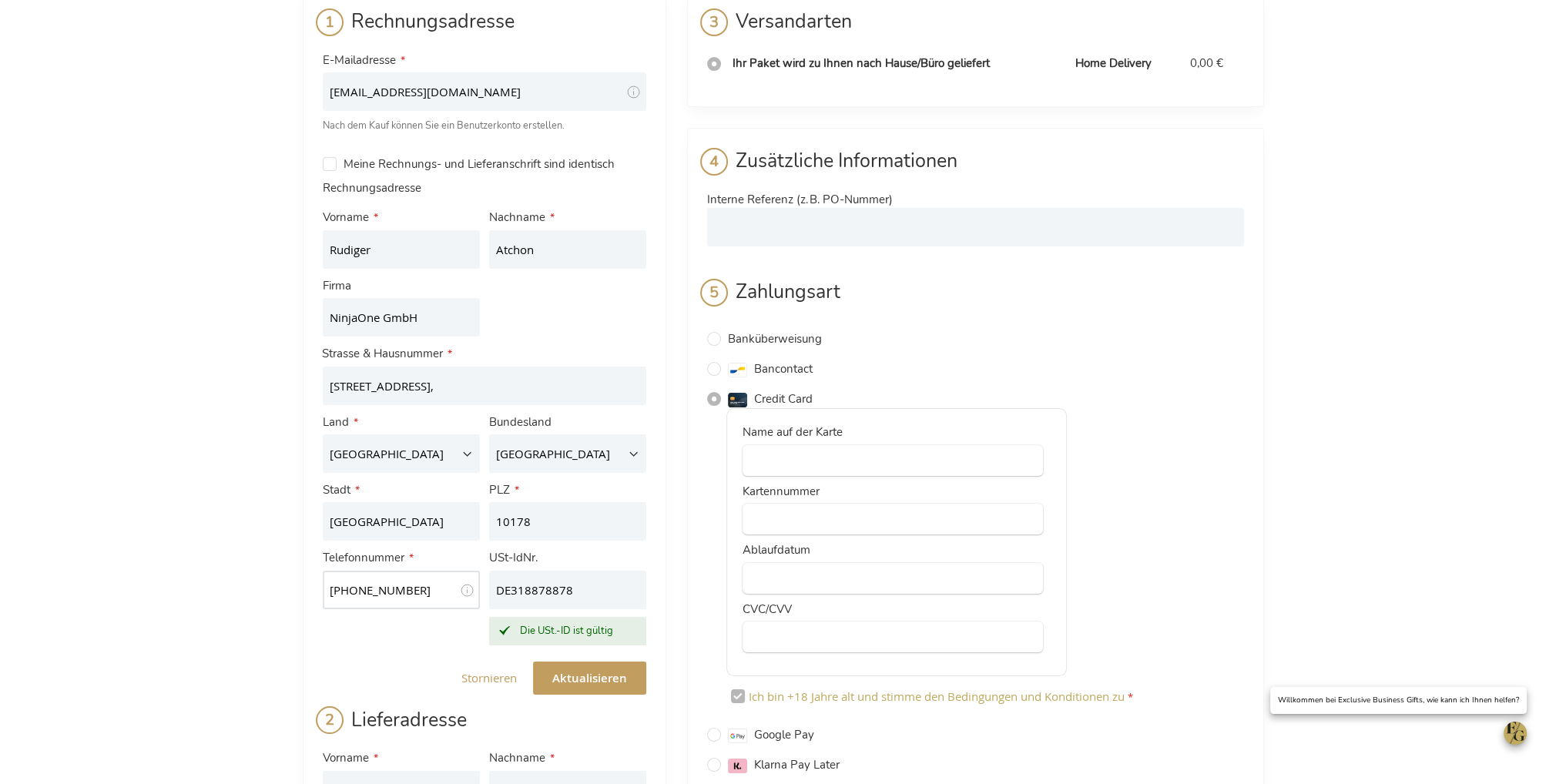
type input "+49 30 16639116"
click at [245, 484] on div "Kasse Zurück zum Laden Anmelden Schließen Anmelden E-Mailadresse Passwort Anmel…" at bounding box center [783, 726] width 1566 height 1662
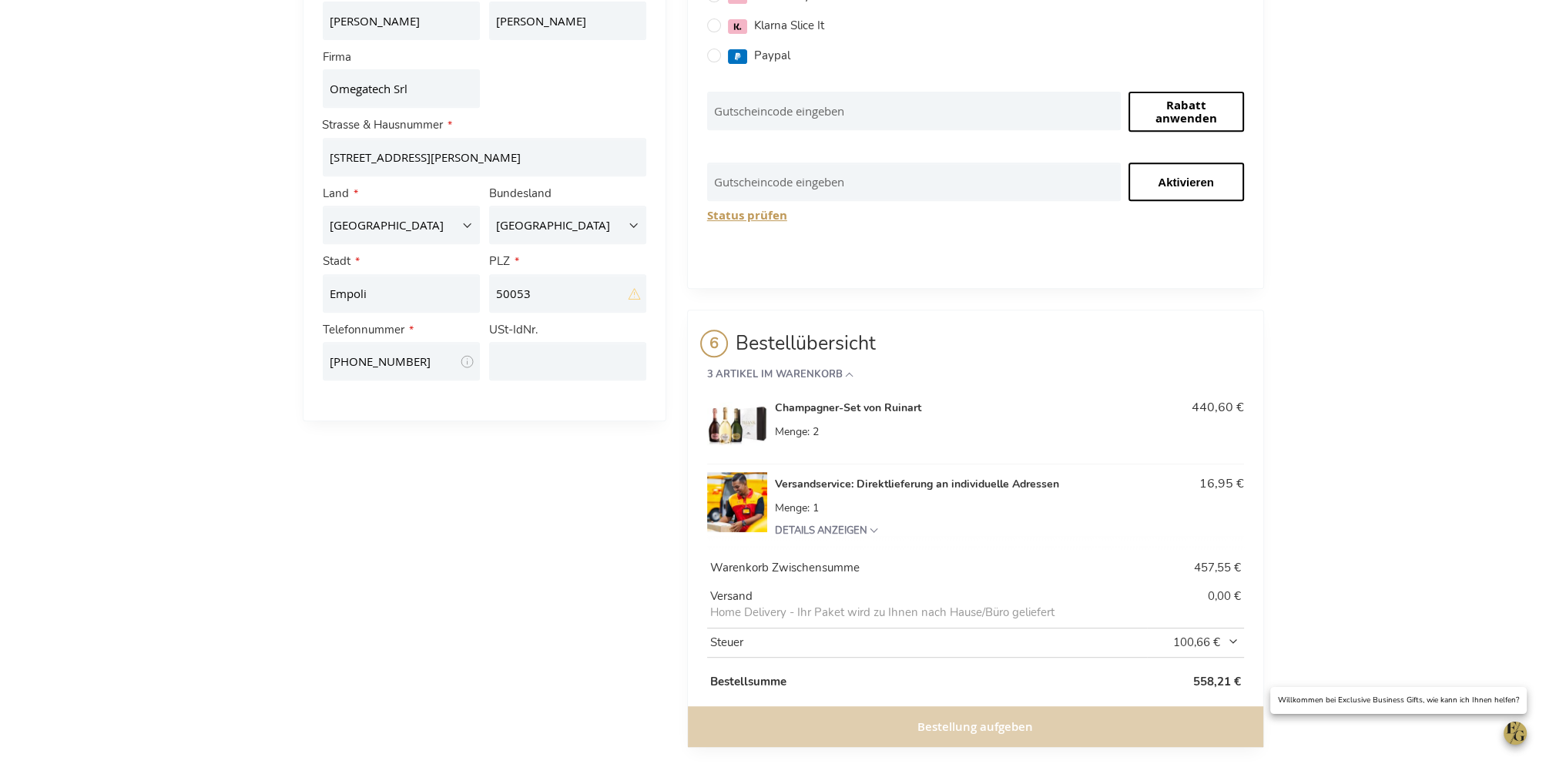
scroll to position [876, 0]
click at [1235, 639] on span "100,66 €" at bounding box center [1197, 642] width 85 height 16
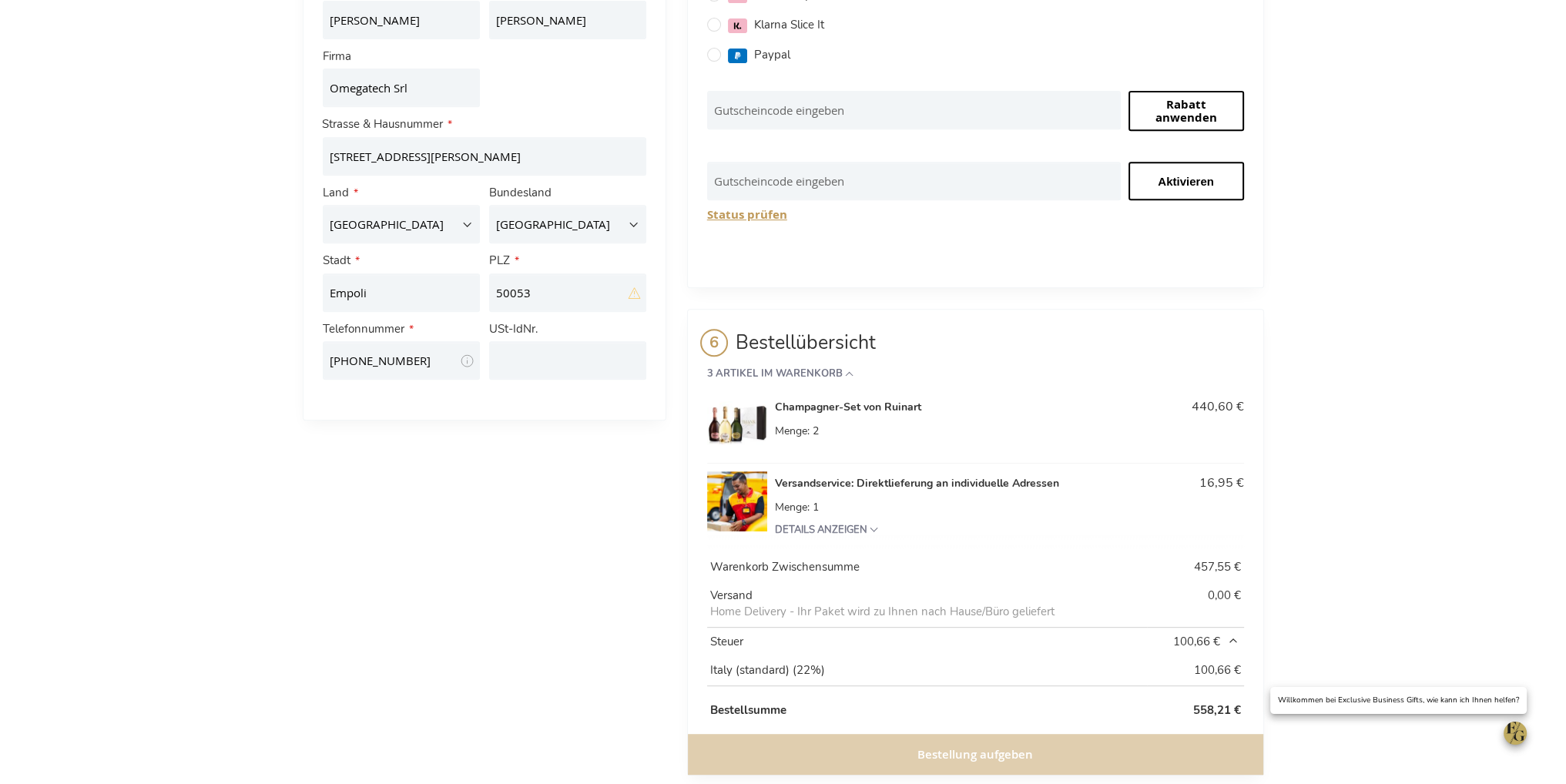
click at [1234, 638] on span "100,66 €" at bounding box center [1197, 642] width 85 height 16
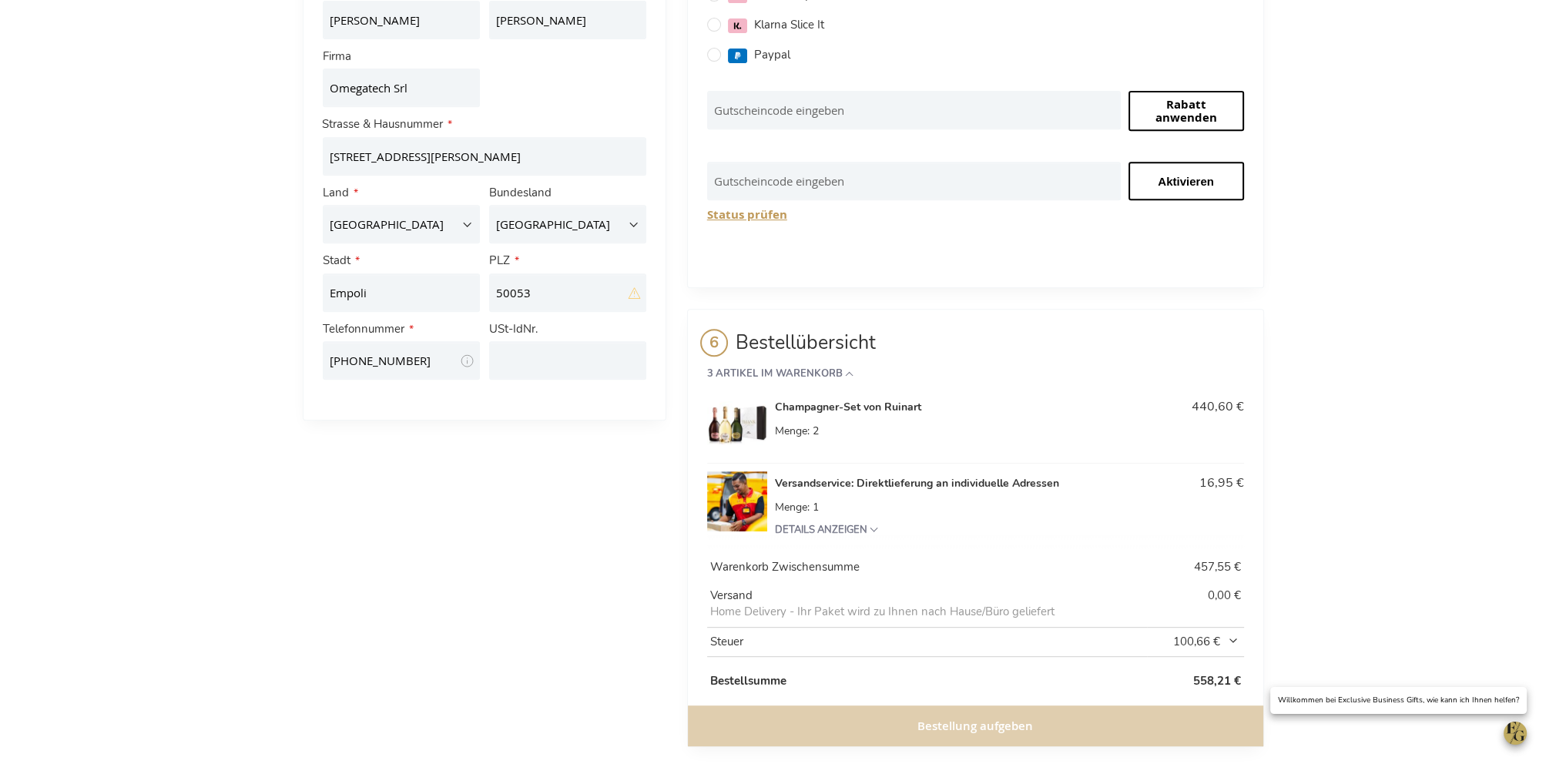
click at [1234, 638] on span "100,66 €" at bounding box center [1197, 642] width 85 height 16
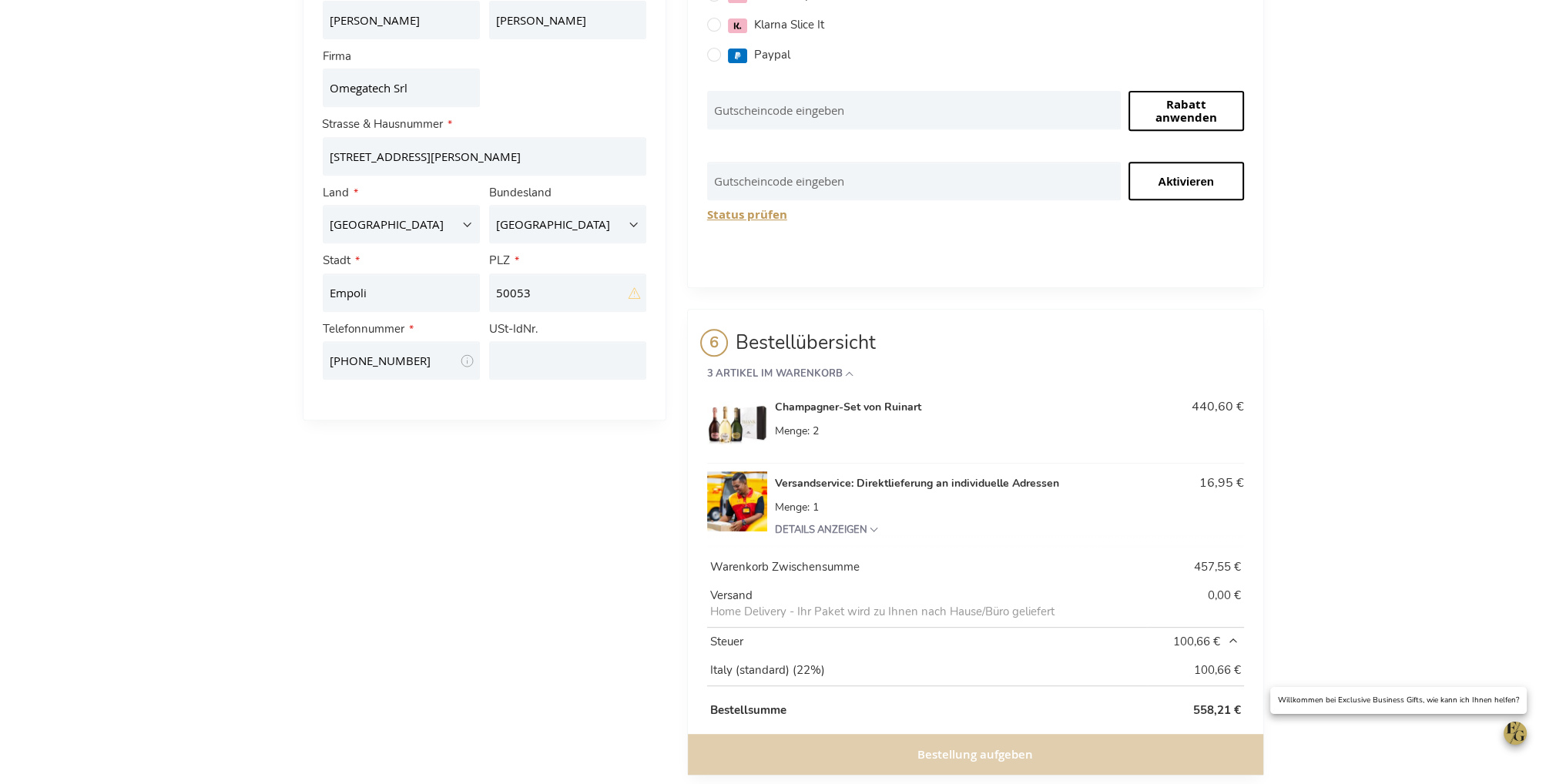
click at [1234, 638] on span "100,66 €" at bounding box center [1197, 642] width 85 height 16
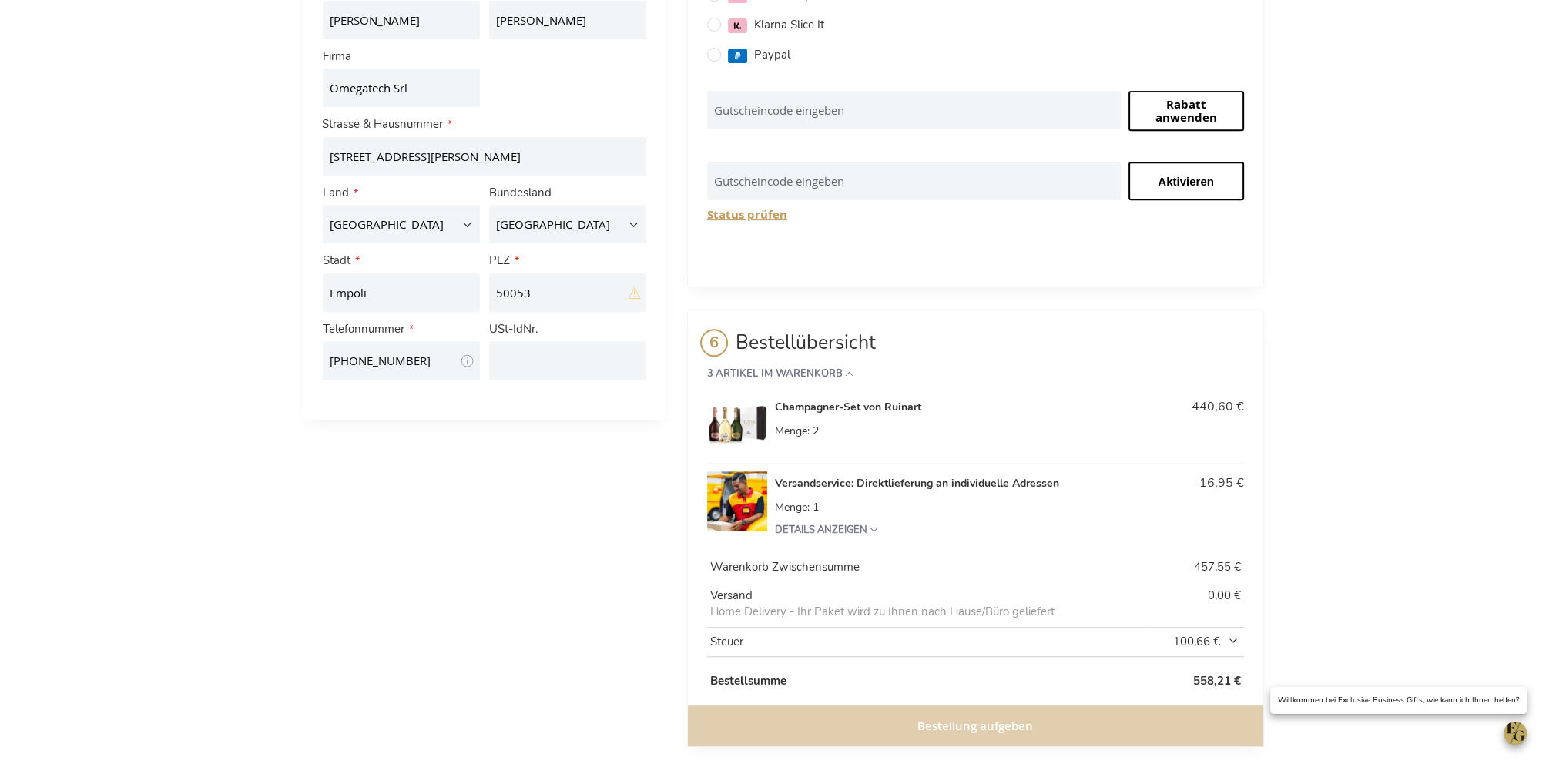
click at [872, 532] on span "Details anzeigen" at bounding box center [1010, 530] width 469 height 15
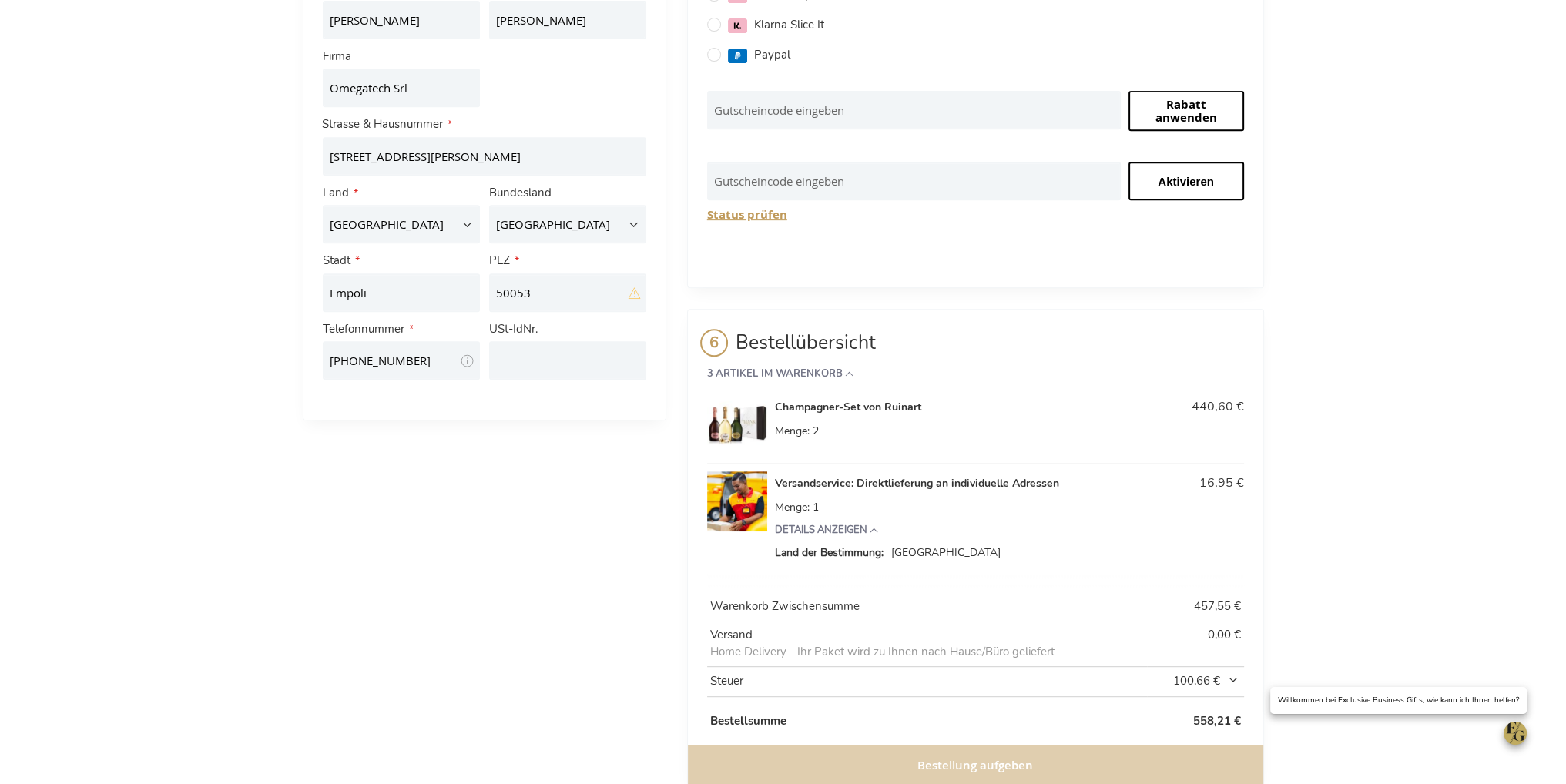
click at [881, 525] on span "Details anzeigen" at bounding box center [1010, 530] width 469 height 15
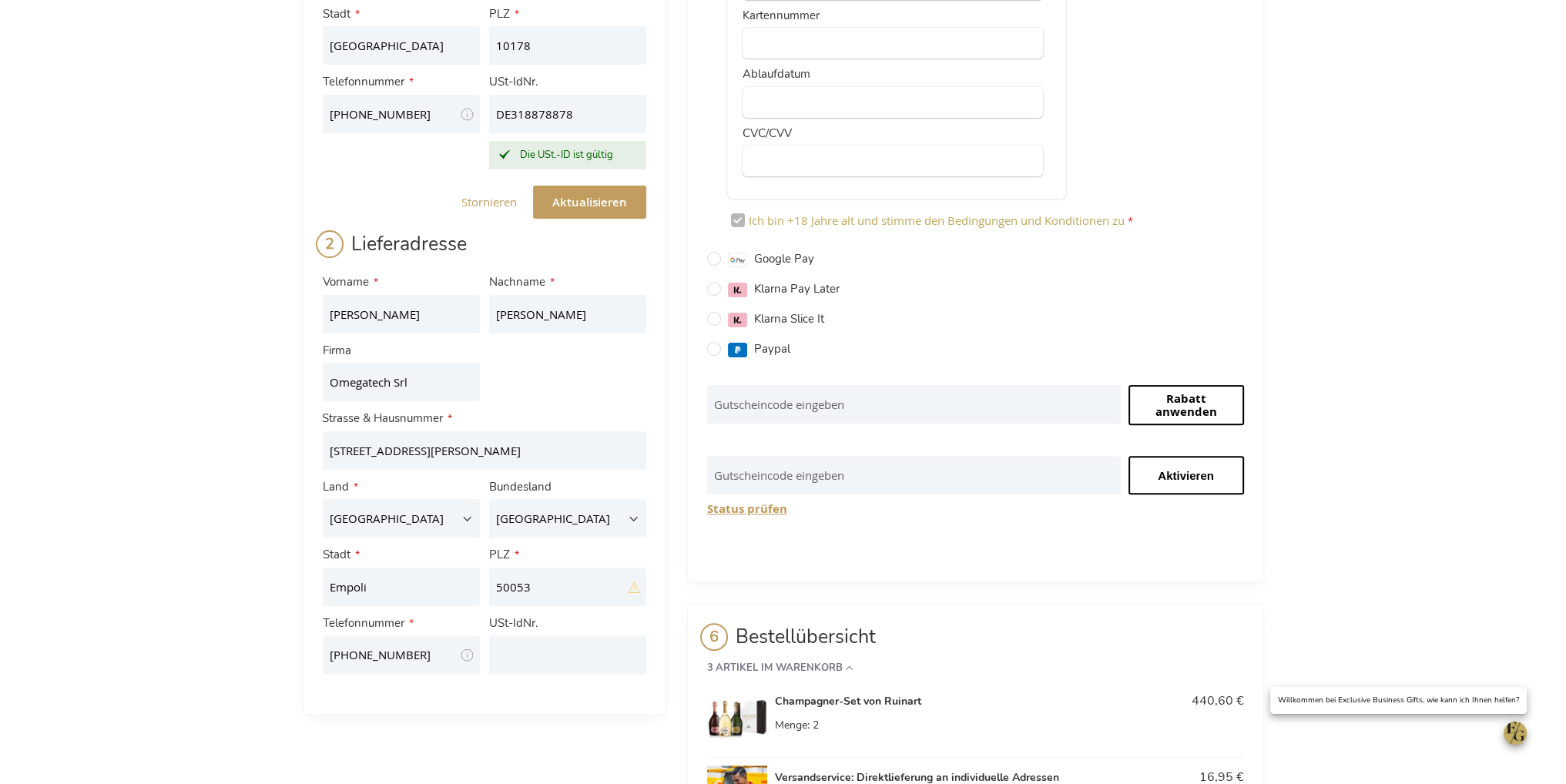
scroll to position [567, 0]
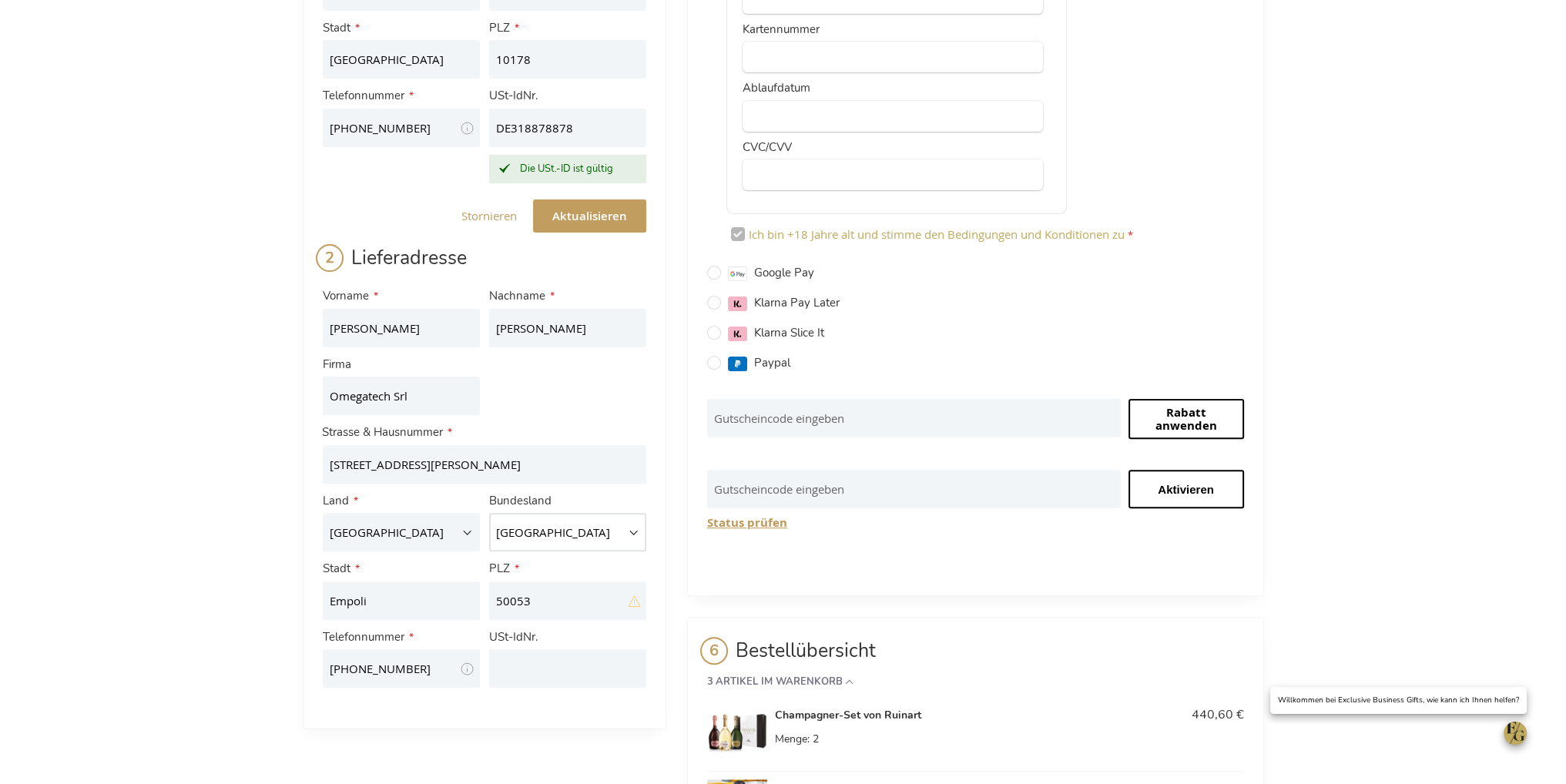
click at [610, 536] on select "Wählen Sie eine Region, Bundesland oder Provinz. Agrigento Alessandria Ancona A…" at bounding box center [567, 532] width 157 height 38
click at [96, 351] on div "Kasse Zurück zum Laden Anmelden Schließen Anmelden E-Mailadresse Passwort Anmel…" at bounding box center [783, 264] width 1566 height 1662
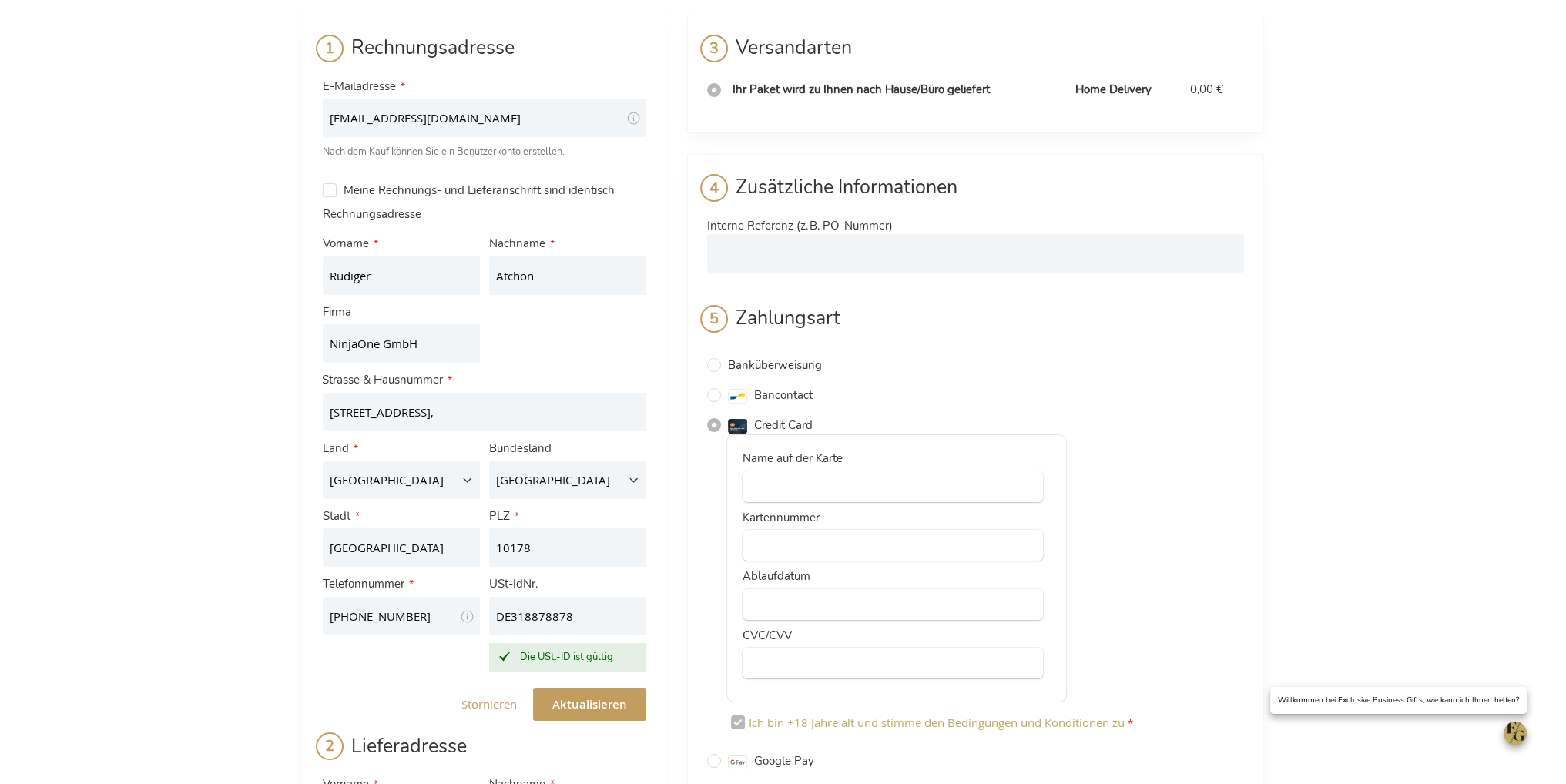
scroll to position [0, 0]
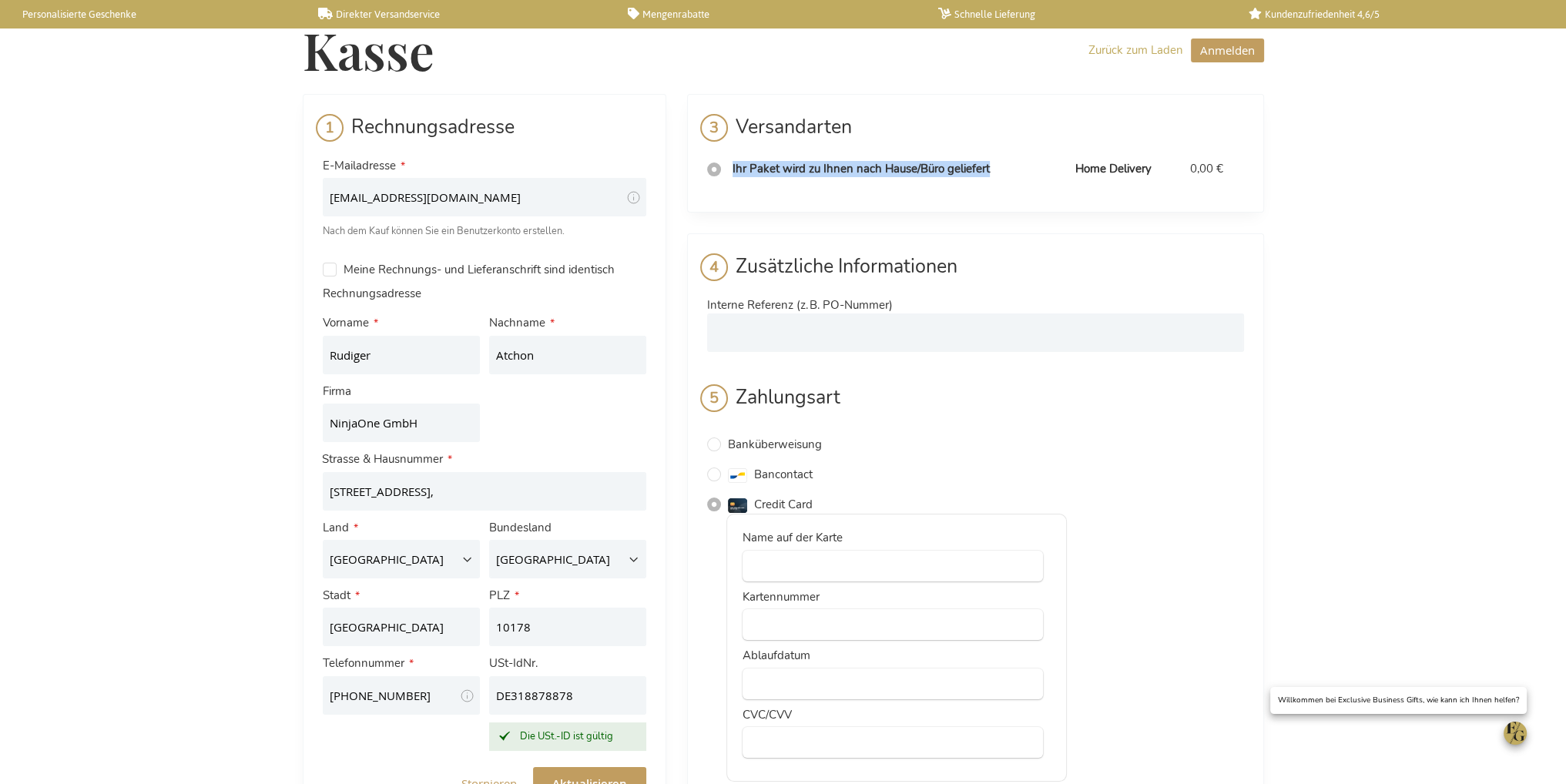
drag, startPoint x: 992, startPoint y: 162, endPoint x: 732, endPoint y: 155, distance: 260.1
click at [732, 155] on td "Ihr Paket wird zu Ihnen nach Hause/Büro geliefert" at bounding box center [897, 169] width 343 height 32
click at [736, 156] on td "Ihr Paket wird zu Ihnen nach Hause/Büro geliefert" at bounding box center [897, 169] width 343 height 32
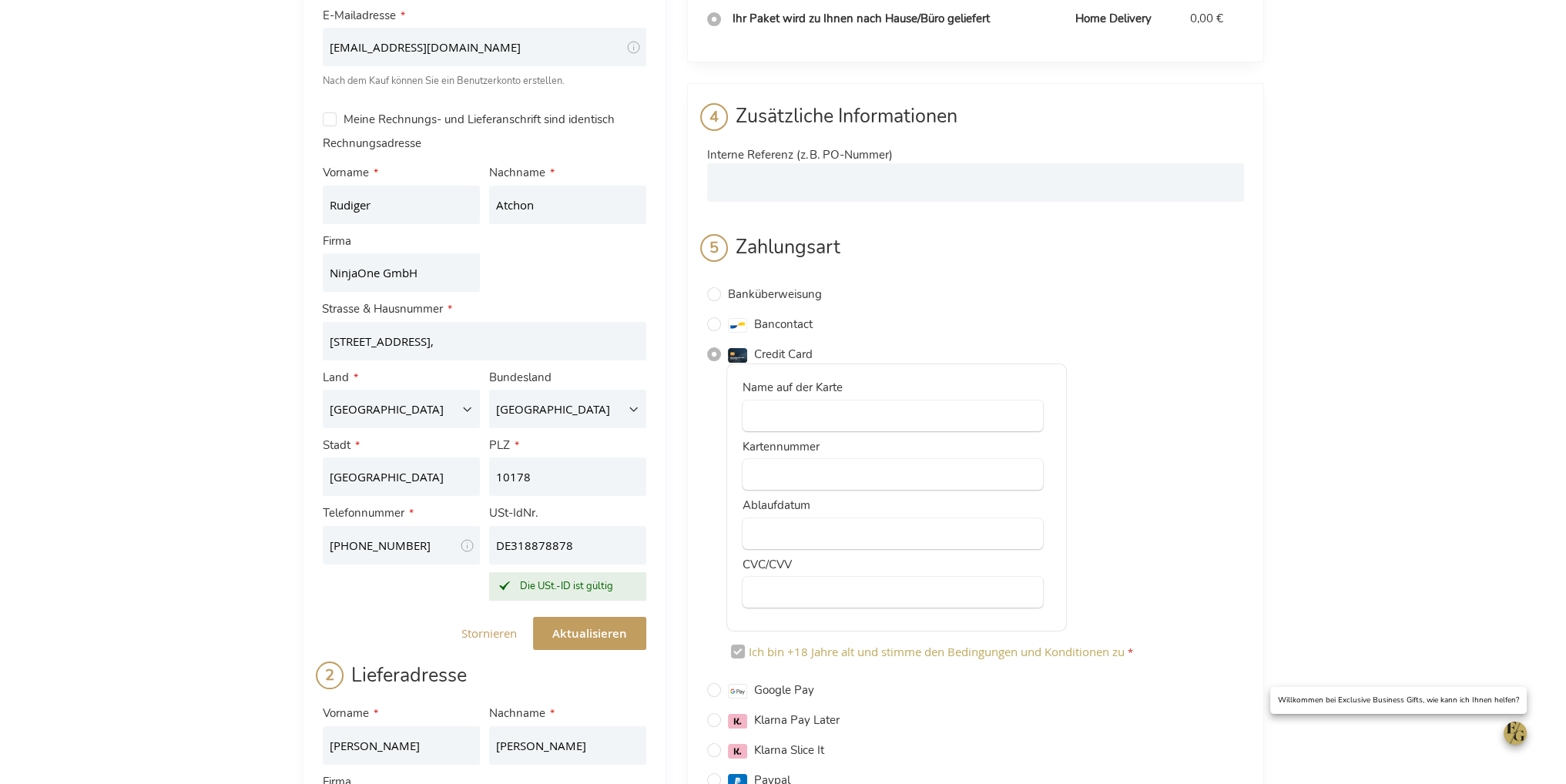
scroll to position [154, 0]
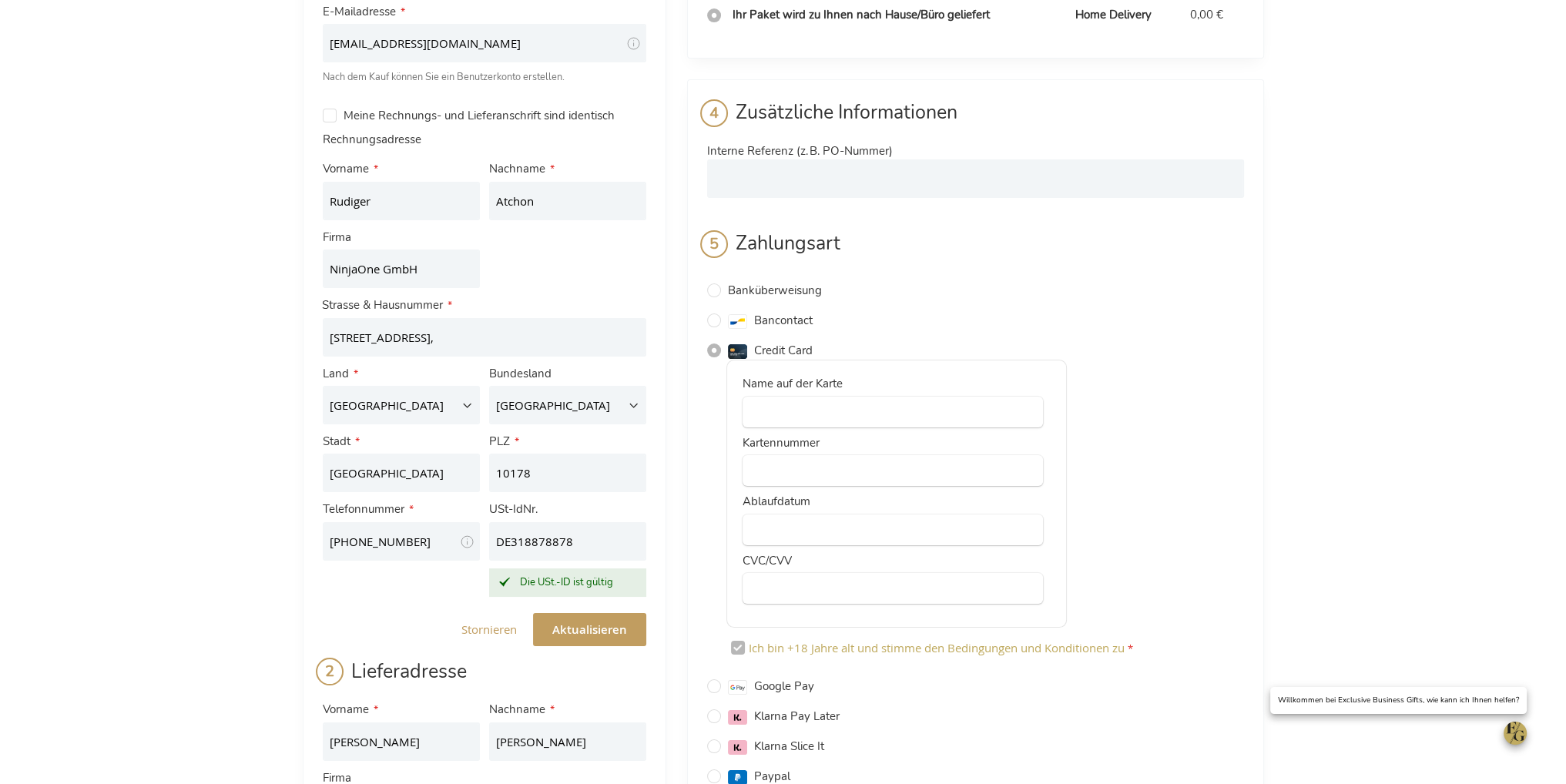
click at [241, 466] on div "Kasse Zurück zum Laden Anmelden Schließen Anmelden E-Mailadresse Passwort Anmel…" at bounding box center [783, 677] width 1566 height 1662
click at [467, 543] on span at bounding box center [467, 544] width 14 height 16
click at [192, 470] on div "Kasse Zurück zum Laden Anmelden Schließen Anmelden E-Mailadresse Passwort Anmel…" at bounding box center [783, 677] width 1566 height 1662
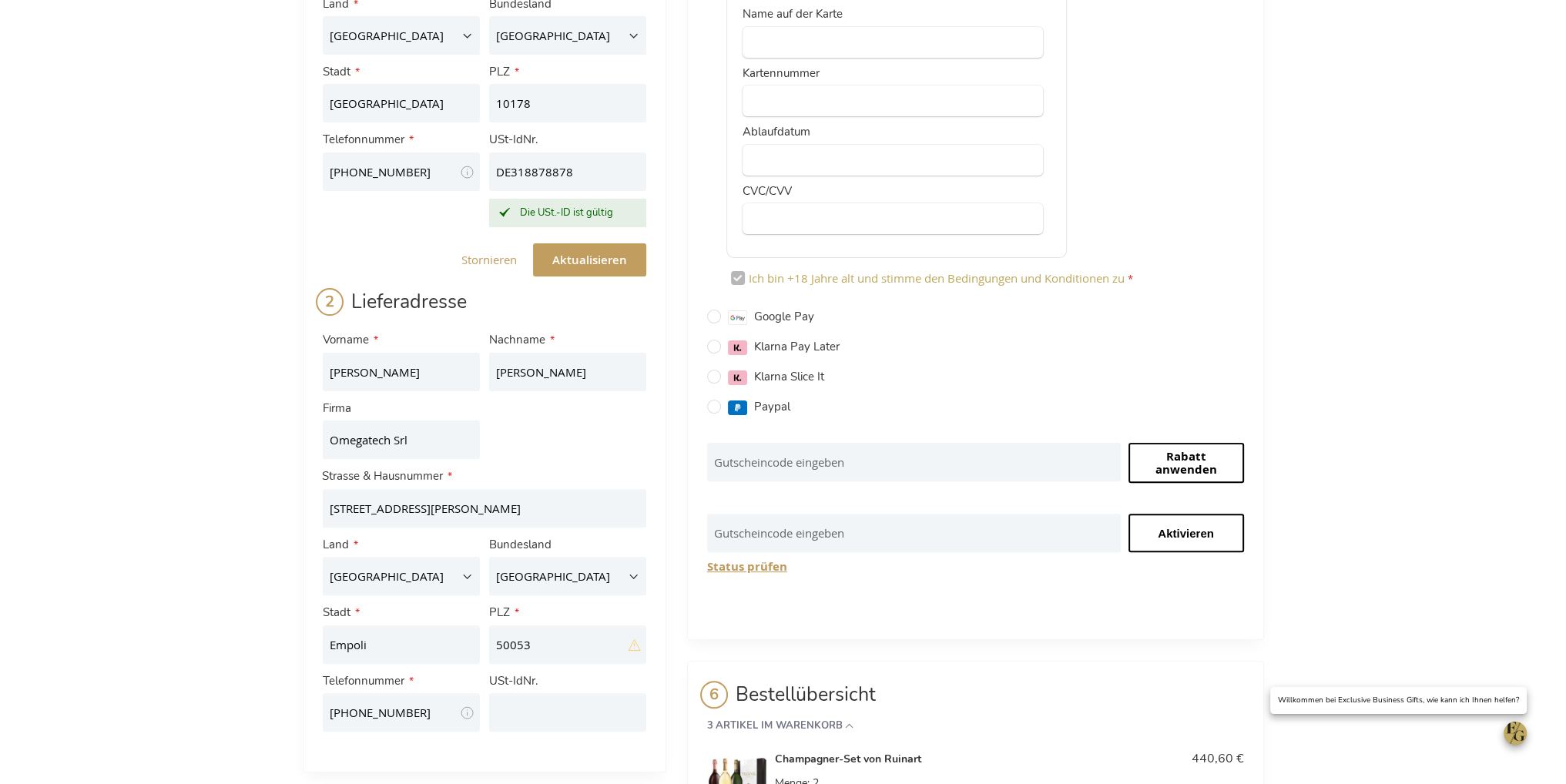
scroll to position [491, 0]
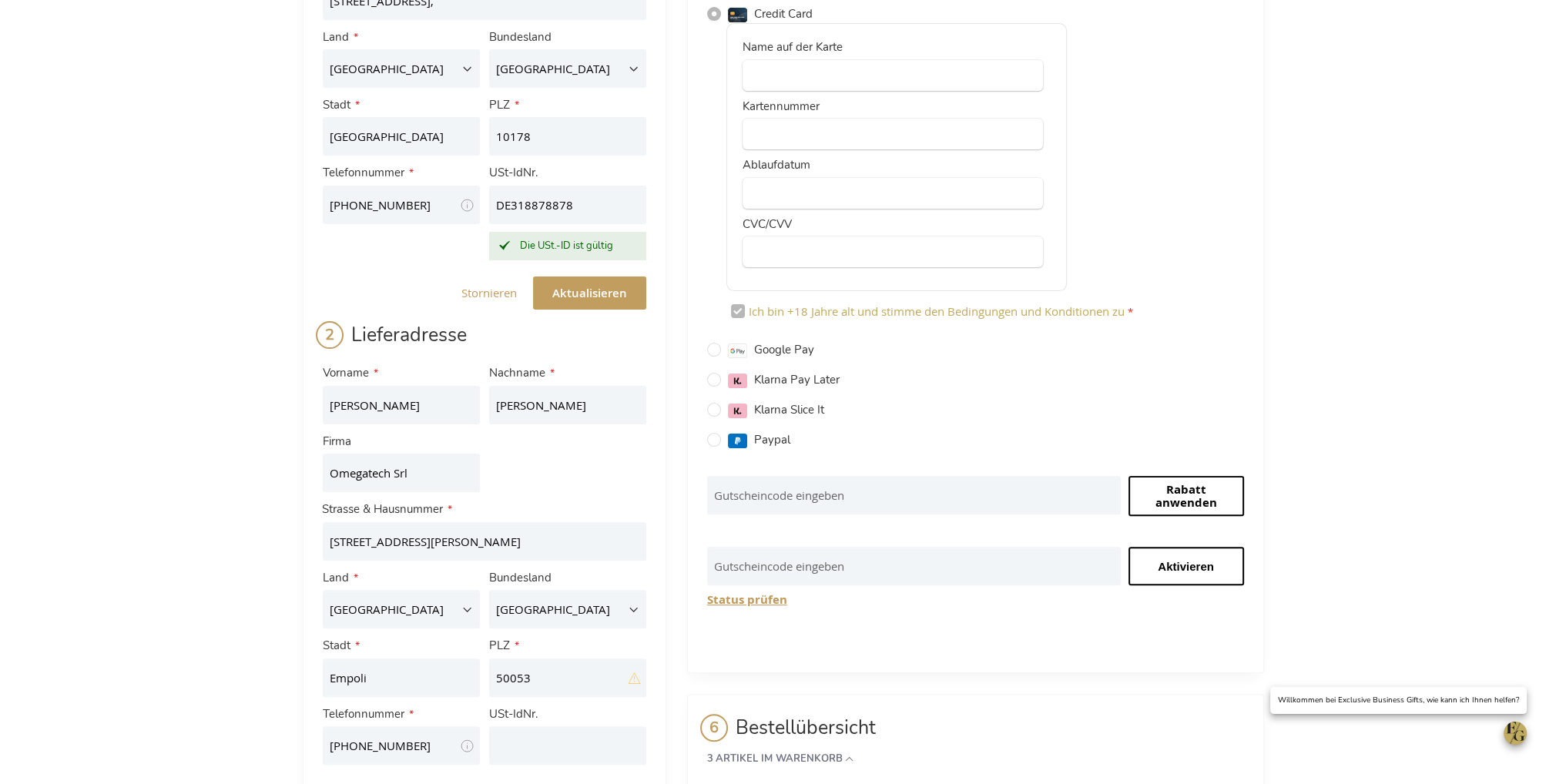
click at [842, 83] on div at bounding box center [892, 75] width 300 height 31
click at [789, 200] on div at bounding box center [892, 193] width 300 height 31
click at [821, 260] on div at bounding box center [892, 252] width 300 height 31
click at [1225, 190] on div "Name auf der Karte Kartennummer Ablaufdatum CVC/CVV Ich bin +18 Jahre alt und s…" at bounding box center [975, 175] width 537 height 306
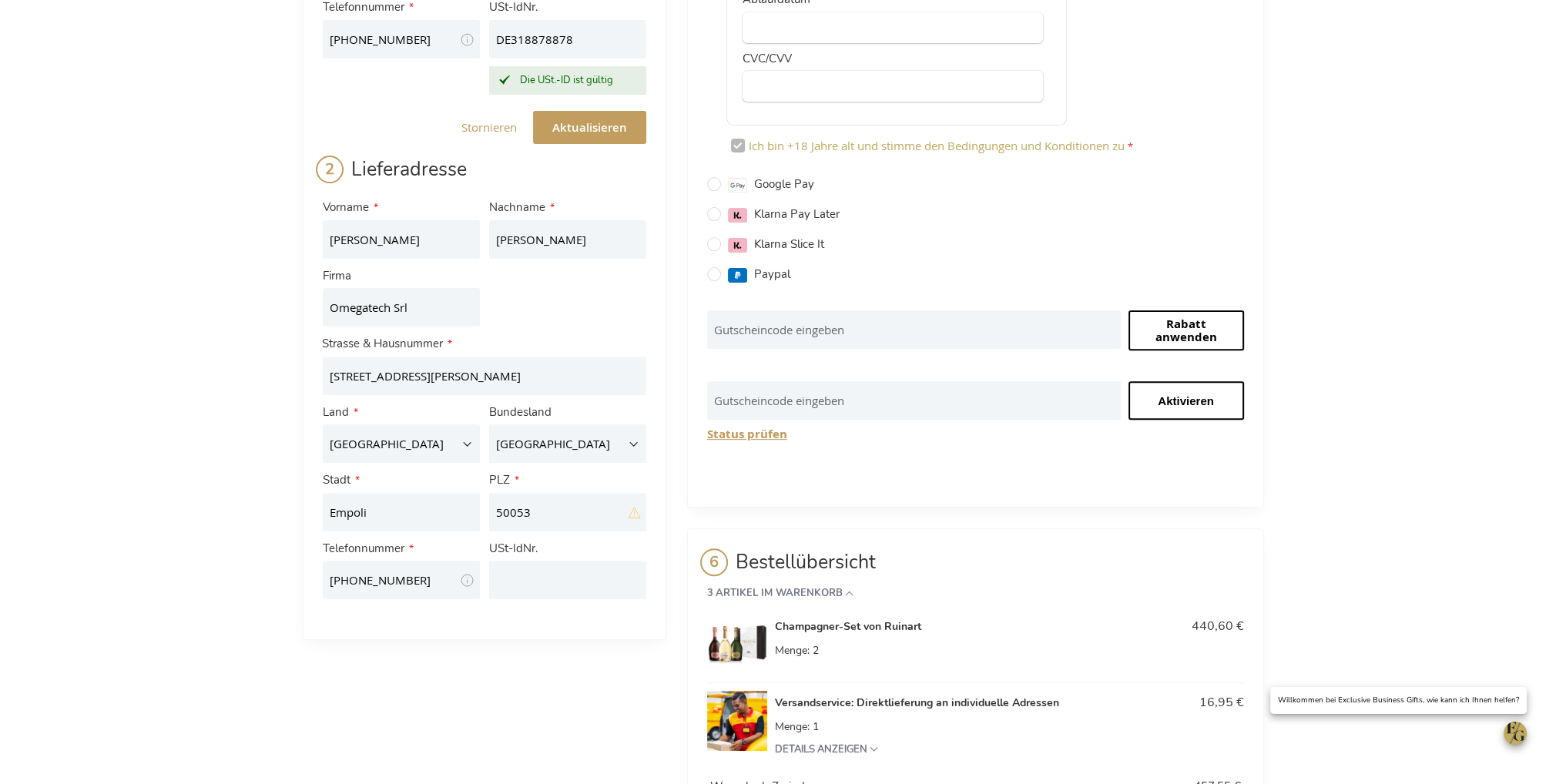
scroll to position [876, 0]
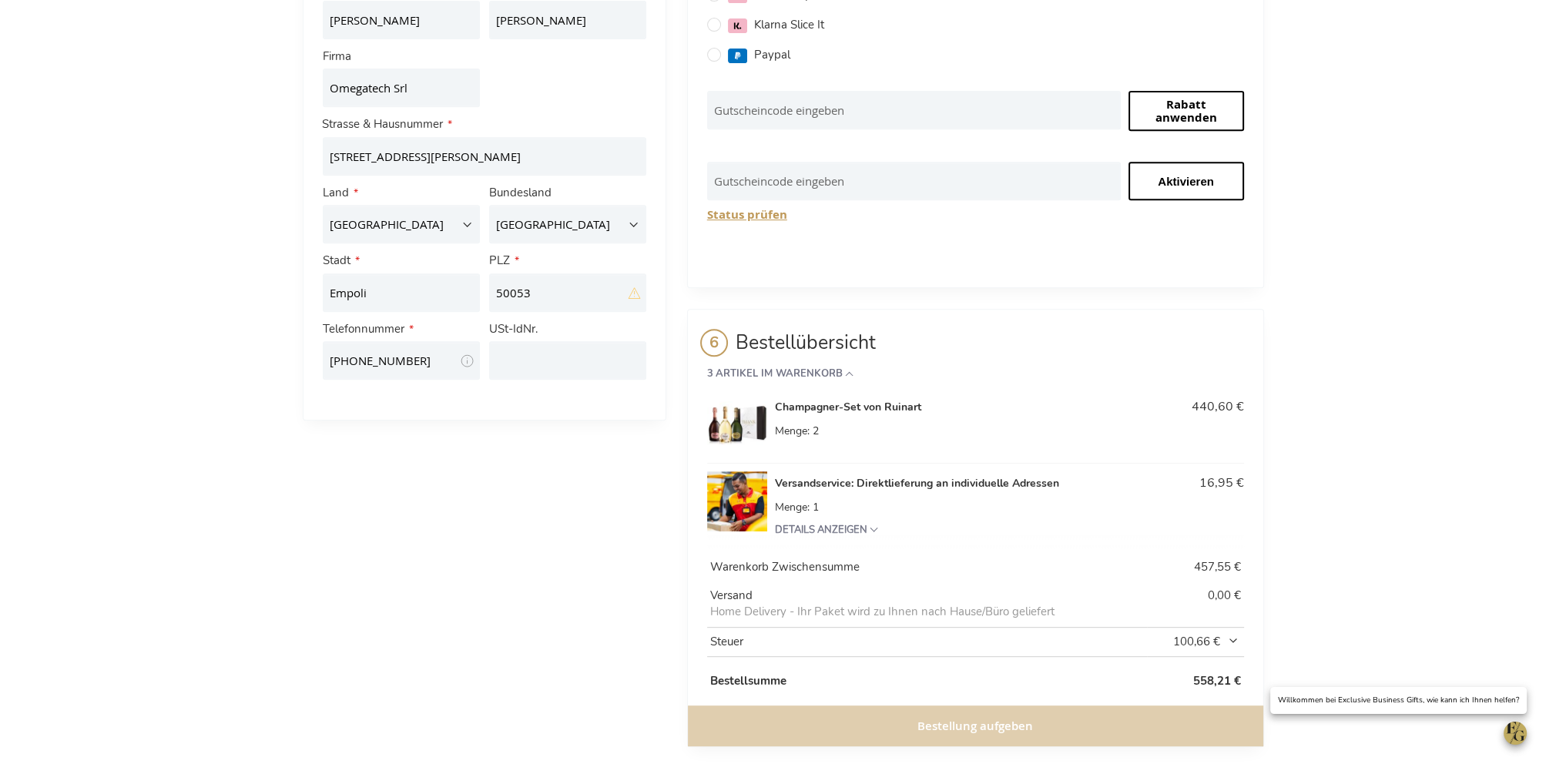
click at [959, 730] on div "Bestellung aufgeben" at bounding box center [976, 725] width 576 height 41
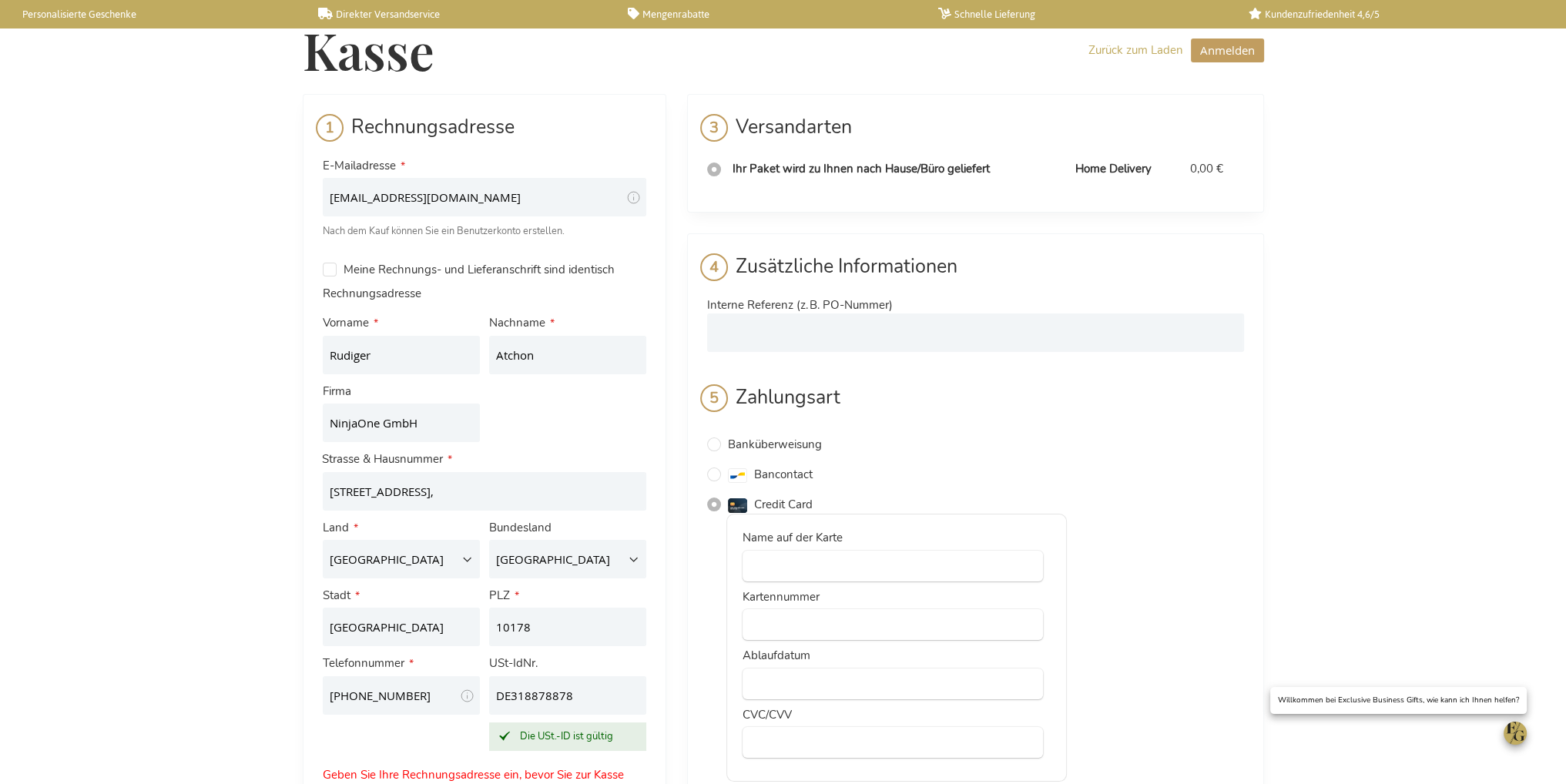
scroll to position [0, 0]
click at [808, 327] on input "Interne Referenz (z. B. PO-Nummer)" at bounding box center [975, 332] width 537 height 38
click at [1101, 164] on td "Home Delivery" at bounding box center [1125, 169] width 115 height 32
click at [1216, 472] on div "Bancontact" at bounding box center [975, 475] width 537 height 18
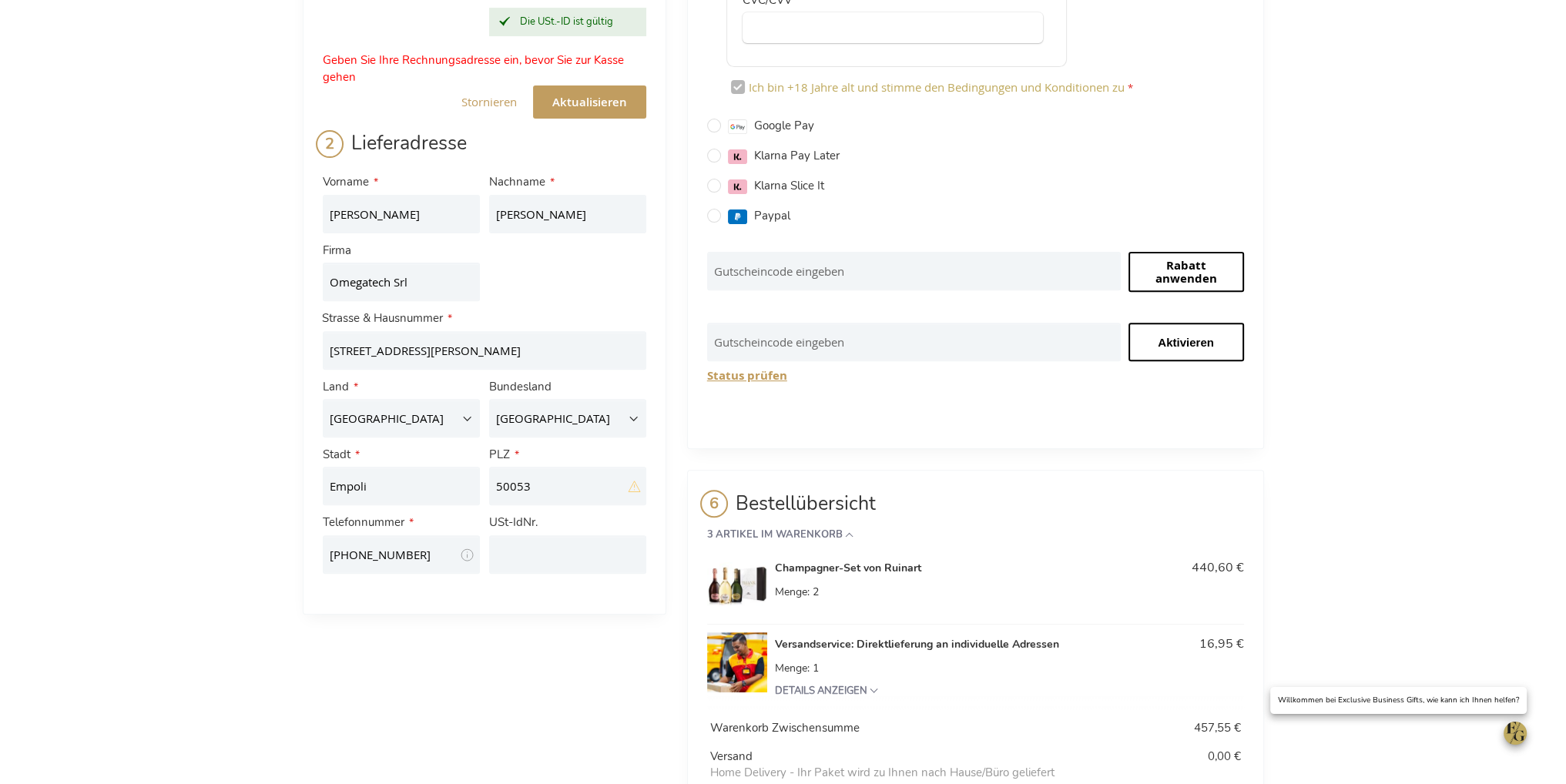
scroll to position [876, 0]
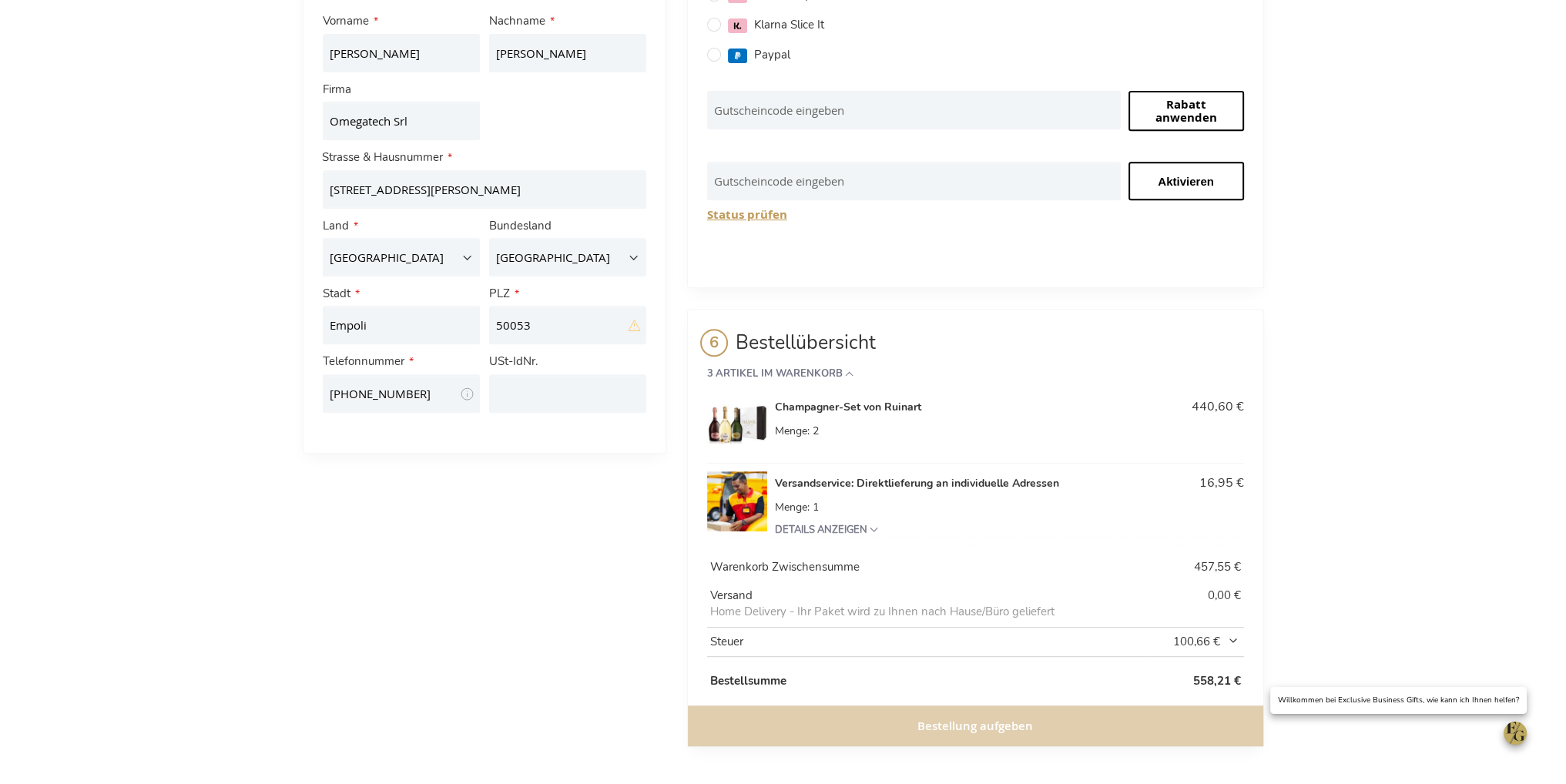
click at [980, 725] on div "Bestellung aufgeben" at bounding box center [976, 725] width 576 height 41
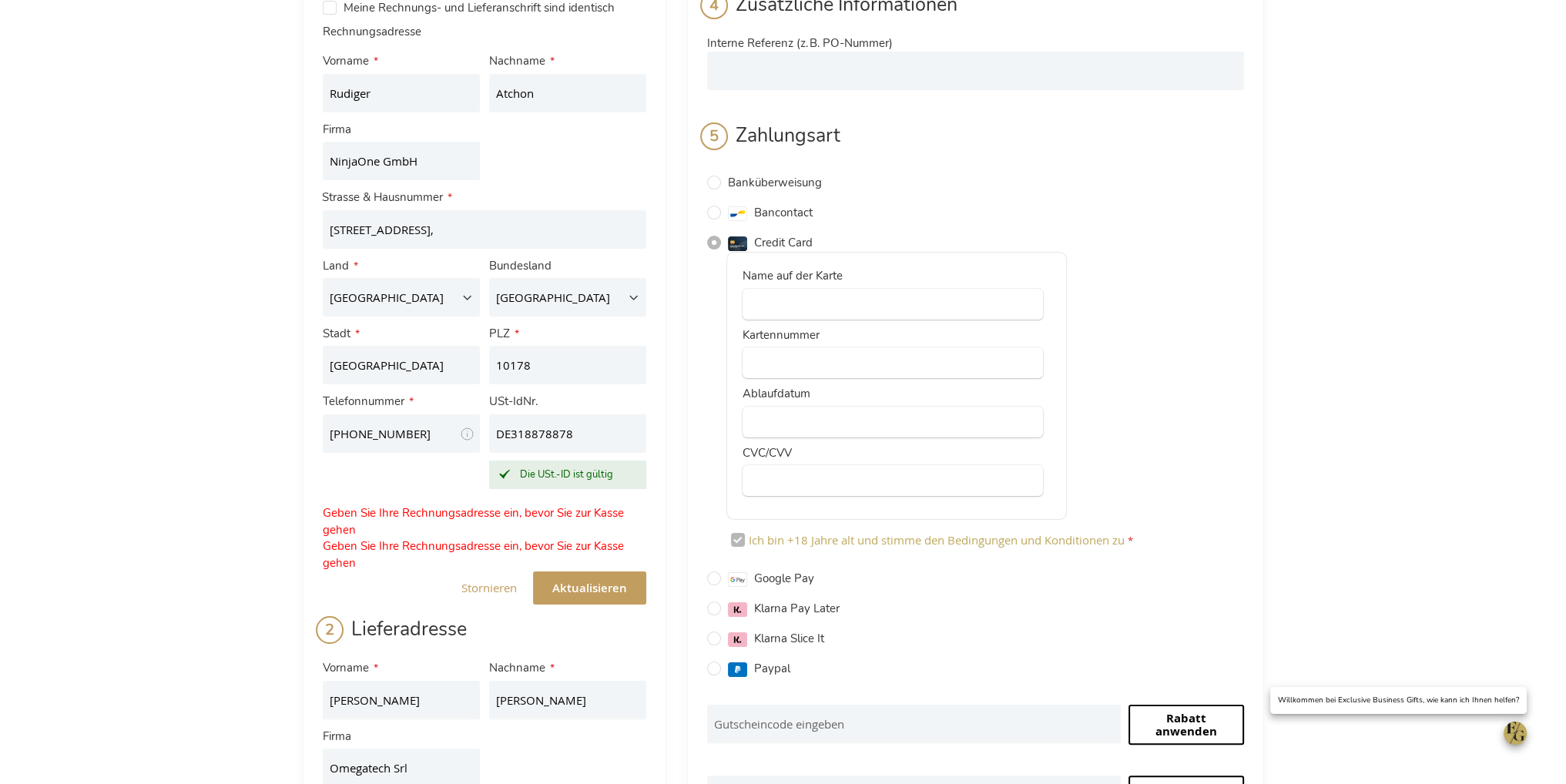
scroll to position [259, 0]
click at [568, 389] on div "PLZ 10178" at bounding box center [567, 358] width 166 height 68
click at [561, 370] on input "10178" at bounding box center [567, 368] width 157 height 38
type input "10178"
click at [239, 373] on div "Kasse Zurück zum Laden Anmelden Schließen Anmelden E-Mailadresse Passwort Anmel…" at bounding box center [783, 573] width 1566 height 1662
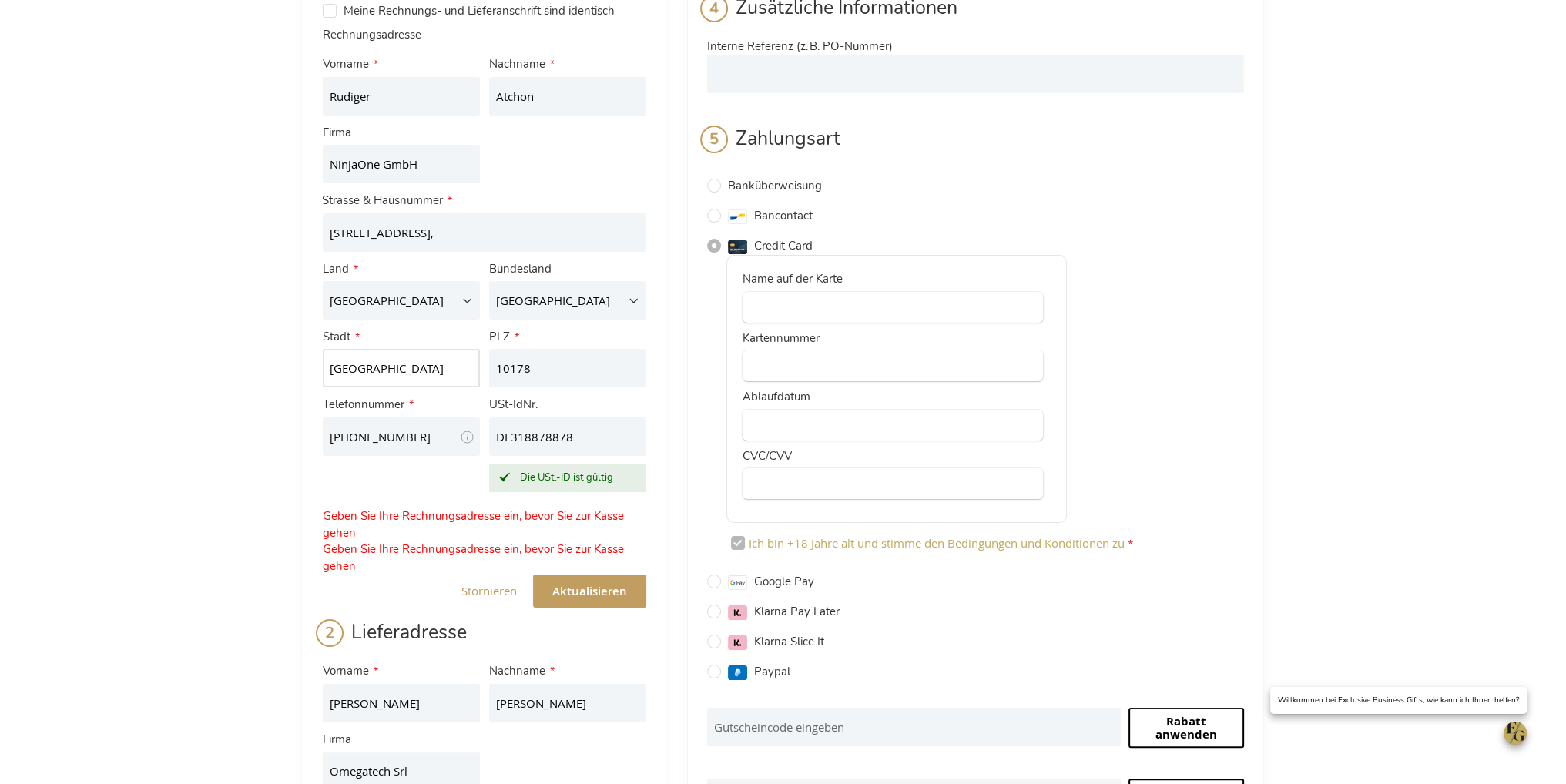
click at [416, 362] on input "Berlin" at bounding box center [401, 368] width 157 height 38
type input "Berlin"
click at [267, 320] on div "Kasse Zurück zum Laden Anmelden Schließen Anmelden E-Mailadresse Passwort Anmel…" at bounding box center [783, 573] width 1566 height 1662
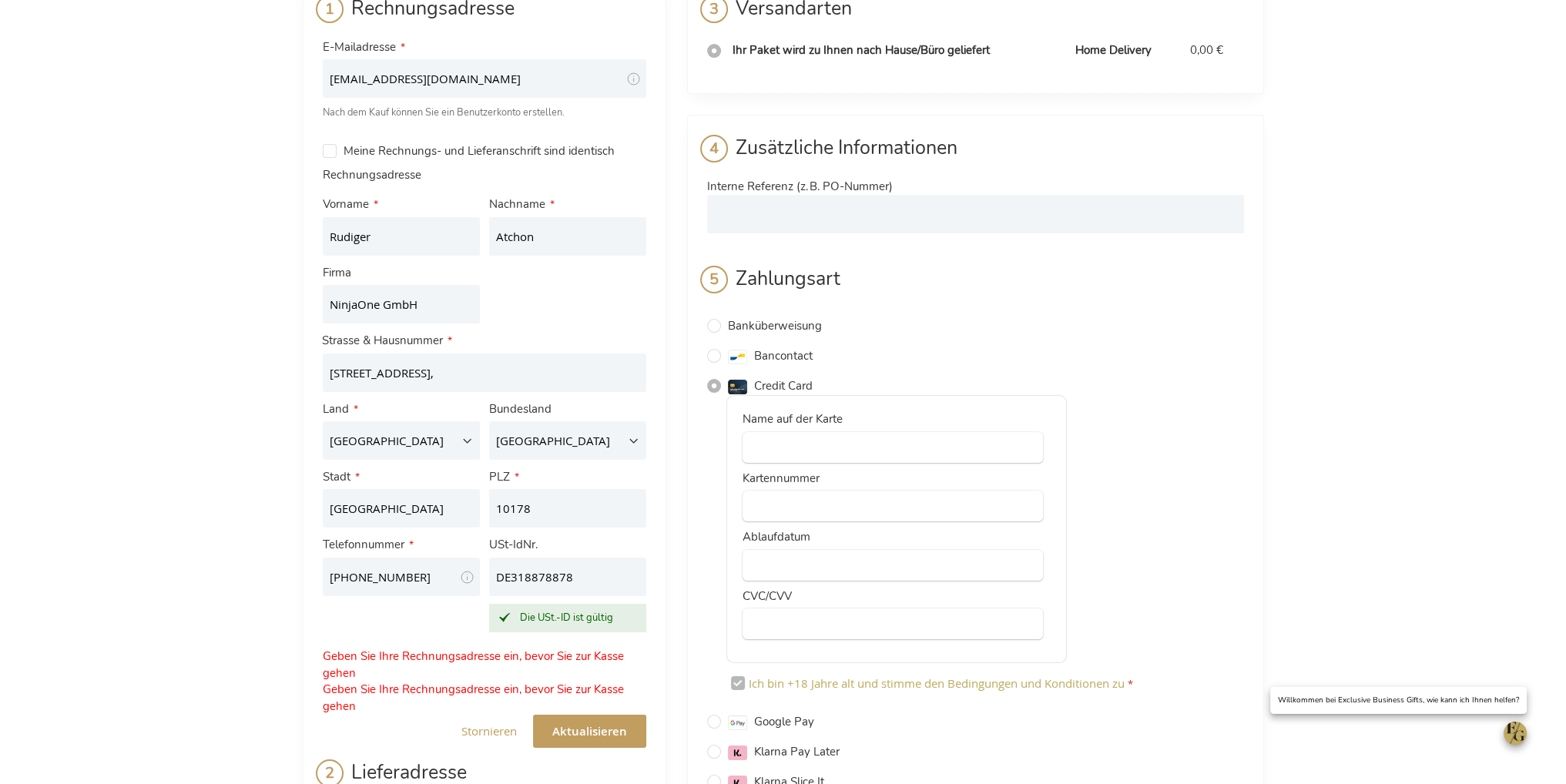
scroll to position [0, 0]
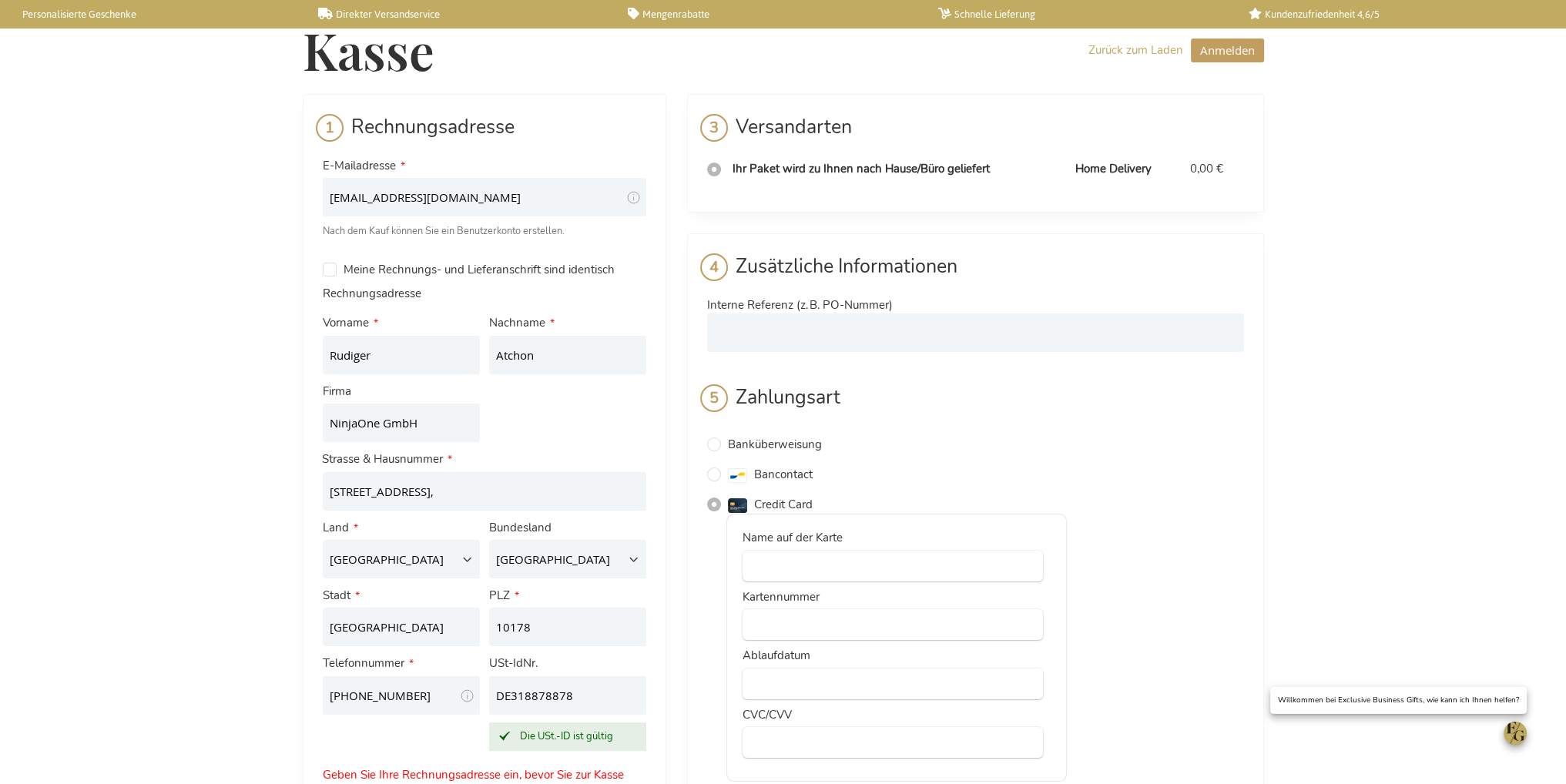
click at [515, 224] on span "Nach dem Kauf können Sie ein Benutzerkonto erstellen." at bounding box center [444, 230] width 241 height 14
click at [517, 206] on input "[EMAIL_ADDRESS][DOMAIN_NAME]" at bounding box center [485, 197] width 323 height 38
type input "[EMAIL_ADDRESS][DOMAIN_NAME]"
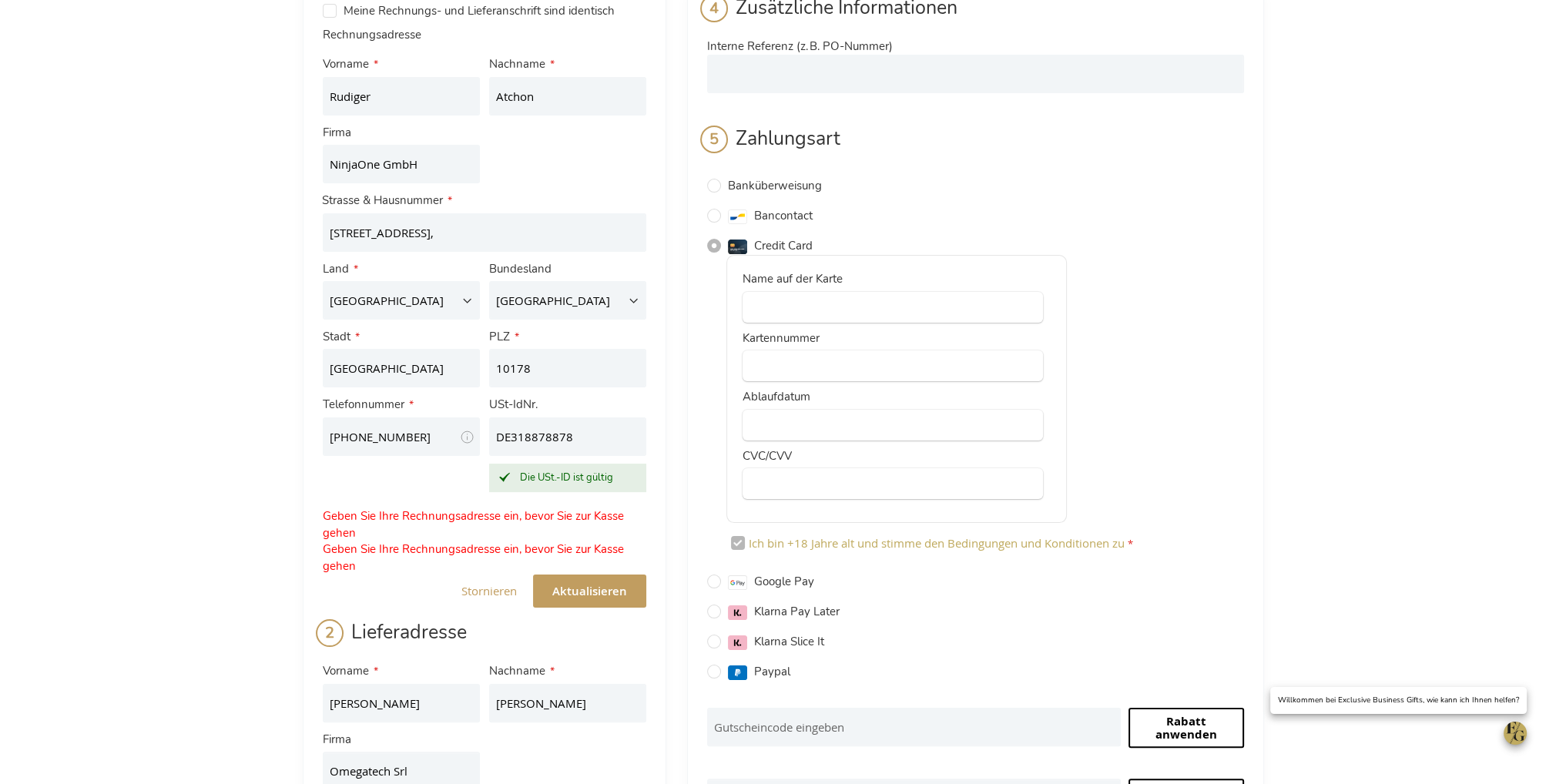
scroll to position [385, 0]
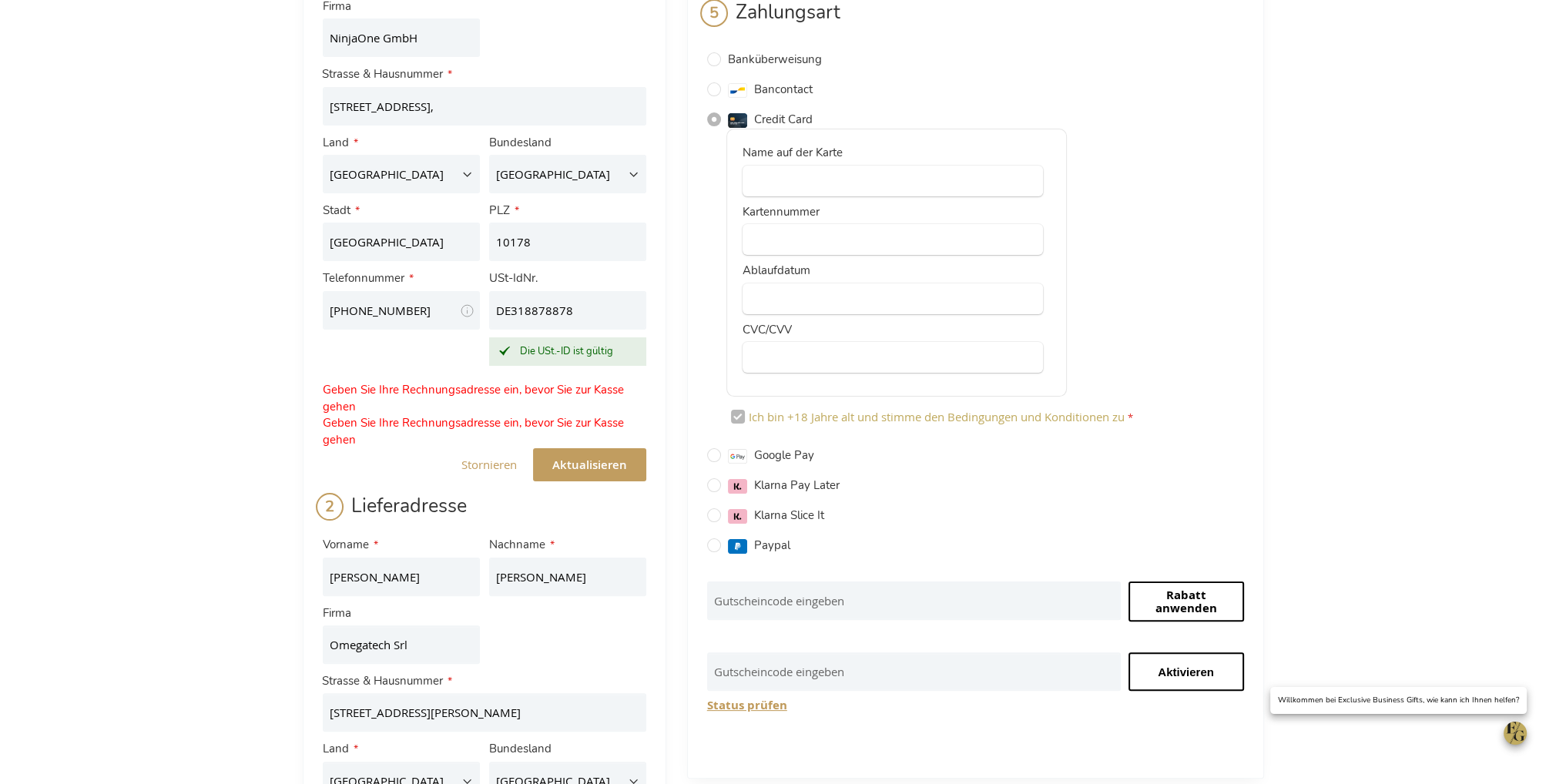
click at [586, 466] on span "Aktualisieren" at bounding box center [589, 465] width 74 height 16
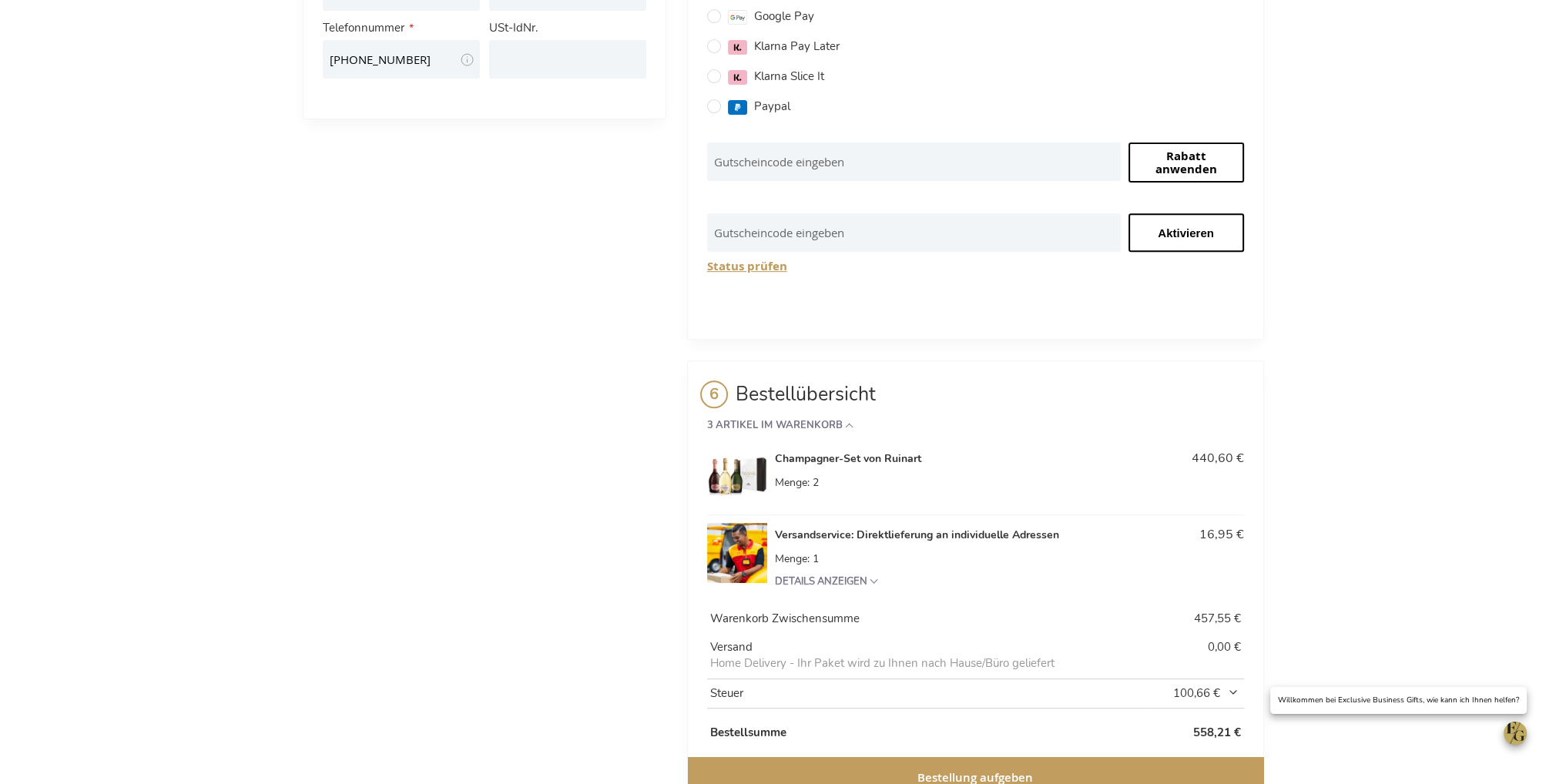
scroll to position [846, 0]
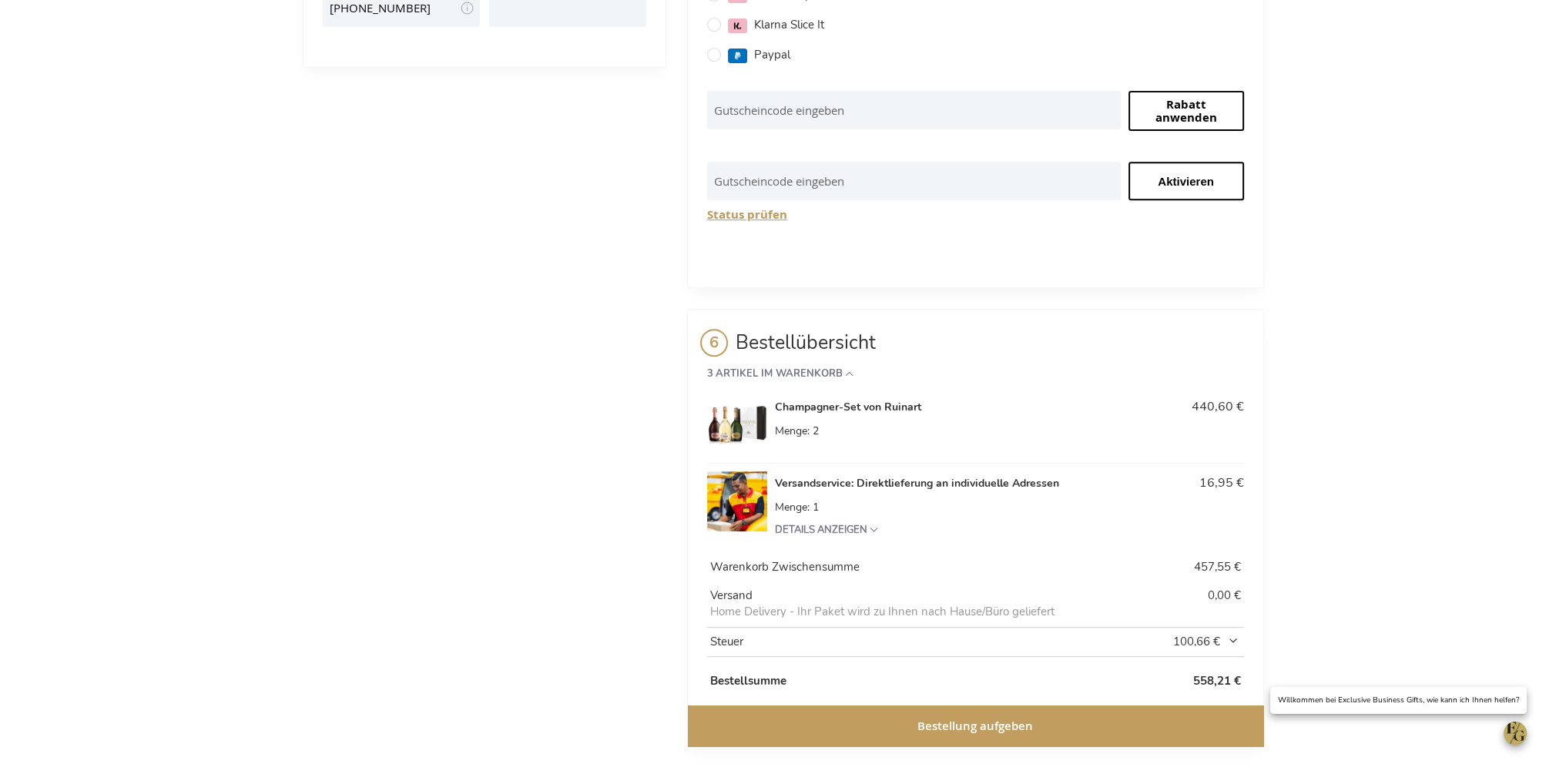
click at [1235, 641] on span "100,66 €" at bounding box center [1197, 642] width 85 height 16
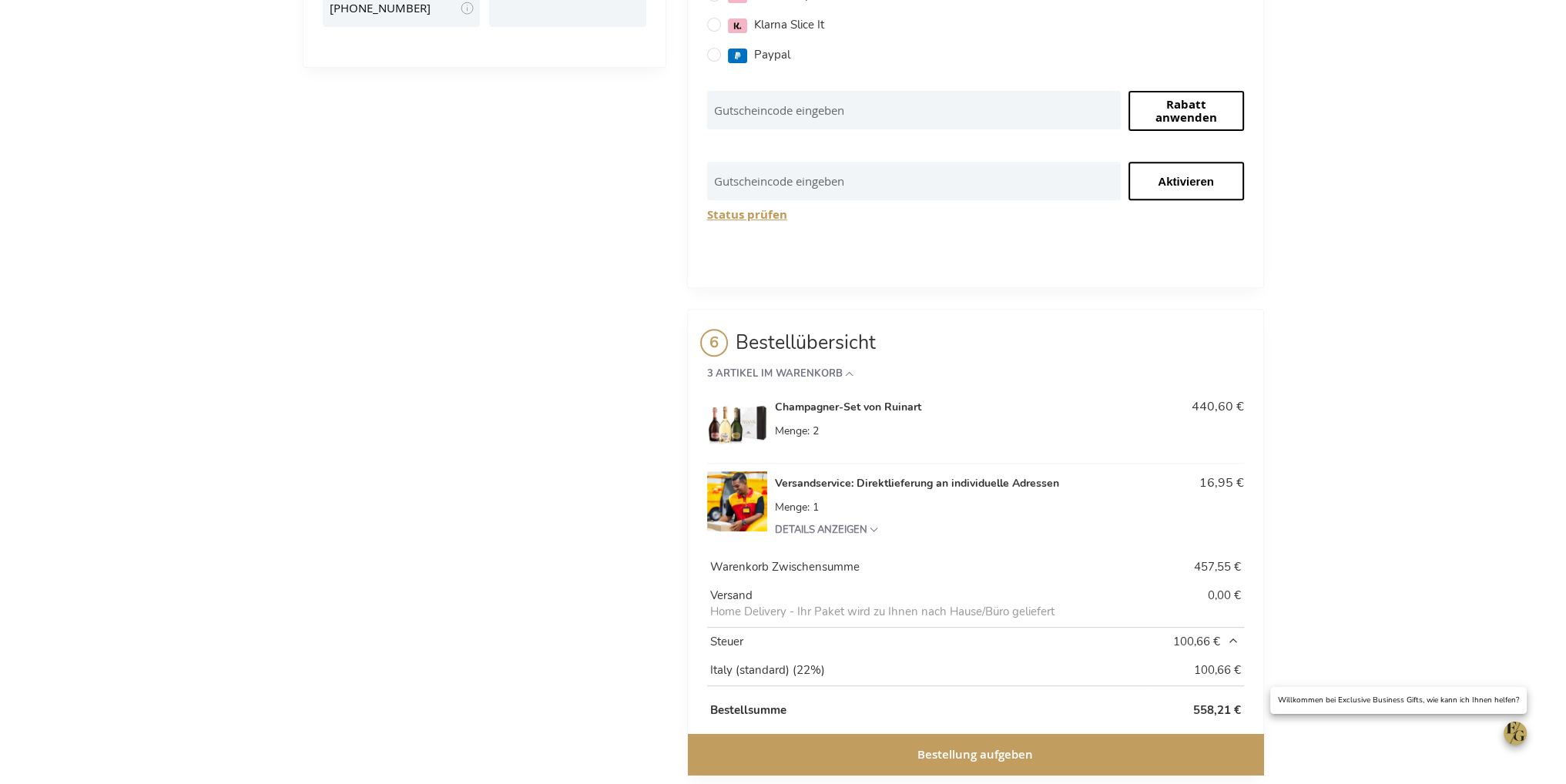
click at [1235, 641] on span "100,66 €" at bounding box center [1197, 642] width 85 height 16
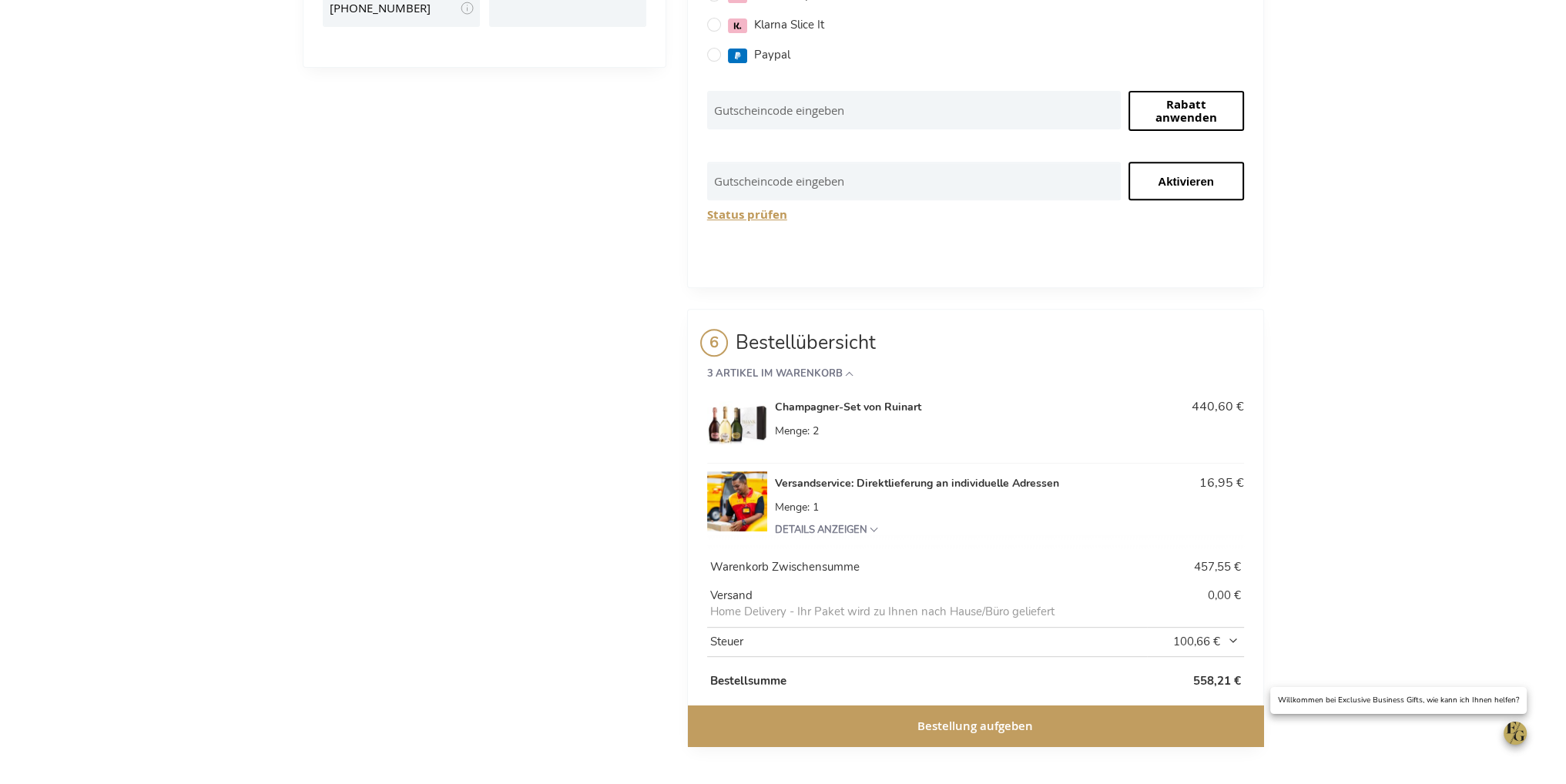
click at [883, 718] on button "Bestellung aufgeben" at bounding box center [976, 725] width 576 height 41
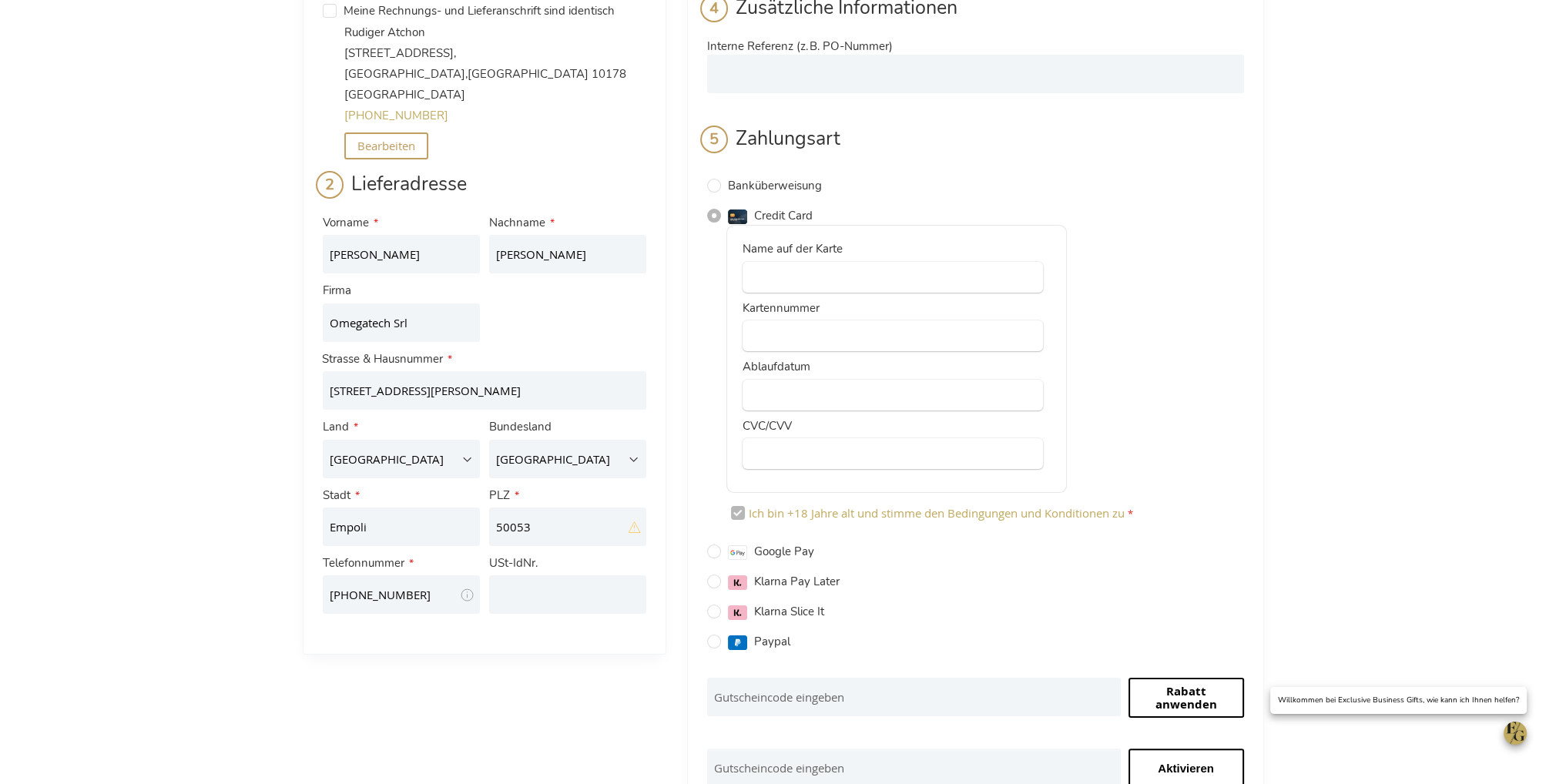
scroll to position [181, 0]
